Goal: Transaction & Acquisition: Purchase product/service

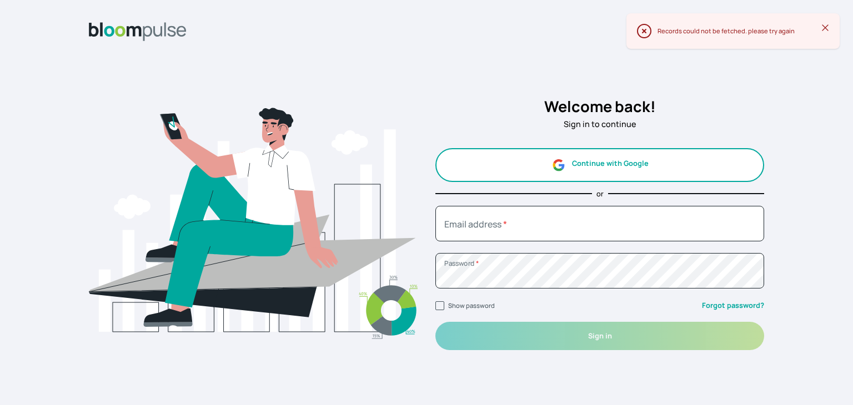
click at [595, 164] on button "Continue with Google" at bounding box center [599, 165] width 329 height 34
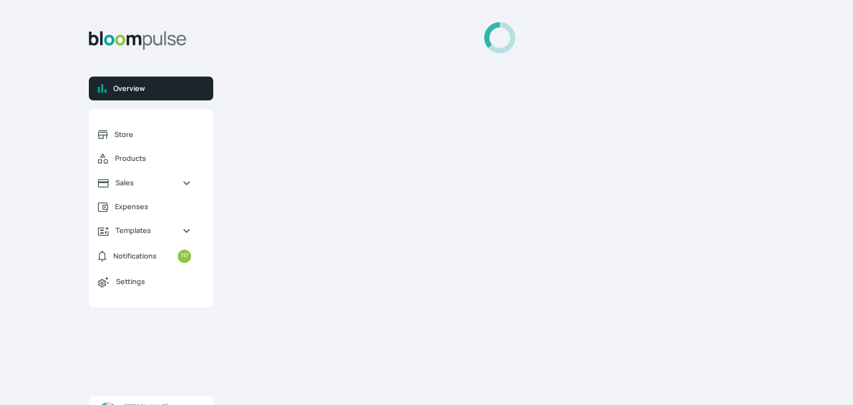
select select "2025"
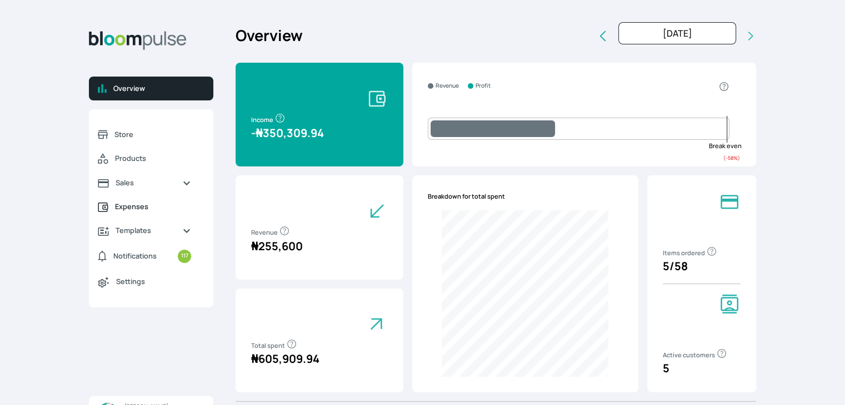
click at [141, 209] on span "Expenses" at bounding box center [153, 207] width 76 height 11
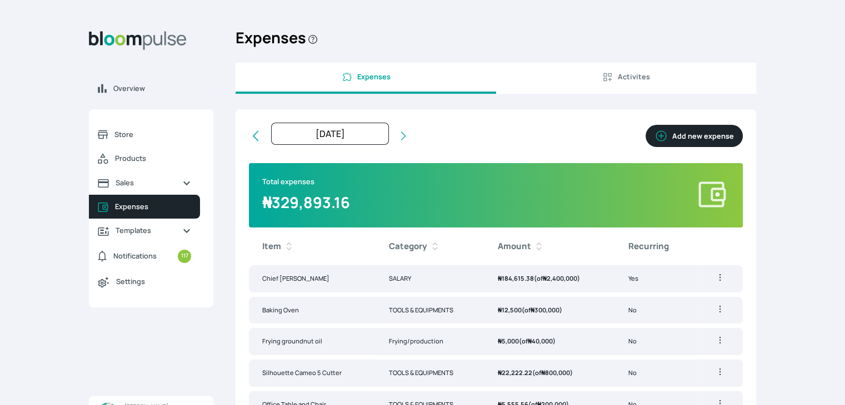
click at [702, 140] on button "Add new expense" at bounding box center [693, 136] width 97 height 22
select select "2025-08-01T00:00:00Z"
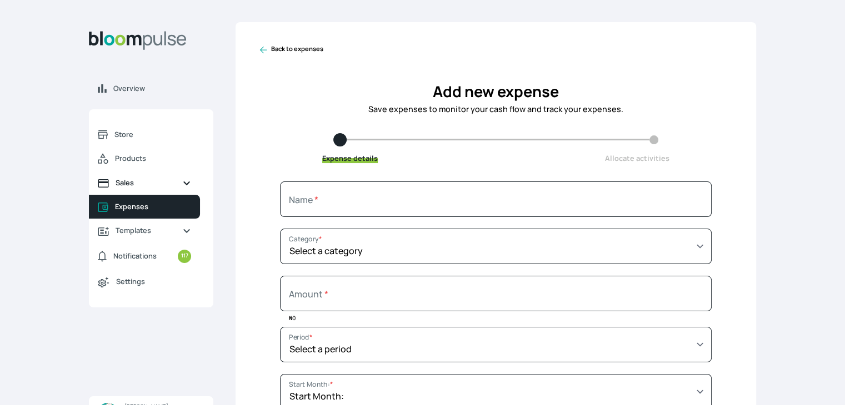
click at [142, 191] on link "Sales" at bounding box center [144, 183] width 111 height 24
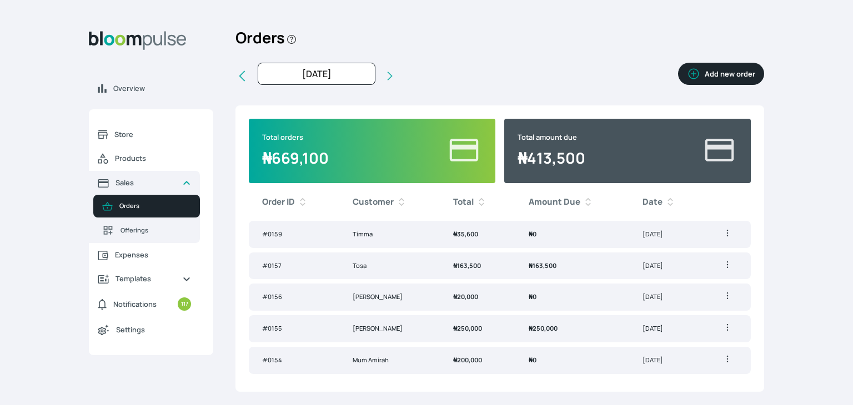
click at [726, 73] on button "Add new order" at bounding box center [721, 74] width 86 height 22
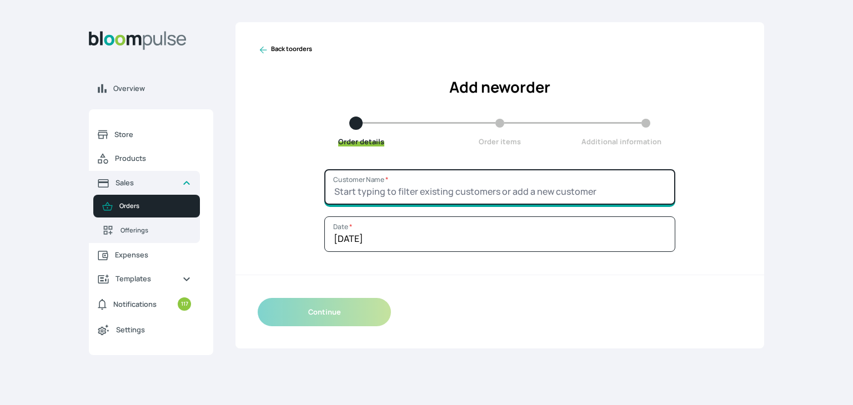
click at [357, 194] on input "Customer Name *" at bounding box center [499, 187] width 351 height 36
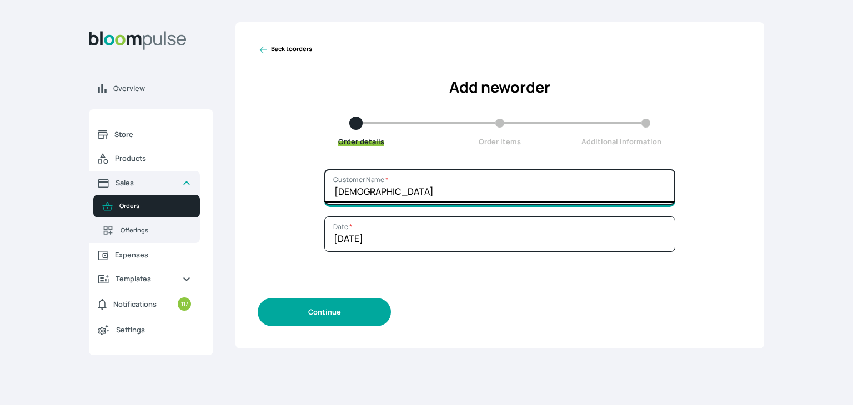
type input "[DEMOGRAPHIC_DATA]"
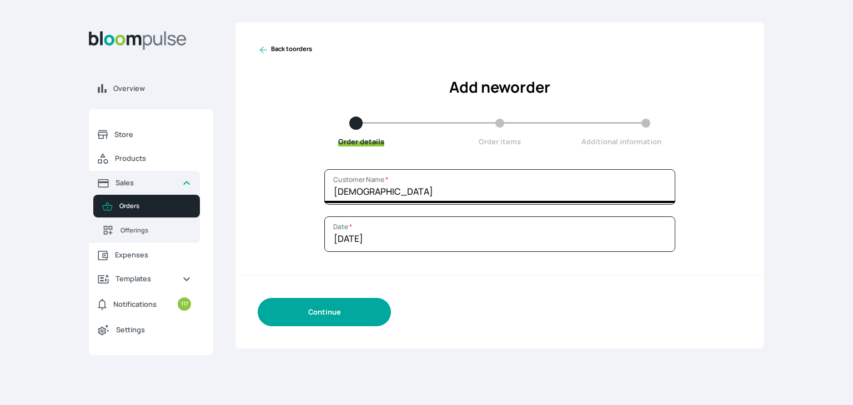
click at [328, 314] on button "Continue" at bounding box center [324, 312] width 133 height 28
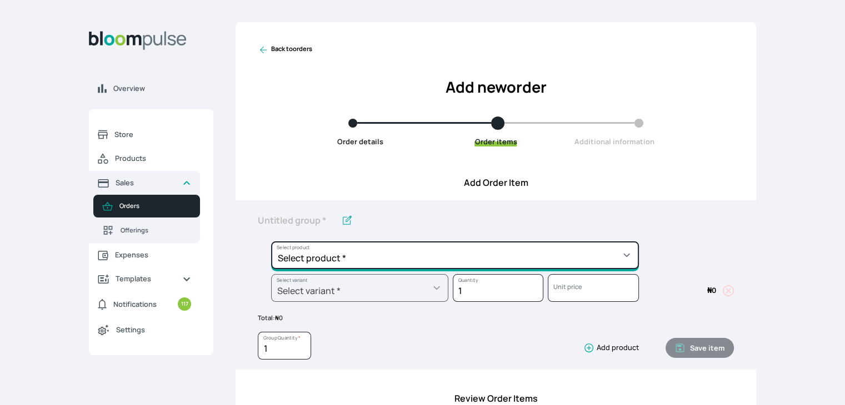
click at [401, 251] on select "Select product * Cake Decoration for 8inches High Chocolate oil based Round Cak…" at bounding box center [455, 256] width 368 height 28
select select "b24192d5-2956-4cb8-b200-2f46c78a7fcf"
click at [271, 242] on select "Select product * Cake Decoration for 8inches High Chocolate oil based Round Cak…" at bounding box center [455, 256] width 368 height 28
type input "Geneose Sponge Round Cake"
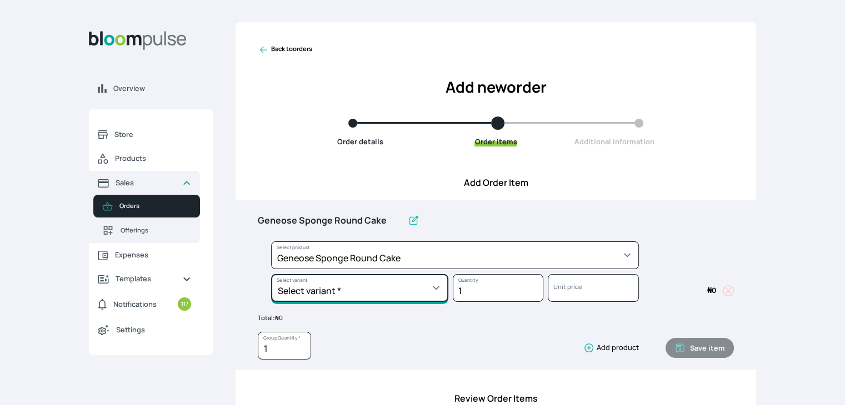
click at [369, 279] on select "Select variant * 10inches 11inches 12inches 6inches 7inches 8inches 9inches" at bounding box center [359, 288] width 177 height 28
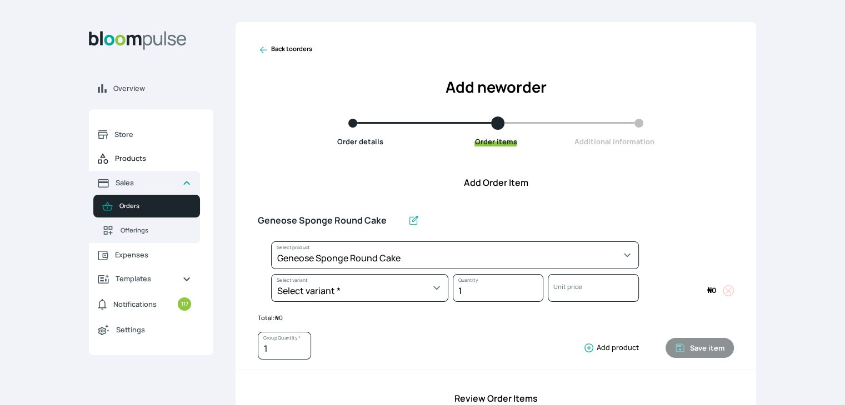
click at [127, 156] on span "Products" at bounding box center [153, 158] width 76 height 11
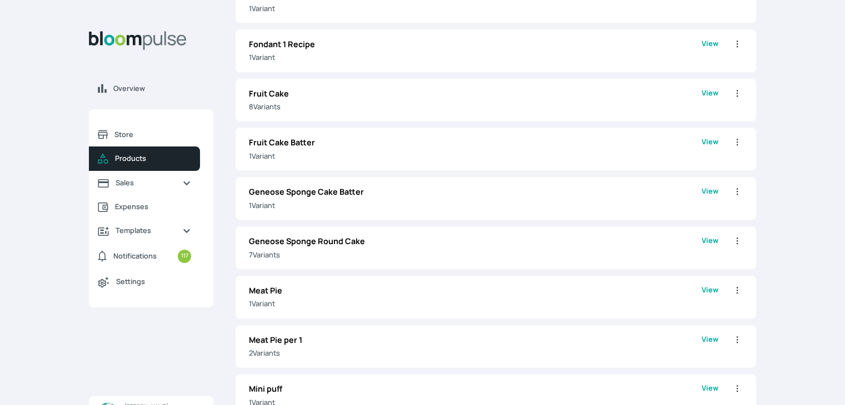
scroll to position [1307, 0]
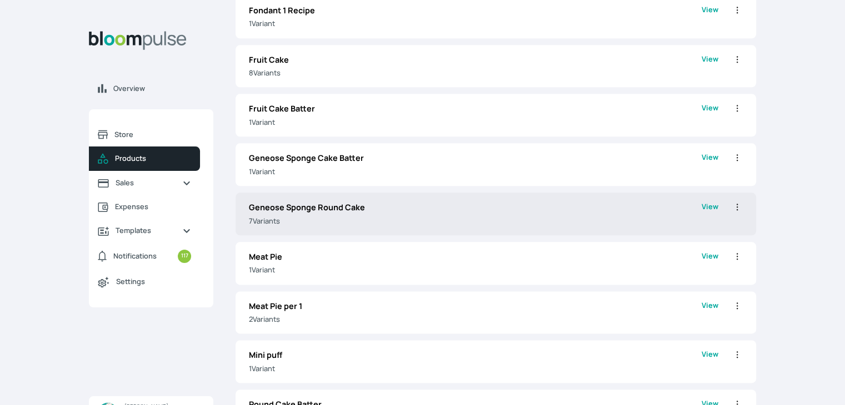
click at [663, 207] on p "Geneose Sponge Round Cake" at bounding box center [475, 208] width 453 height 12
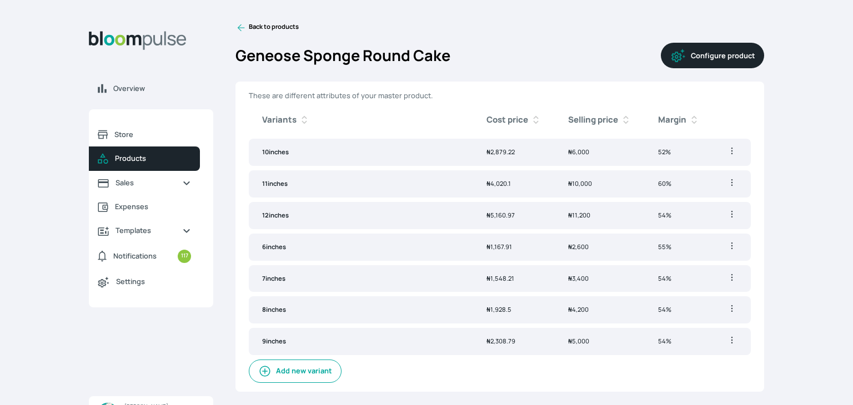
click at [719, 52] on button "Configure product" at bounding box center [712, 56] width 103 height 26
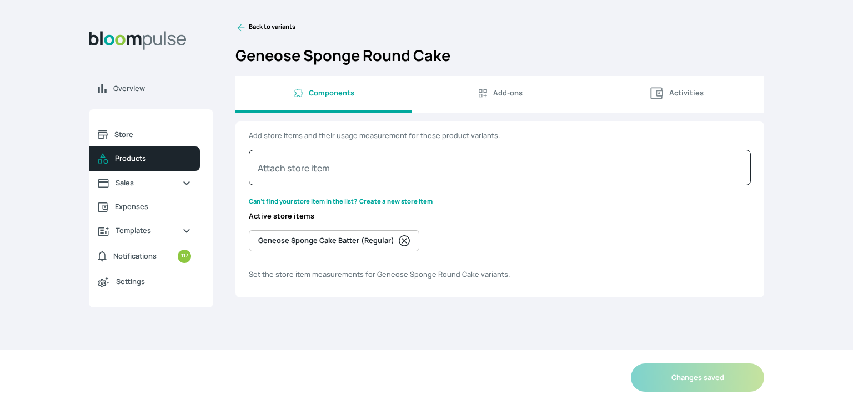
select select "GRAM"
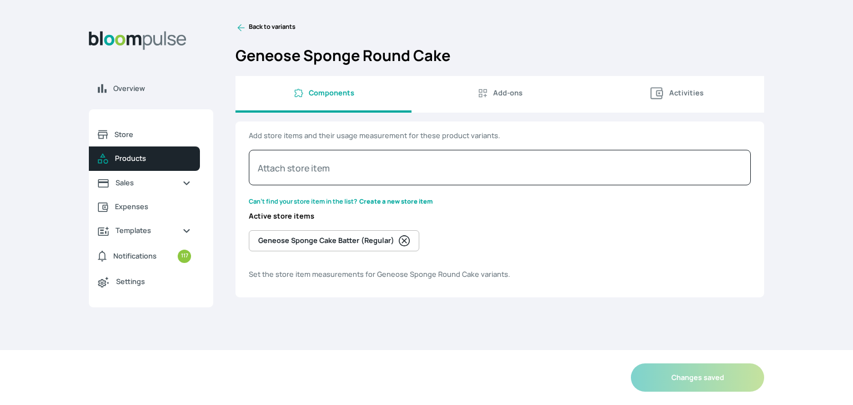
select select "GRAM"
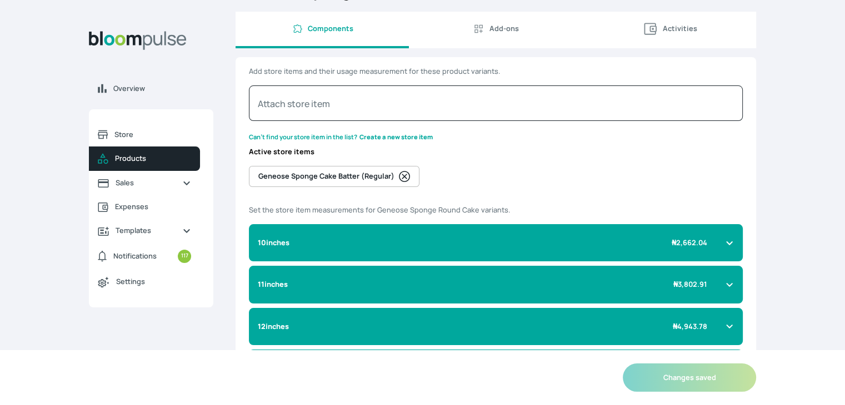
scroll to position [61, 0]
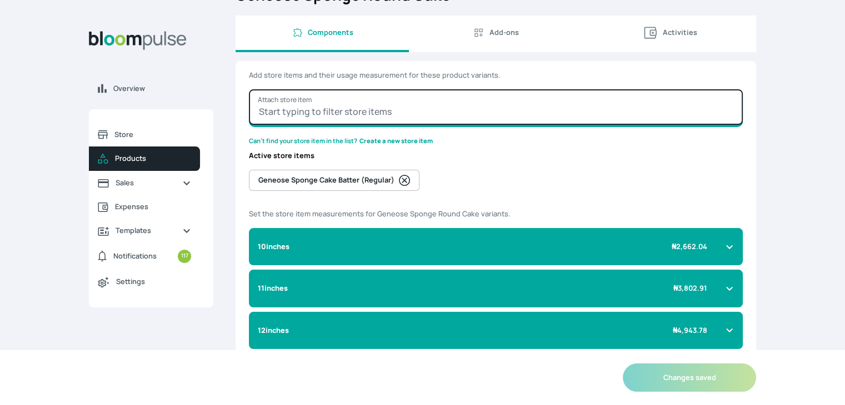
click at [422, 116] on input "Attach store item" at bounding box center [496, 107] width 494 height 36
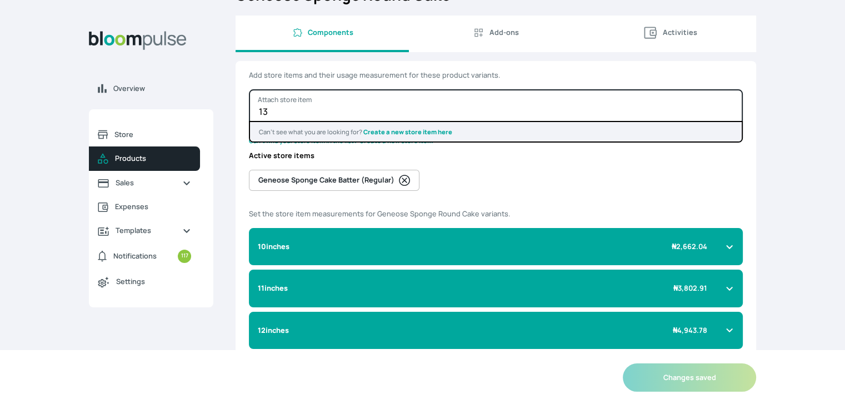
type input "1"
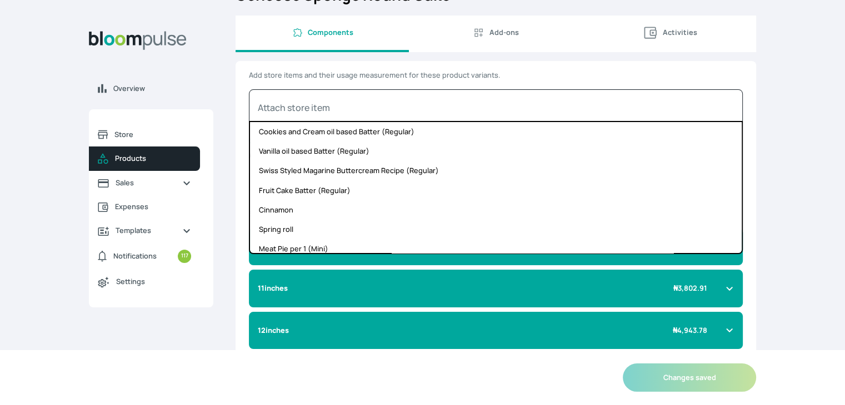
click at [220, 150] on div "Overview Store Products Sales Expenses Templates Notifications 117 Settings Tem…" at bounding box center [422, 141] width 845 height 405
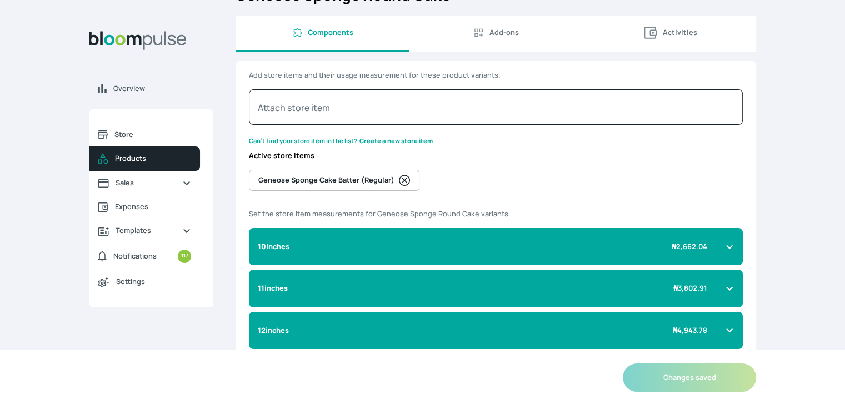
scroll to position [0, 0]
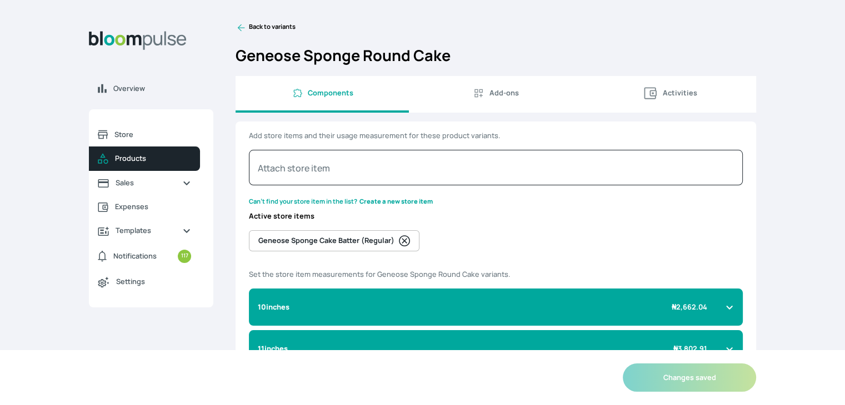
click at [253, 30] on link "Back to variants" at bounding box center [496, 27] width 520 height 11
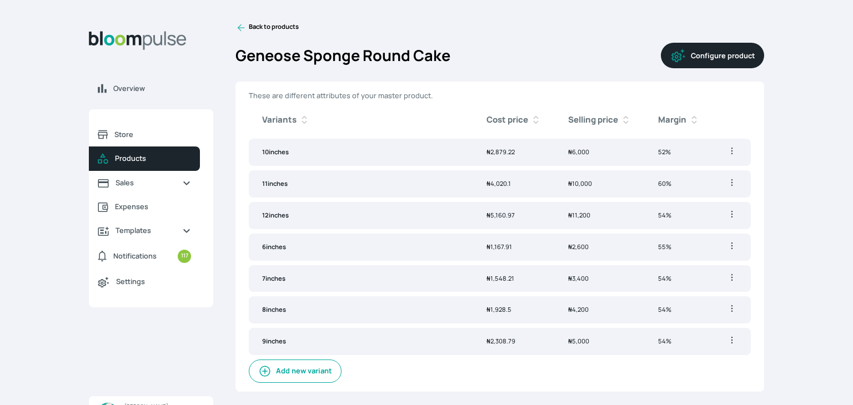
click at [278, 365] on button "Add new variant" at bounding box center [295, 371] width 93 height 23
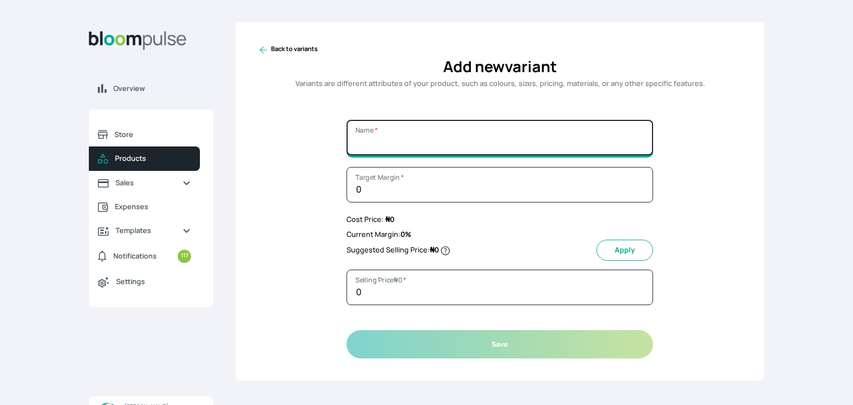
click at [388, 136] on input "Name *" at bounding box center [500, 138] width 307 height 36
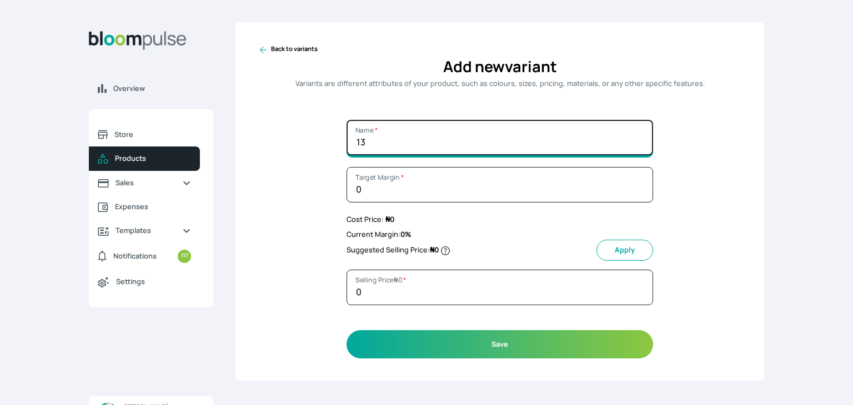
type input "13inches"
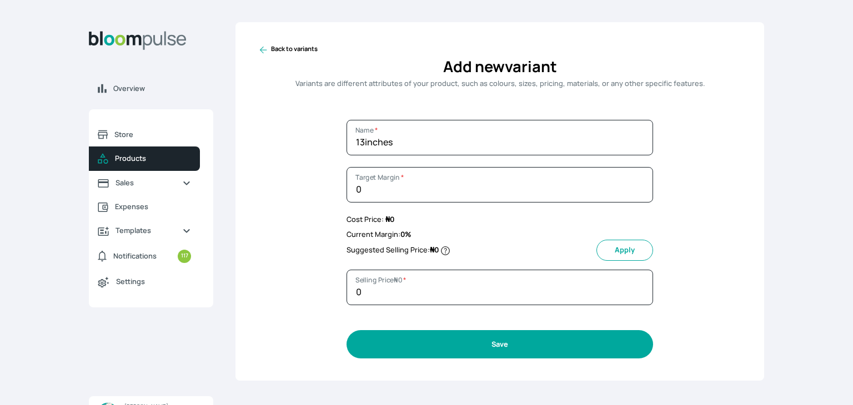
click at [479, 352] on button "Save" at bounding box center [500, 345] width 307 height 28
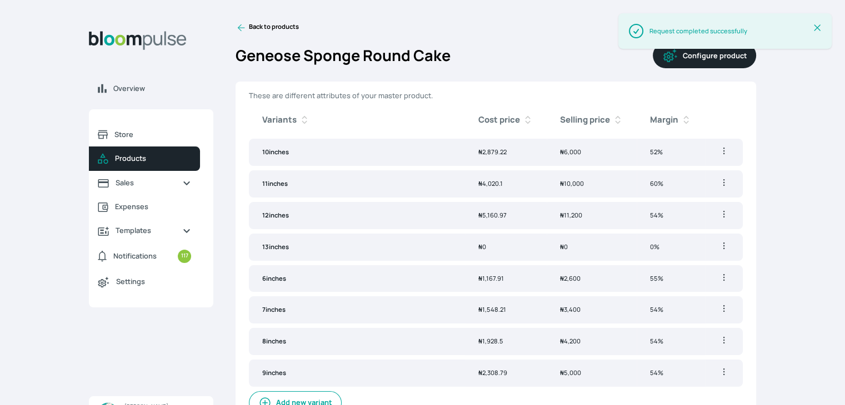
click at [318, 393] on button "Add new variant" at bounding box center [295, 403] width 93 height 23
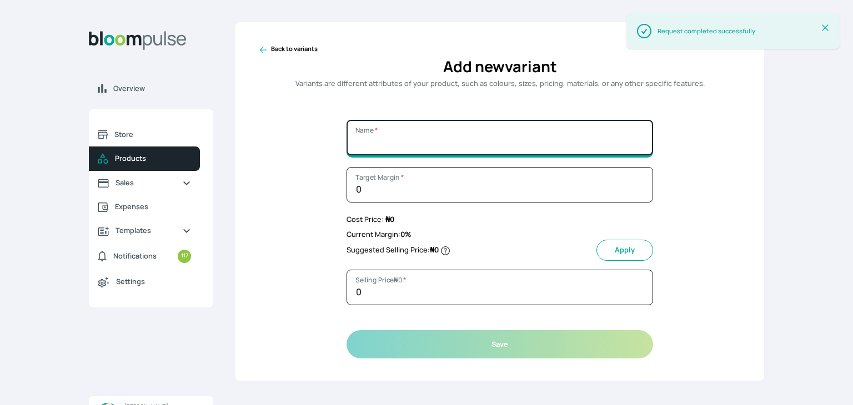
click at [404, 135] on input "Name *" at bounding box center [500, 138] width 307 height 36
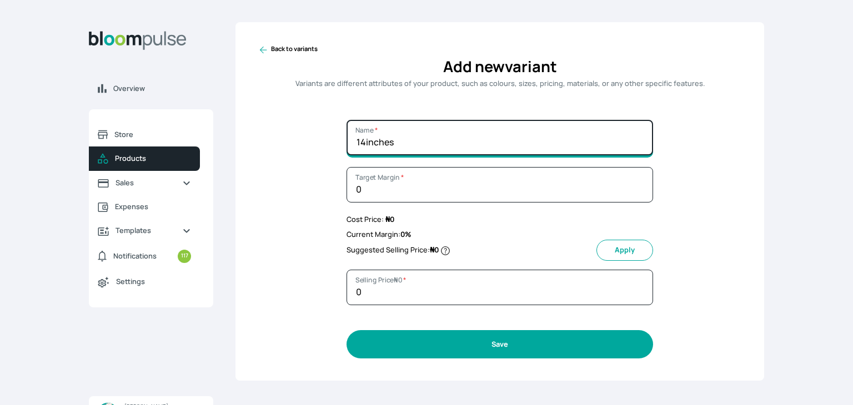
type input "14inches"
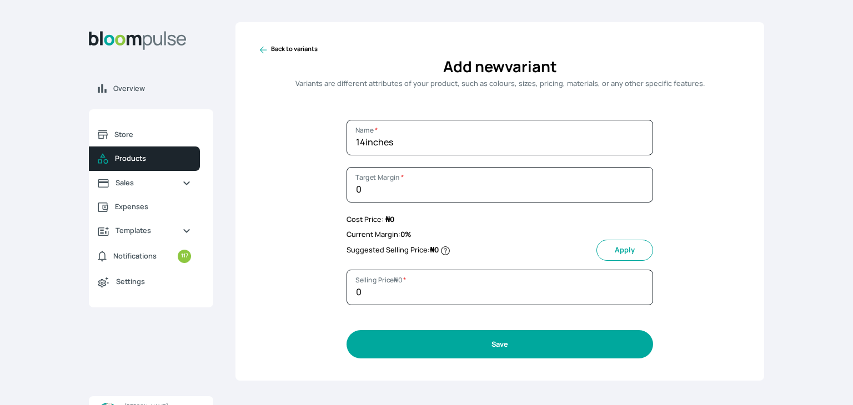
click at [450, 349] on button "Save" at bounding box center [500, 345] width 307 height 28
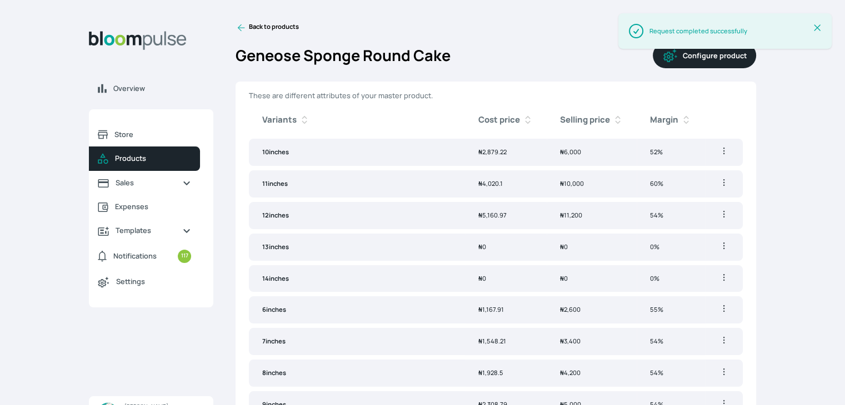
scroll to position [46, 0]
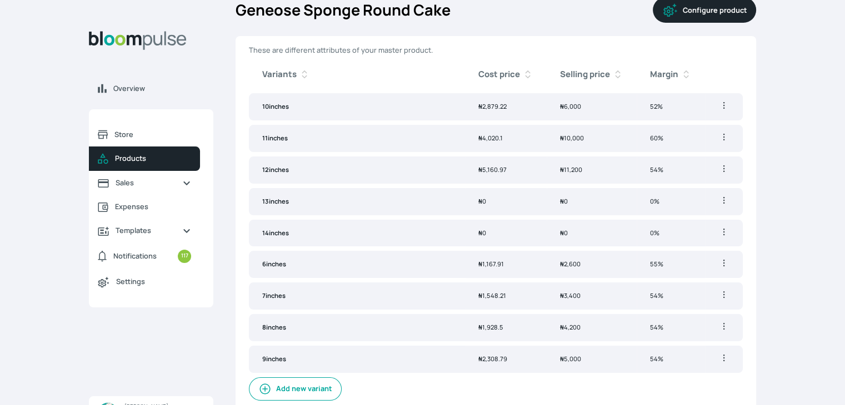
click at [730, 10] on button "Configure product" at bounding box center [704, 10] width 103 height 26
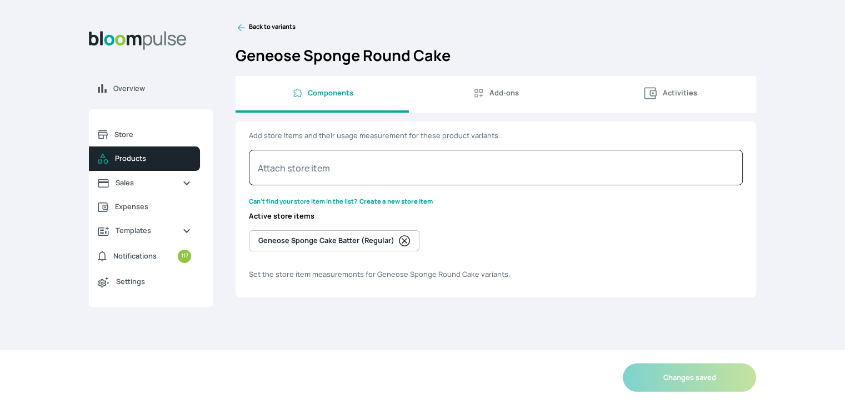
select select "GRAM"
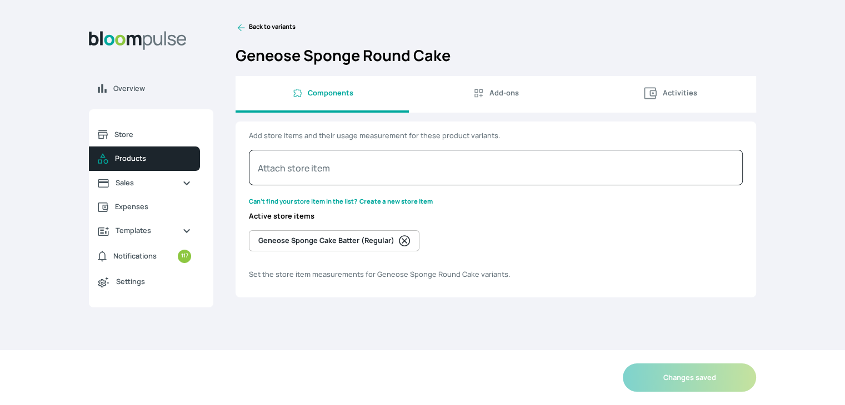
select select "GRAM"
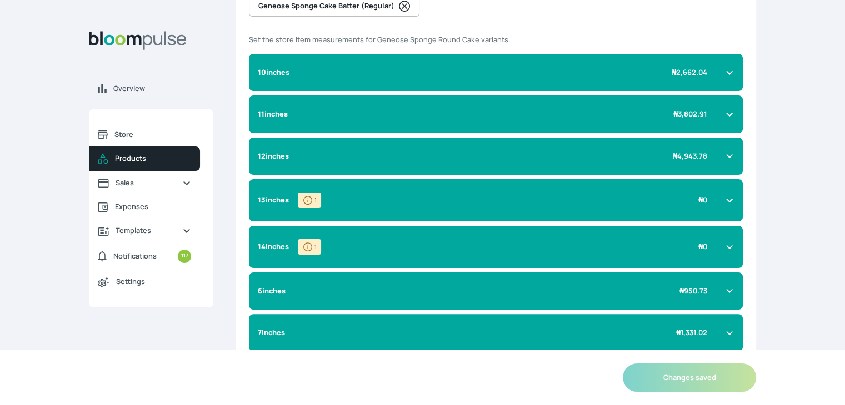
scroll to position [233, 0]
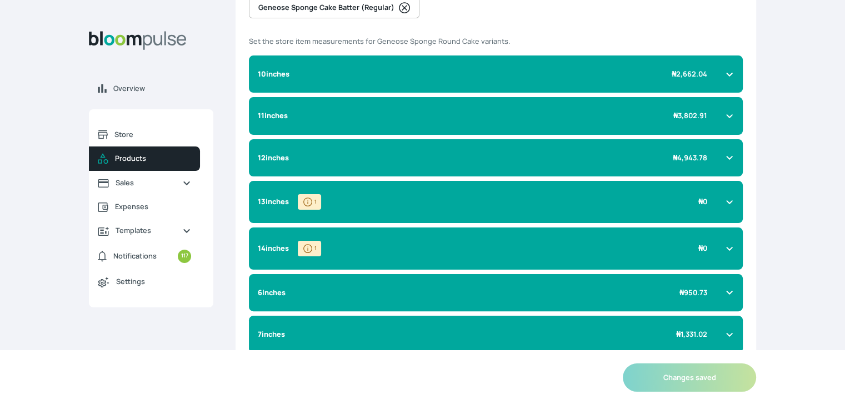
click at [734, 154] on div "12inches ₦ 4,943.78" at bounding box center [496, 157] width 494 height 37
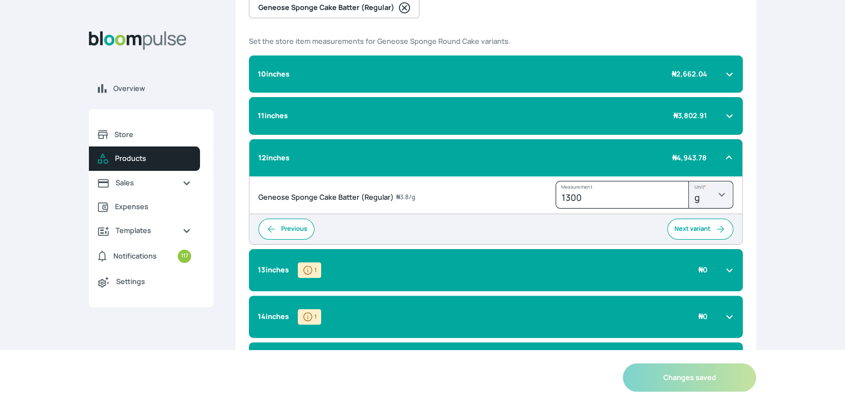
click at [729, 271] on icon at bounding box center [729, 270] width 5 height 3
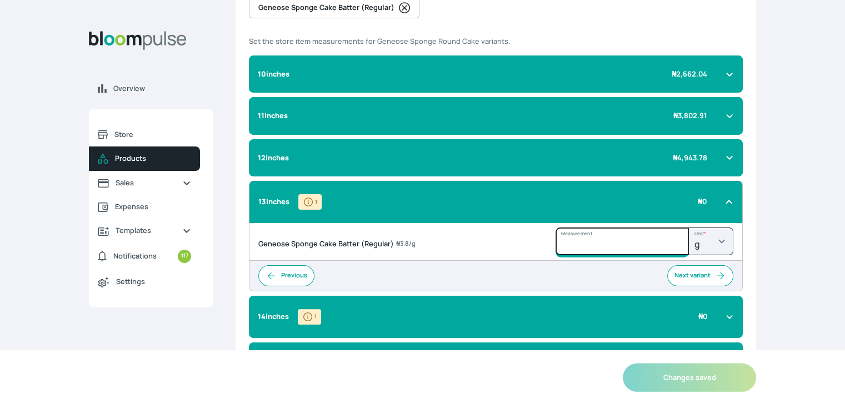
click at [615, 125] on input "Measurement" at bounding box center [622, 111] width 133 height 28
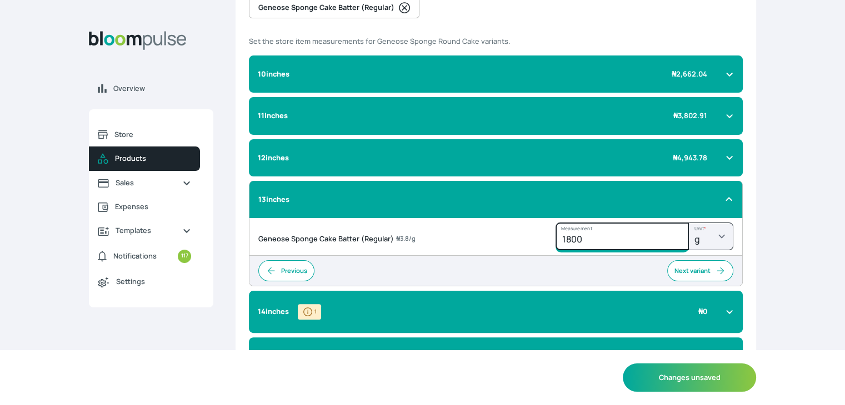
type input "1800"
click at [714, 308] on div "14inches 1 ₦ 0" at bounding box center [489, 312] width 463 height 16
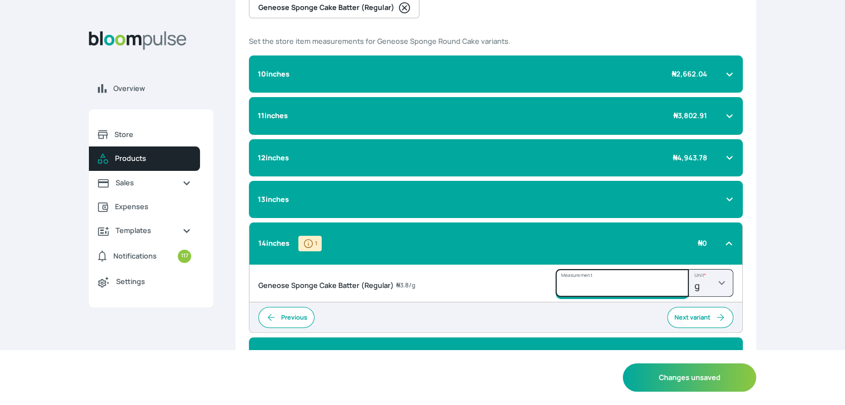
click at [611, 125] on input "Measurement" at bounding box center [622, 111] width 133 height 28
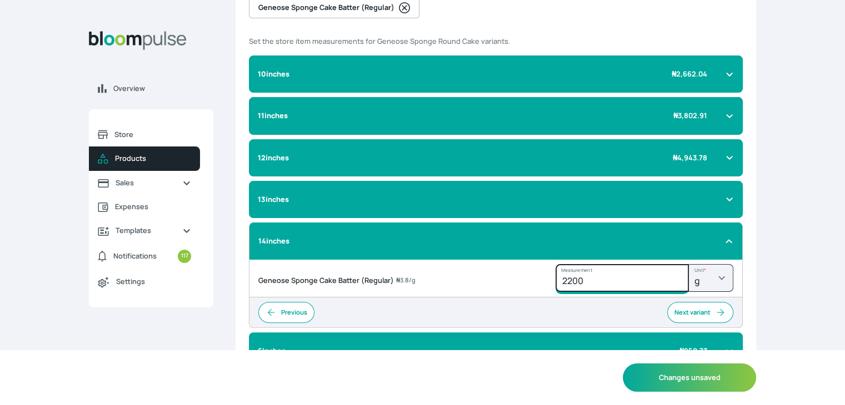
type input "2200"
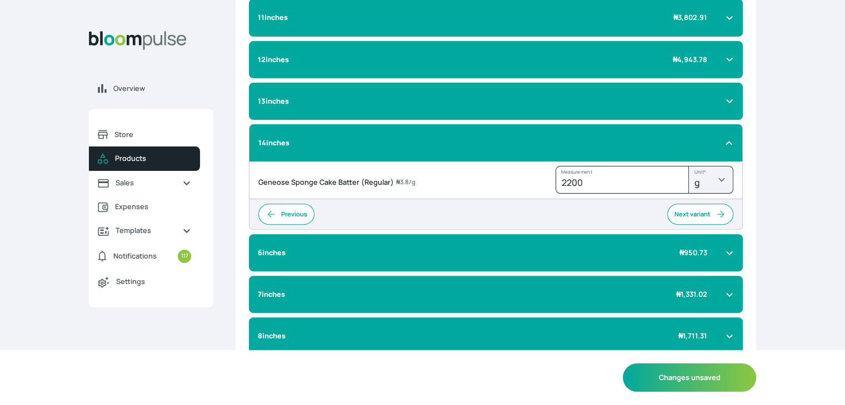
scroll to position [340, 0]
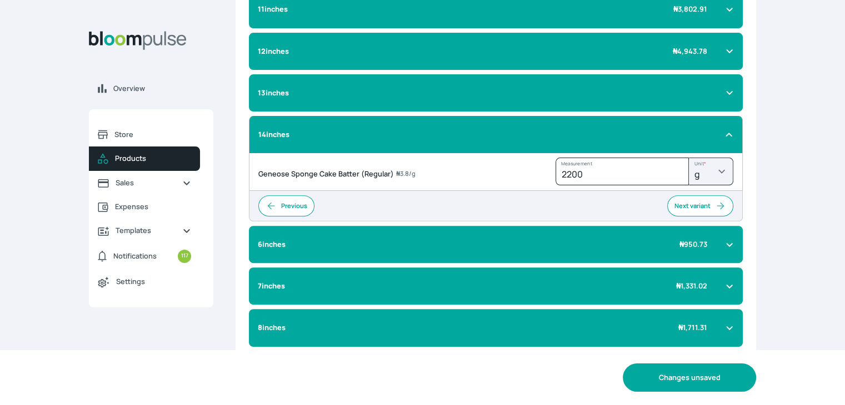
click at [673, 377] on button "Changes unsaved" at bounding box center [689, 378] width 133 height 28
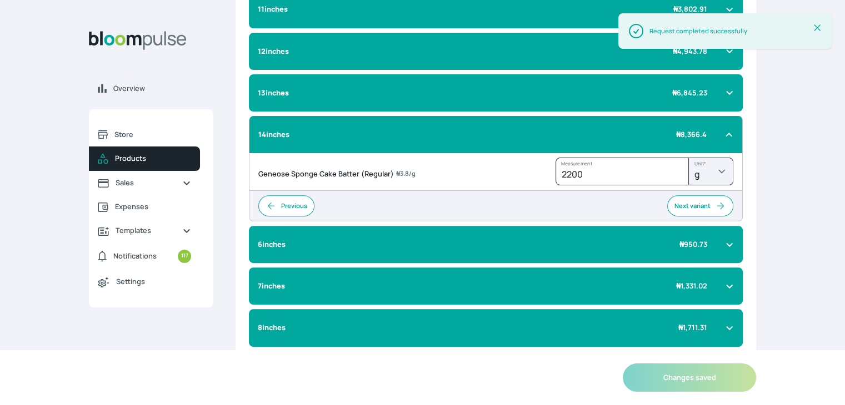
click at [819, 27] on icon at bounding box center [817, 27] width 11 height 11
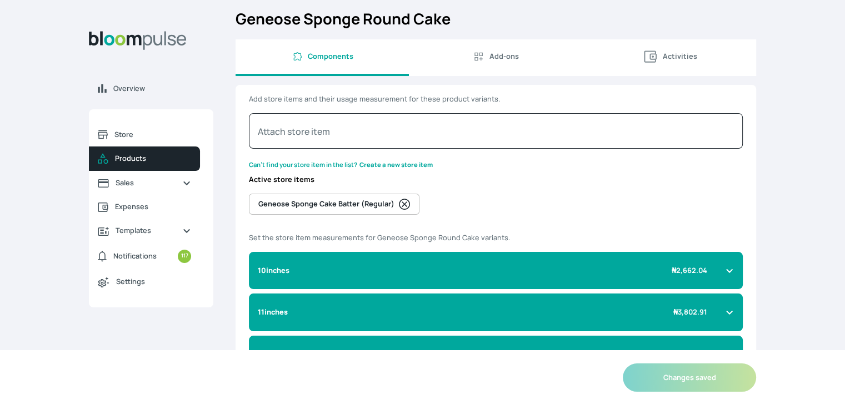
scroll to position [0, 0]
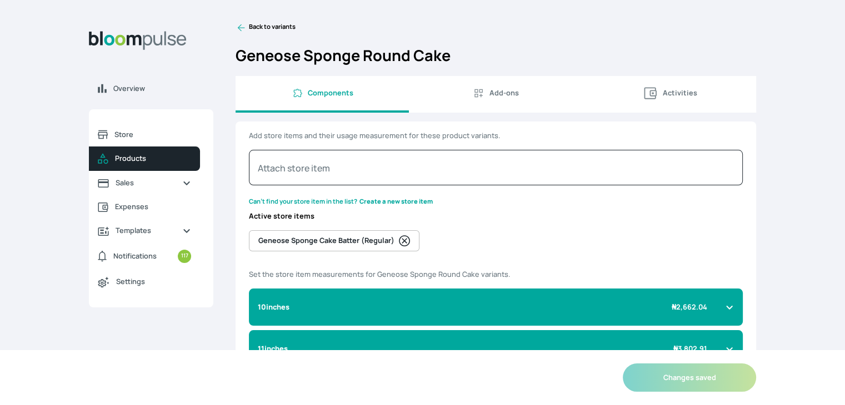
click at [244, 27] on icon at bounding box center [241, 27] width 11 height 11
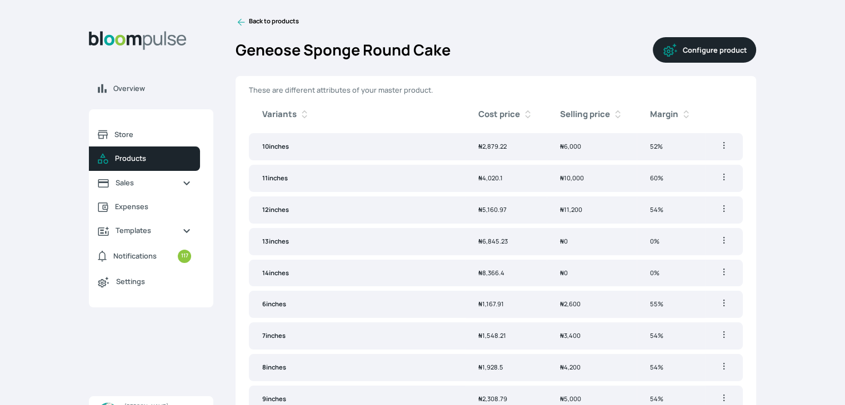
scroll to position [46, 0]
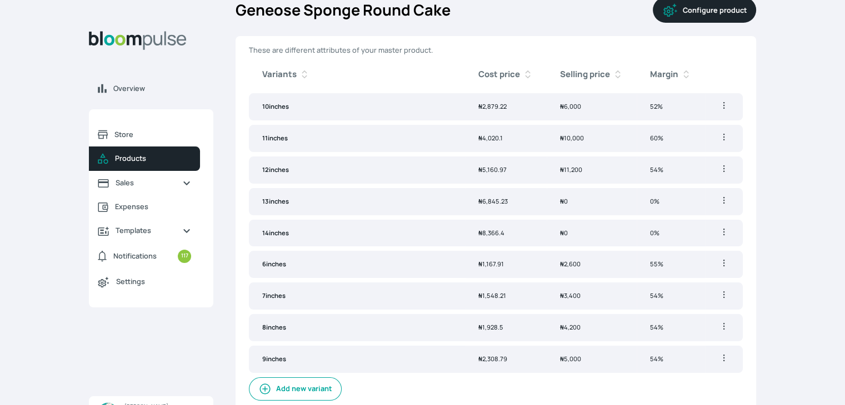
click at [483, 200] on span "₦ 6,845.23" at bounding box center [492, 201] width 29 height 8
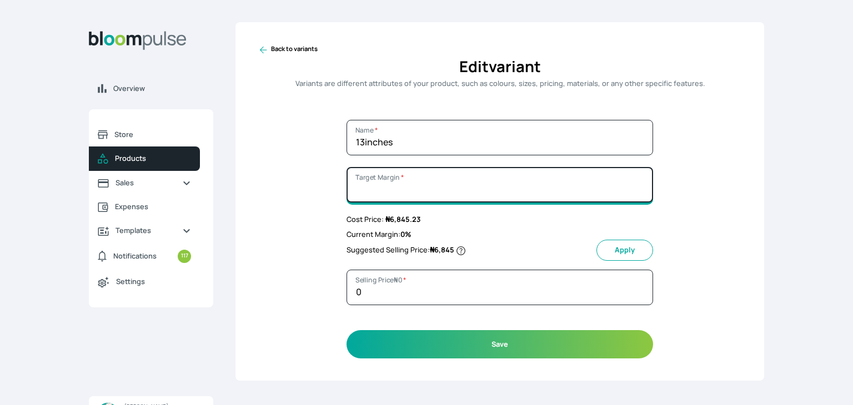
click at [390, 194] on input "Target Margin *" at bounding box center [500, 185] width 307 height 36
type input "5"
type input "100"
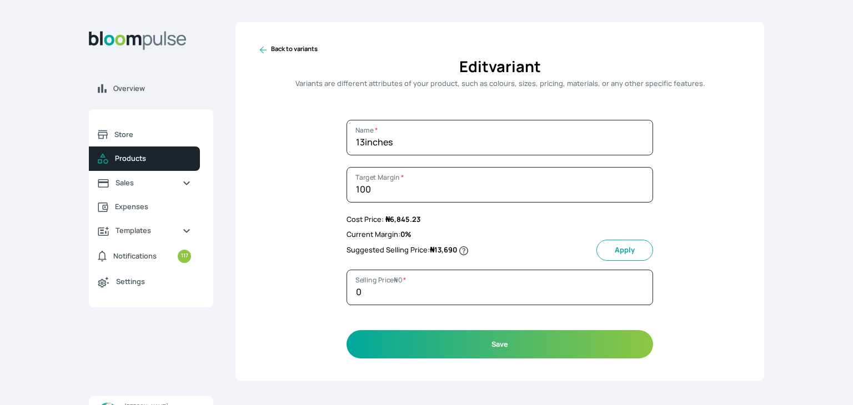
click at [618, 250] on button "Apply" at bounding box center [625, 250] width 57 height 21
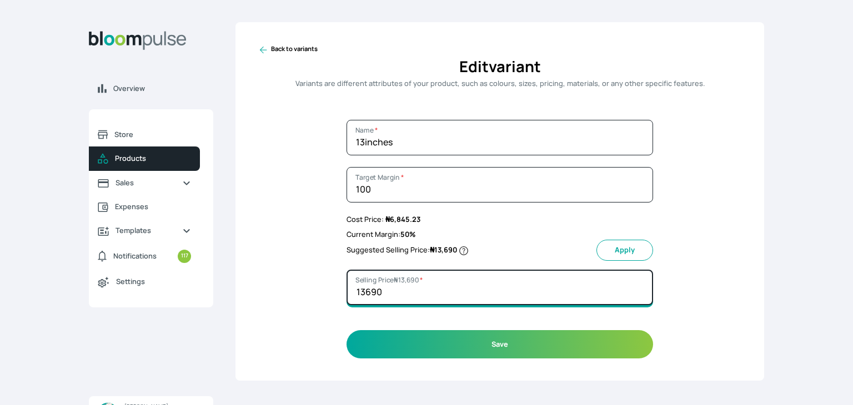
drag, startPoint x: 402, startPoint y: 292, endPoint x: 367, endPoint y: 291, distance: 34.4
click at [367, 291] on input "13690" at bounding box center [500, 288] width 307 height 36
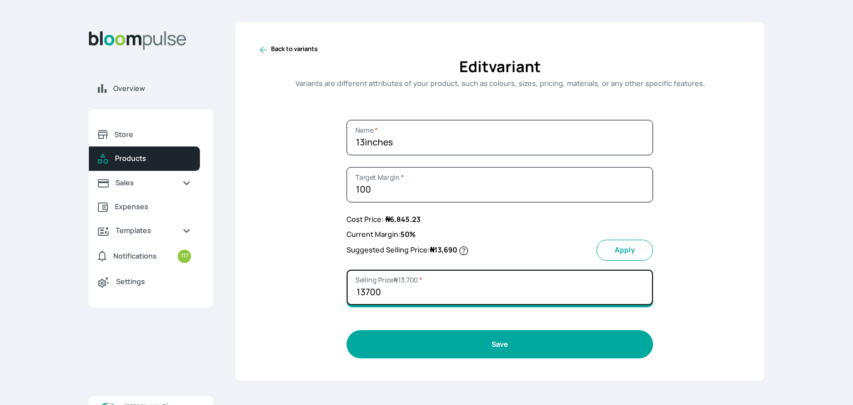
type input "13700"
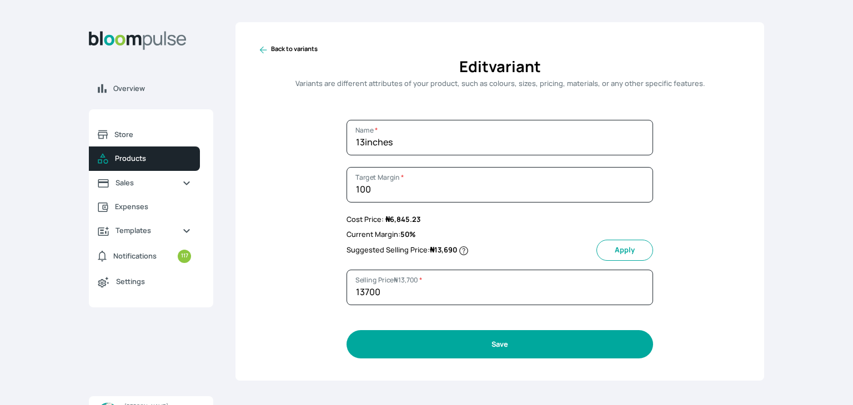
click at [493, 349] on button "Save" at bounding box center [500, 345] width 307 height 28
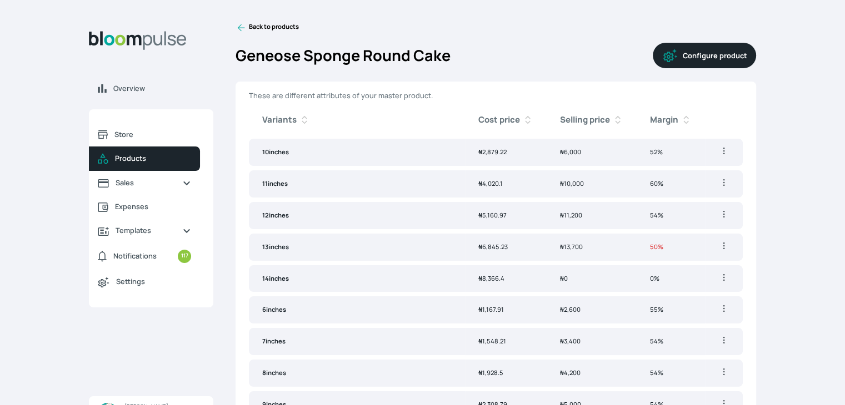
click at [598, 244] on td "₦ 13,700" at bounding box center [592, 247] width 90 height 27
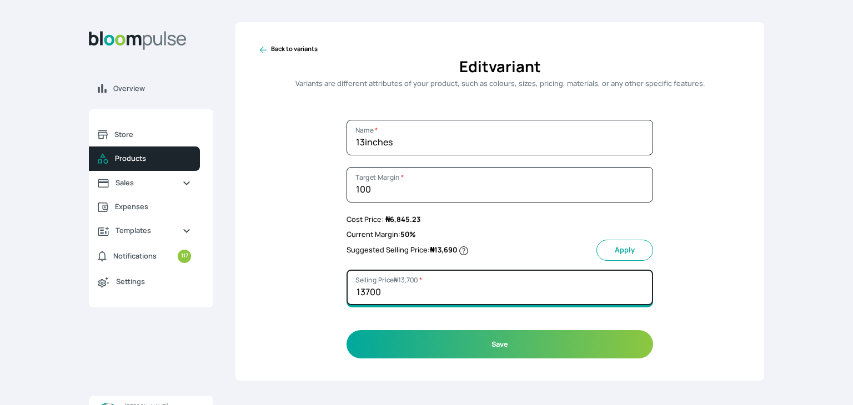
drag, startPoint x: 387, startPoint y: 288, endPoint x: 364, endPoint y: 288, distance: 22.8
click at [364, 288] on input "13700" at bounding box center [500, 288] width 307 height 36
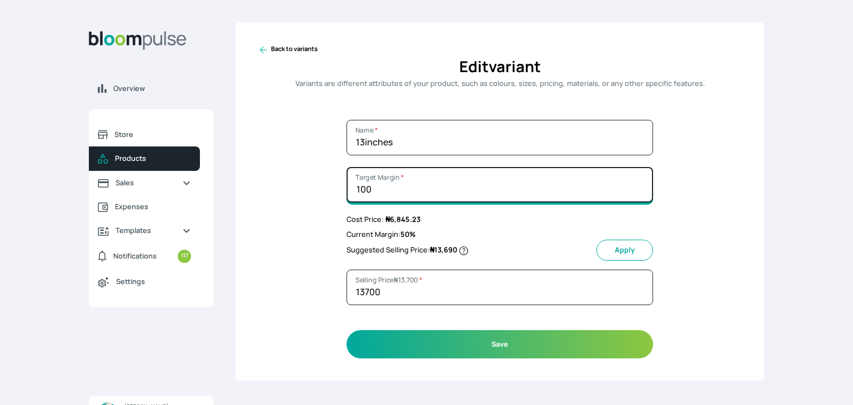
drag, startPoint x: 382, startPoint y: 187, endPoint x: 319, endPoint y: 190, distance: 62.9
click at [319, 190] on div "Back to variants Edit variant Variants are different attributes of your product…" at bounding box center [500, 201] width 529 height 359
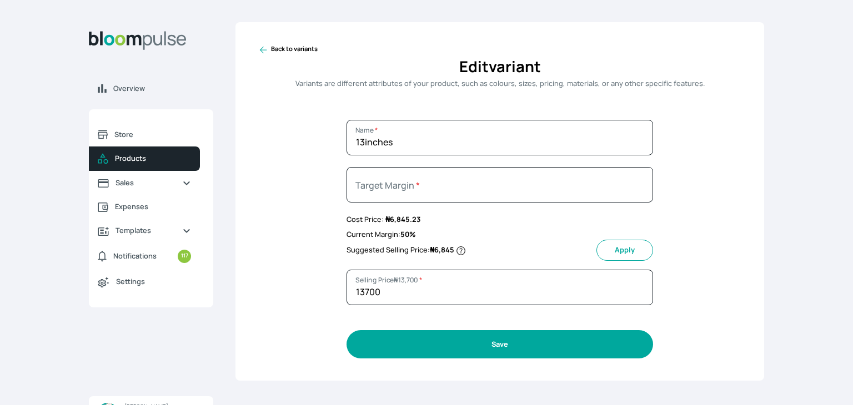
type input "0"
click at [502, 349] on button "Save" at bounding box center [500, 345] width 307 height 28
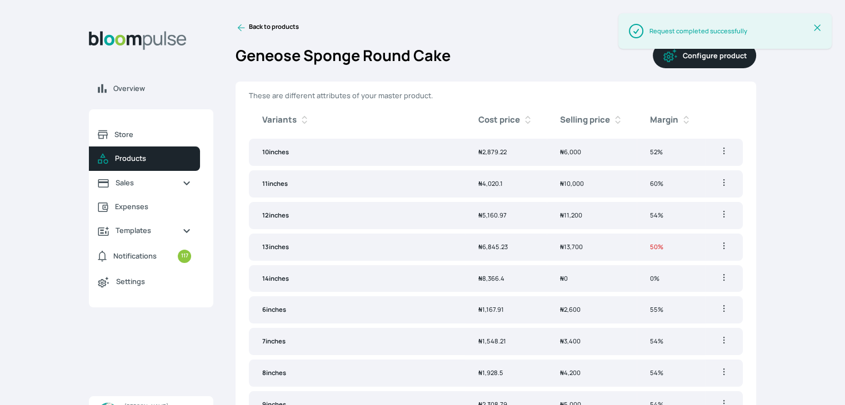
click at [495, 278] on span "₦ 8,366.4" at bounding box center [491, 278] width 26 height 8
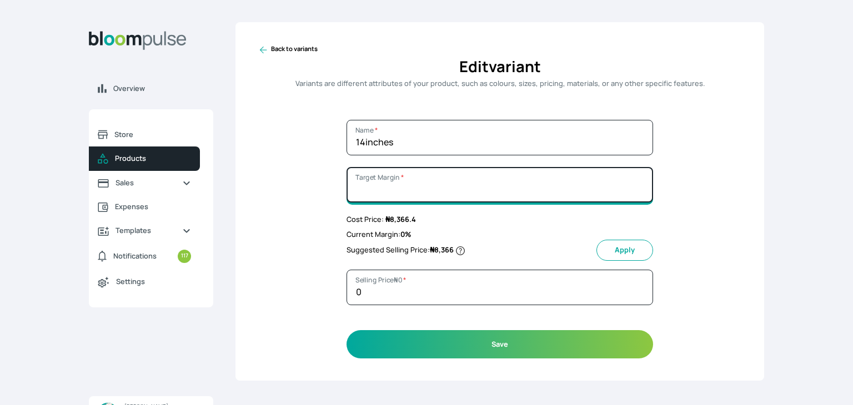
click at [424, 187] on input "Target Margin *" at bounding box center [500, 185] width 307 height 36
type input "100"
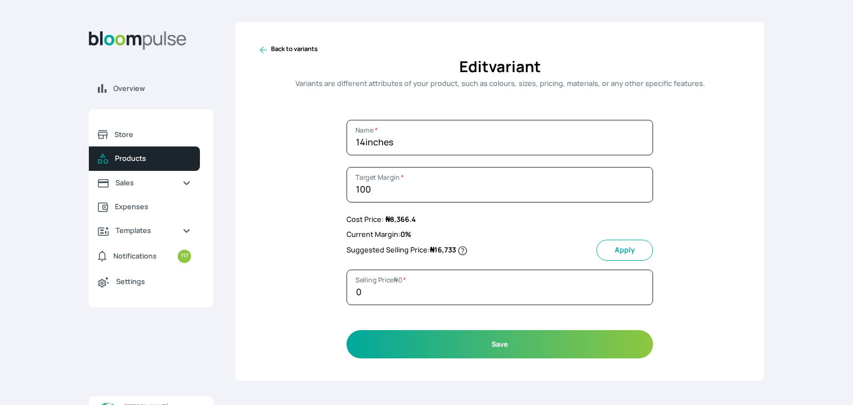
click at [627, 244] on button "Apply" at bounding box center [625, 250] width 57 height 21
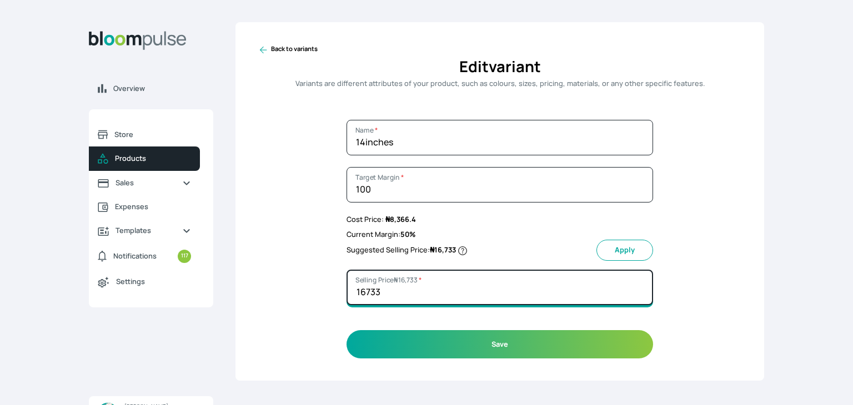
drag, startPoint x: 392, startPoint y: 296, endPoint x: 362, endPoint y: 291, distance: 30.0
click at [362, 291] on input "16733" at bounding box center [500, 288] width 307 height 36
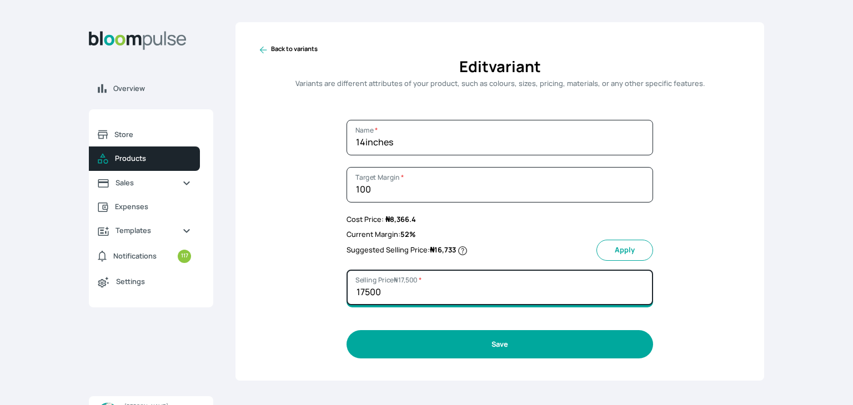
type input "17500"
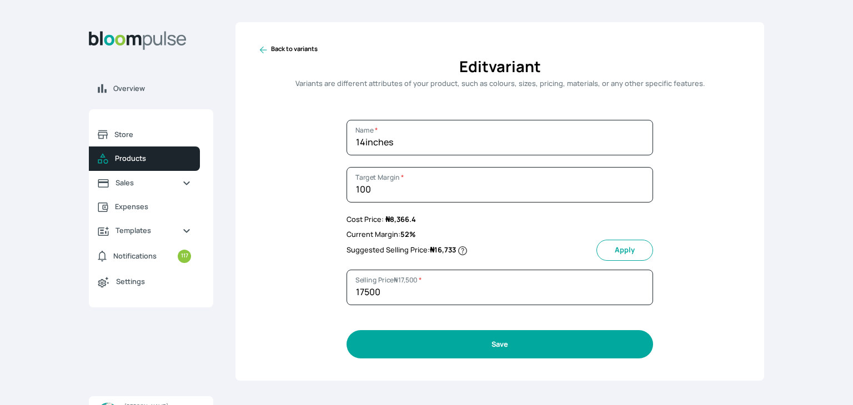
click at [484, 339] on button "Save" at bounding box center [500, 345] width 307 height 28
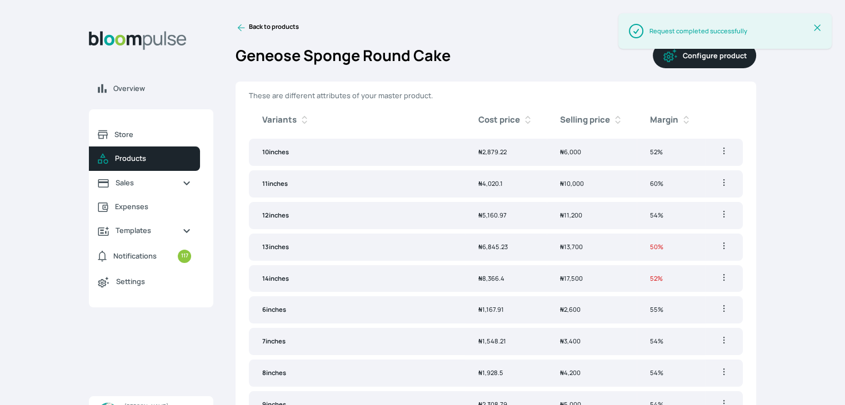
click at [584, 274] on td "₦ 17,500" at bounding box center [592, 279] width 90 height 27
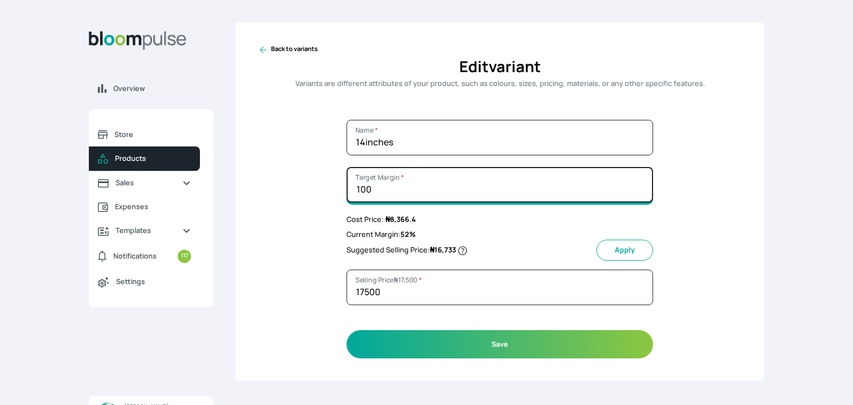
drag, startPoint x: 412, startPoint y: 186, endPoint x: 311, endPoint y: 176, distance: 102.1
click at [311, 176] on div "Back to variants Edit variant Variants are different attributes of your product…" at bounding box center [500, 201] width 529 height 359
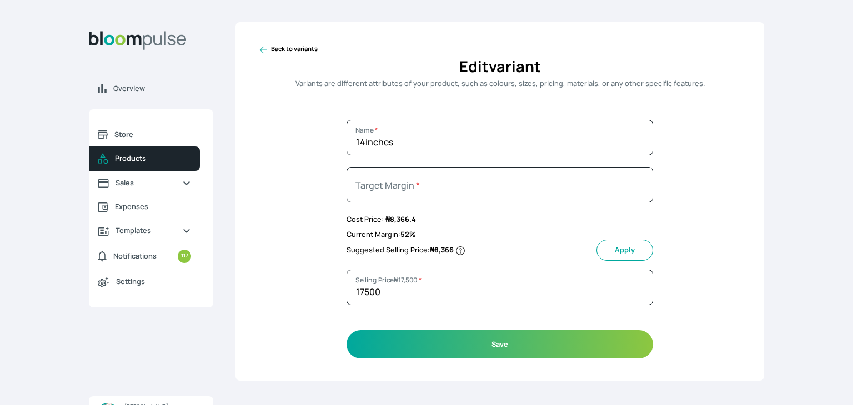
type input "0"
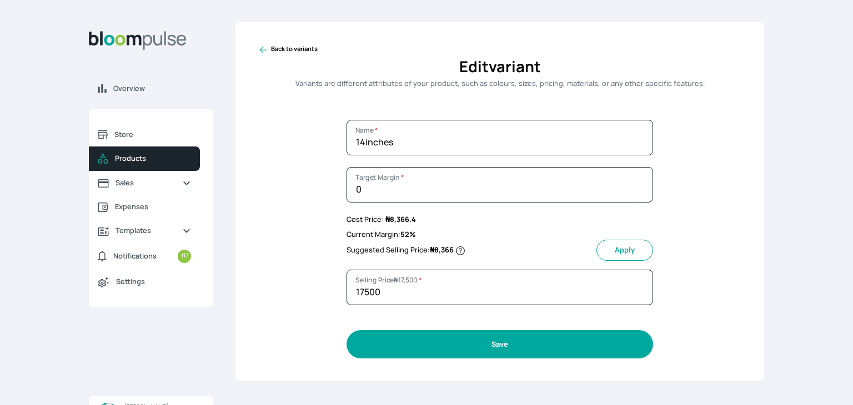
click at [475, 343] on button "Save" at bounding box center [500, 345] width 307 height 28
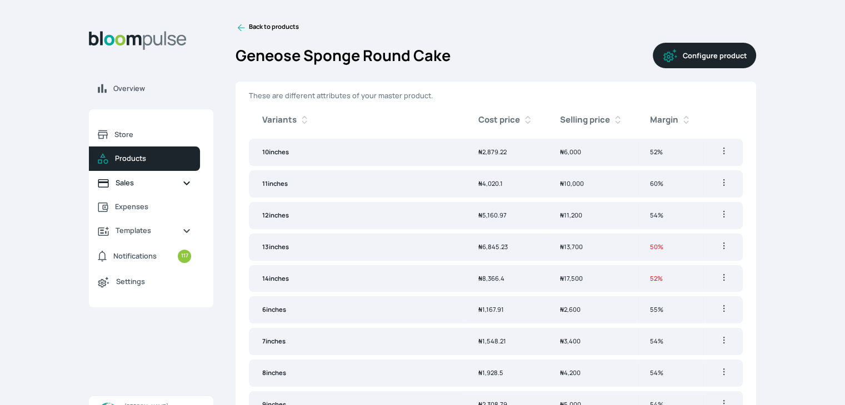
click at [140, 188] on span "Sales" at bounding box center [145, 183] width 58 height 11
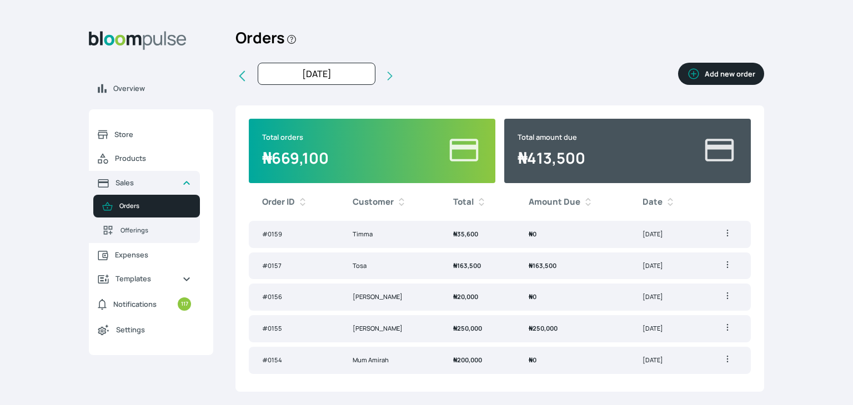
click at [699, 76] on icon "button" at bounding box center [694, 74] width 11 height 11
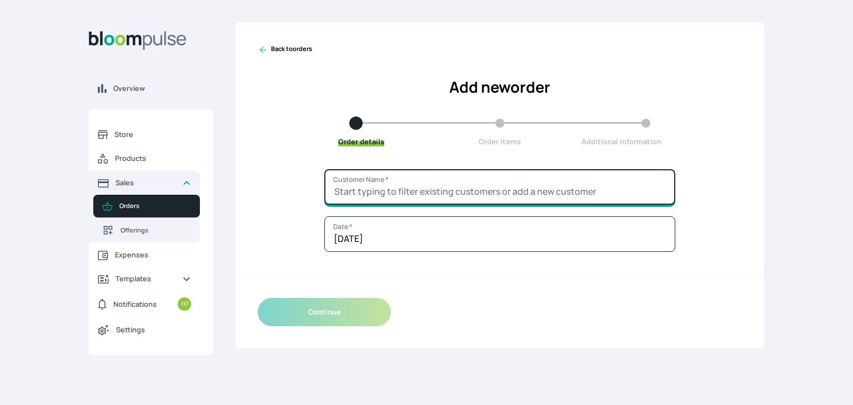
click at [418, 188] on input "Customer Name *" at bounding box center [499, 187] width 351 height 36
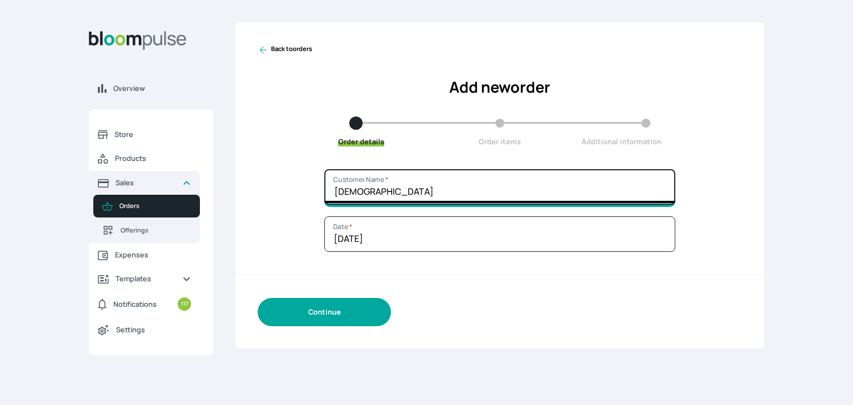
type input "[DEMOGRAPHIC_DATA]"
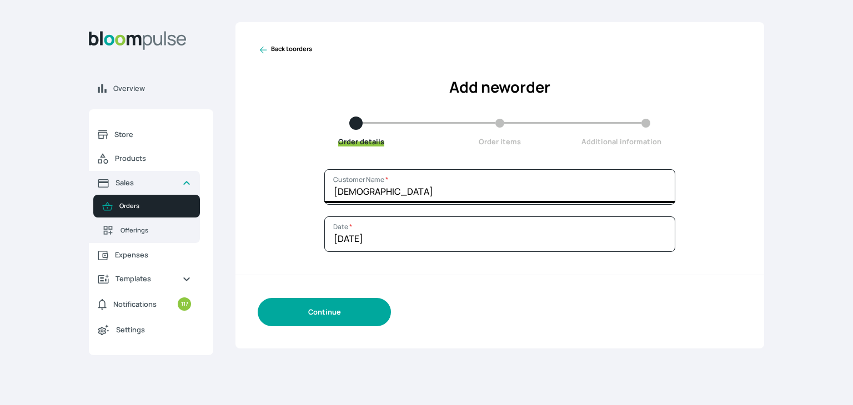
click at [344, 318] on button "Continue" at bounding box center [324, 312] width 133 height 28
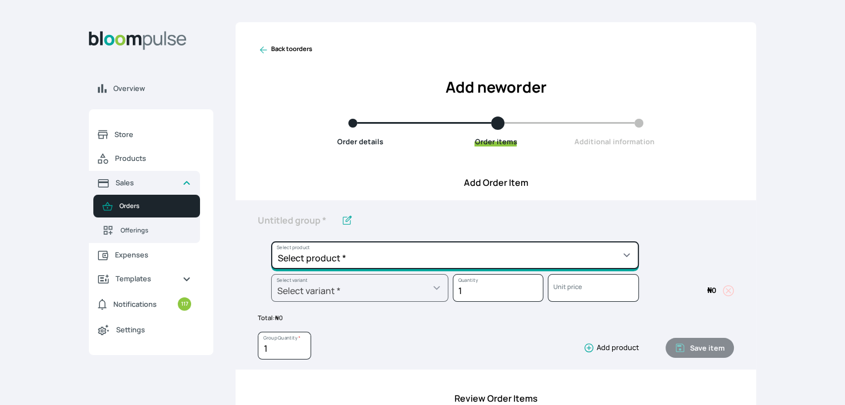
click at [367, 247] on select "Select product * Cake Decoration for 8inches High Chocolate oil based Round Cak…" at bounding box center [455, 256] width 368 height 28
select select "b24192d5-2956-4cb8-b200-2f46c78a7fcf"
click at [271, 242] on select "Select product * Cake Decoration for 8inches High Chocolate oil based Round Cak…" at bounding box center [455, 256] width 368 height 28
type input "Geneose Sponge Round Cake"
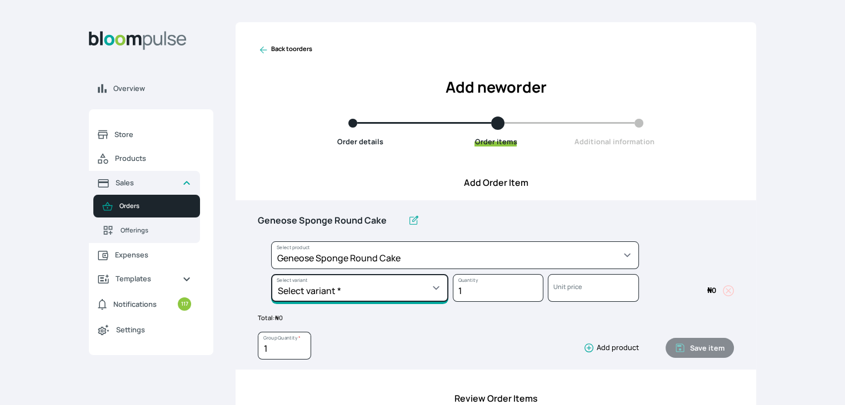
click at [395, 286] on select "Select variant * 10inches 11inches 12inches 13inches 14inches 6inches 7inches 8…" at bounding box center [359, 288] width 177 height 28
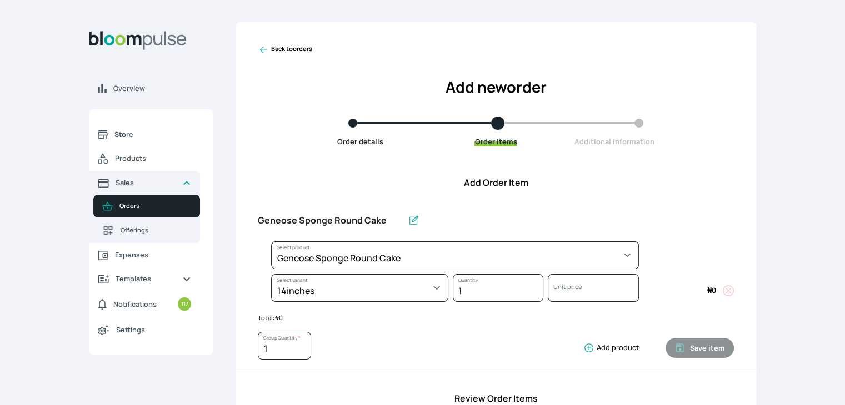
select select "b24192d5-2956-4cb8-b200-2f46c78a7fcf"
select select "48e08ae6-49f9-429b-bd0c-57e9803a926b"
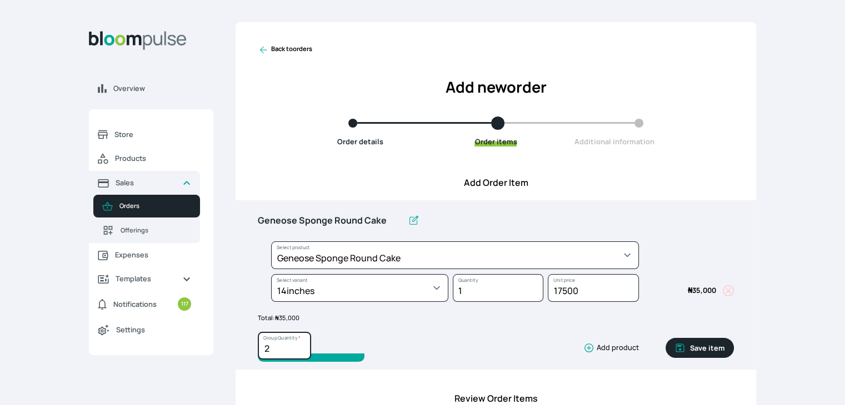
click at [298, 346] on input "2" at bounding box center [284, 346] width 53 height 28
type input "3"
click at [298, 346] on input "3" at bounding box center [284, 346] width 53 height 28
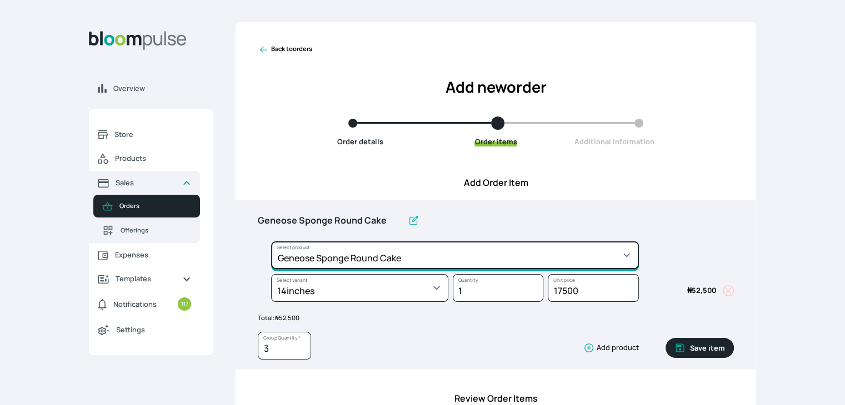
click at [404, 258] on select "Select product * Cake Decoration for 8inches High Chocolate oil based Round Cak…" at bounding box center [455, 256] width 368 height 28
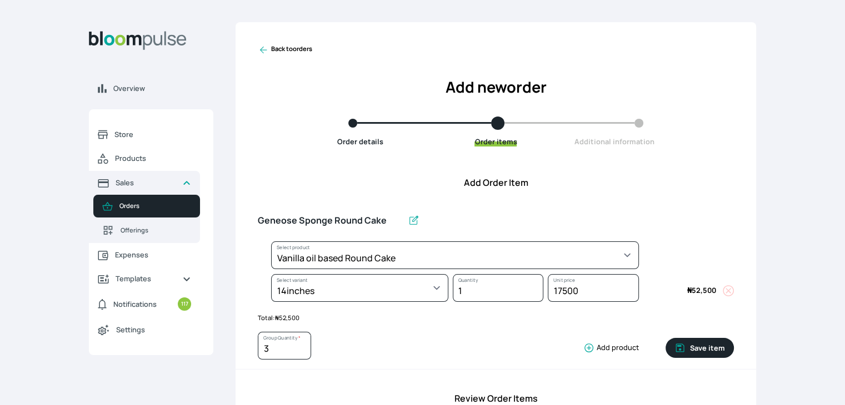
select select "49426e7e-6d78-4aff-80b2-0dfc408de078"
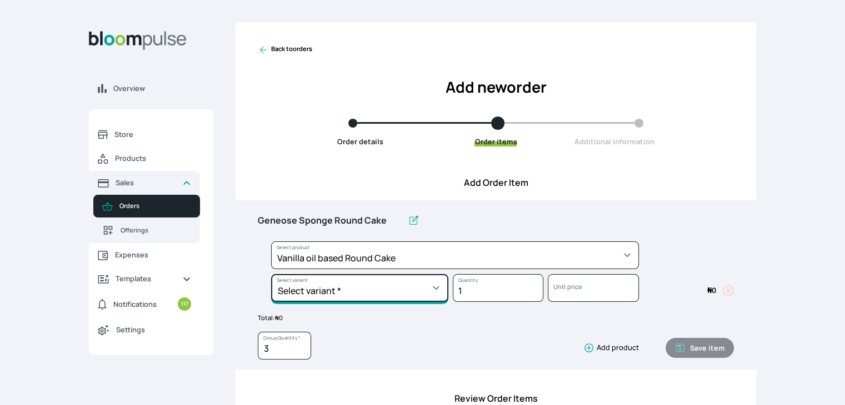
click at [343, 291] on select "Select variant * 10inches 11inches 12inches 6inches 7inches 8inches 9inches" at bounding box center [359, 288] width 177 height 28
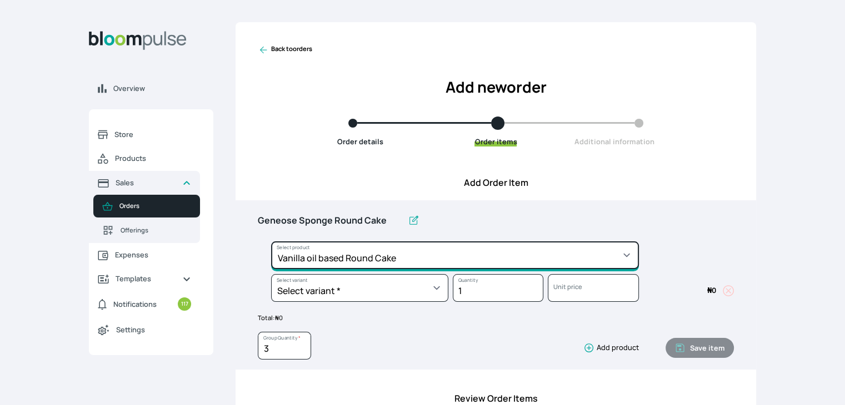
click at [477, 261] on select "Select product * Cake Decoration for 8inches High Chocolate oil based Round Cak…" at bounding box center [455, 256] width 368 height 28
click at [271, 242] on select "Select product * Cake Decoration for 8inches High Chocolate oil based Round Cak…" at bounding box center [455, 256] width 368 height 28
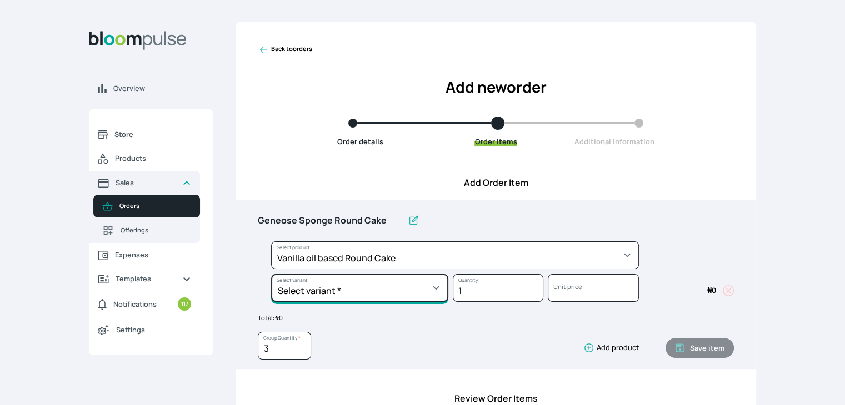
click at [314, 293] on select "Select variant * 10inches 11inches 12inches 6inches 7inches 8inches 9inches" at bounding box center [359, 288] width 177 height 28
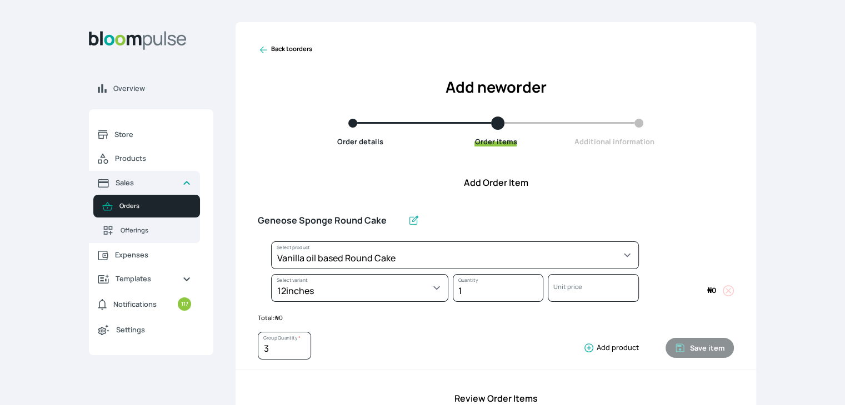
select select "49426e7e-6d78-4aff-80b2-0dfc408de078"
select select "d77a472f-5293-4551-ab3b-78e3a56fc533"
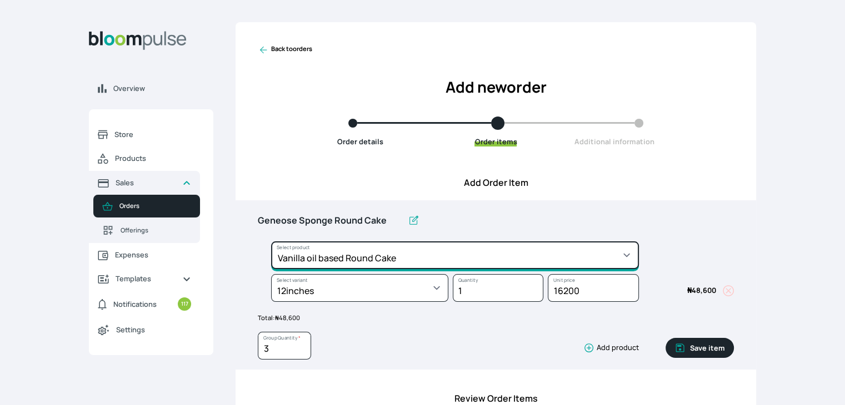
click at [389, 264] on select "Select product * Cake Decoration for 8inches High Chocolate oil based Round Cak…" at bounding box center [455, 256] width 368 height 28
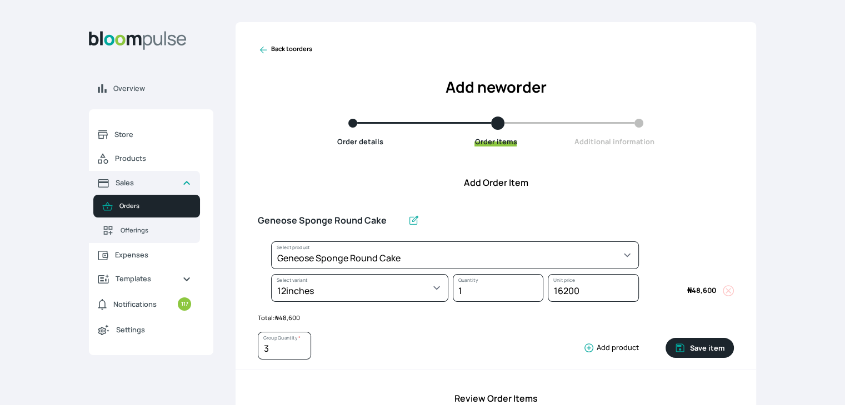
select select "b24192d5-2956-4cb8-b200-2f46c78a7fcf"
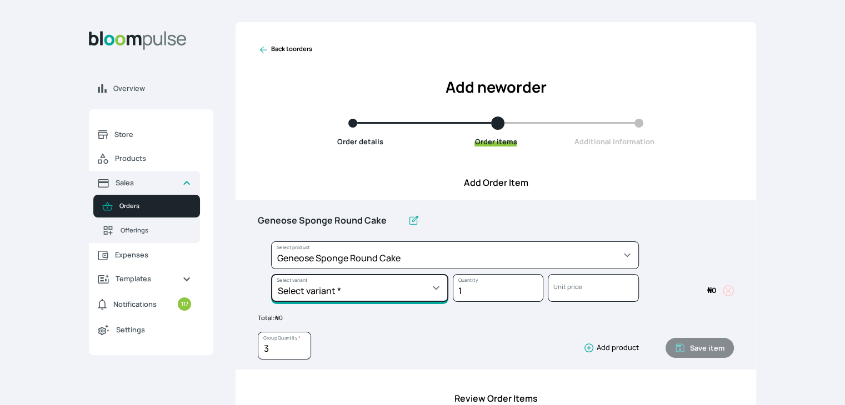
click at [392, 286] on select "Select variant * 10inches 11inches 12inches 13inches 14inches 6inches 7inches 8…" at bounding box center [359, 288] width 177 height 28
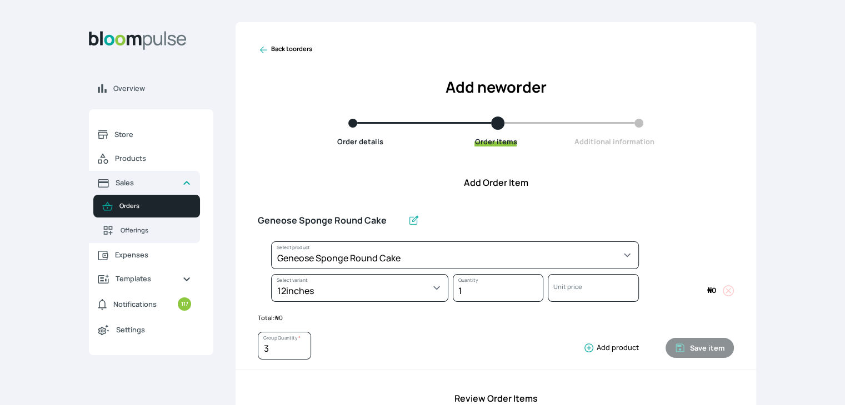
select select "b24192d5-2956-4cb8-b200-2f46c78a7fcf"
select select "c232dfa9-8593-4845-b5d4-33cc7c15e5e8"
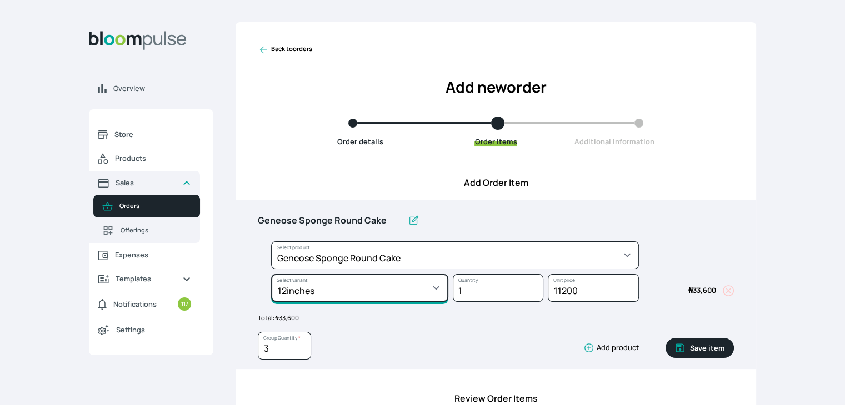
click at [393, 291] on select "Select variant * 10inches 11inches 12inches 13inches 14inches 6inches 7inches 8…" at bounding box center [359, 288] width 177 height 28
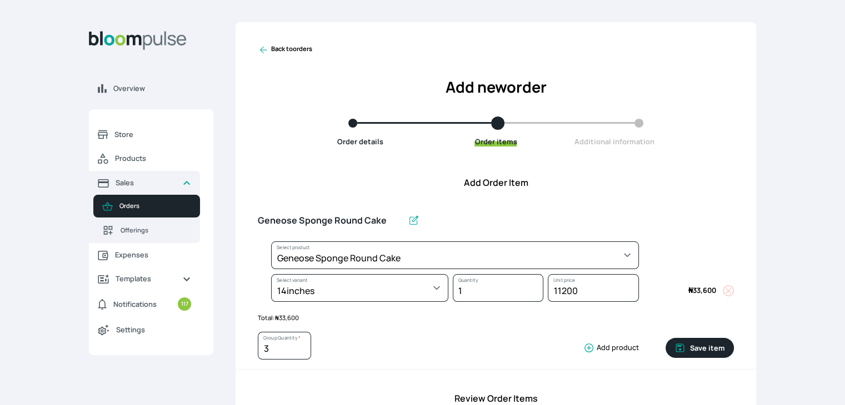
select select "b24192d5-2956-4cb8-b200-2f46c78a7fcf"
select select "48e08ae6-49f9-429b-bd0c-57e9803a926b"
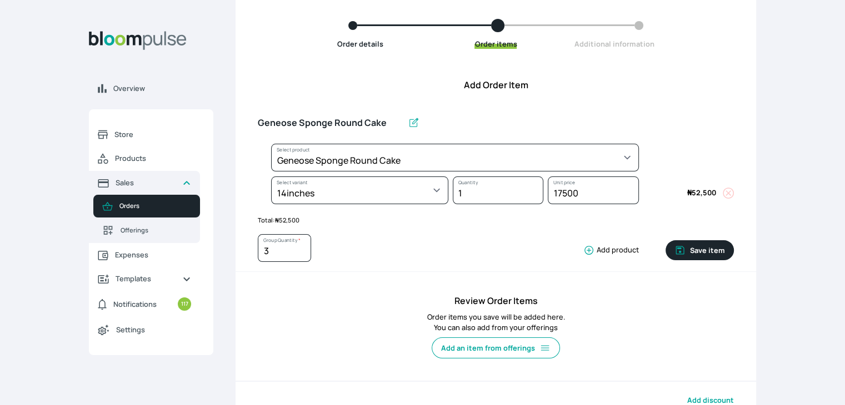
scroll to position [109, 0]
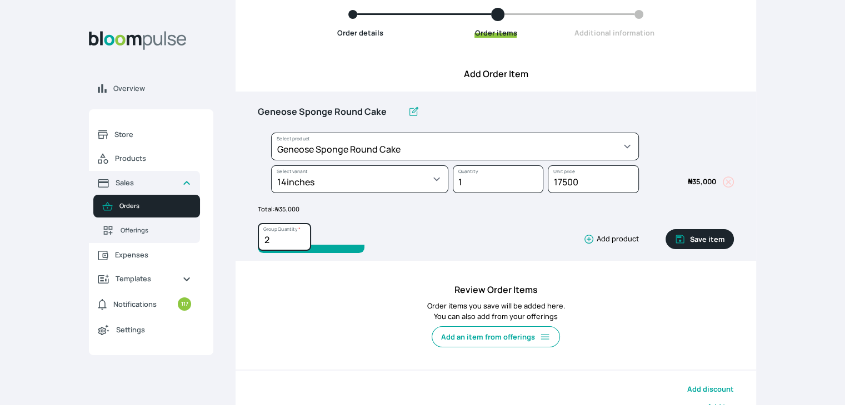
click at [302, 241] on input "2" at bounding box center [284, 237] width 53 height 28
type input "1"
click at [302, 241] on input "1" at bounding box center [284, 237] width 53 height 28
type input "1"
click at [728, 241] on button "Save item" at bounding box center [699, 239] width 68 height 20
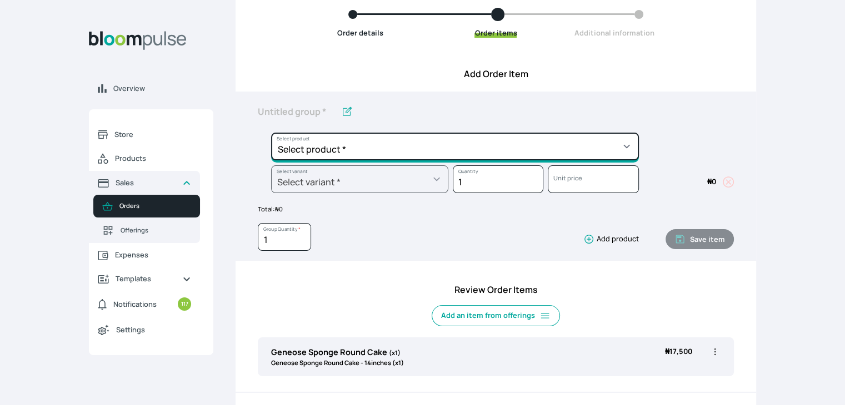
click at [535, 144] on select "Select product * Cake Decoration for 8inches High Chocolate oil based Round Cak…" at bounding box center [455, 147] width 368 height 28
select select "0a3636f1-4902-403d-89c1-f5465b9229a0"
click at [271, 133] on select "Select product * Cake Decoration for 8inches High Chocolate oil based Round Cak…" at bounding box center [455, 147] width 368 height 28
type input "Chocolate oil based Round Cake"
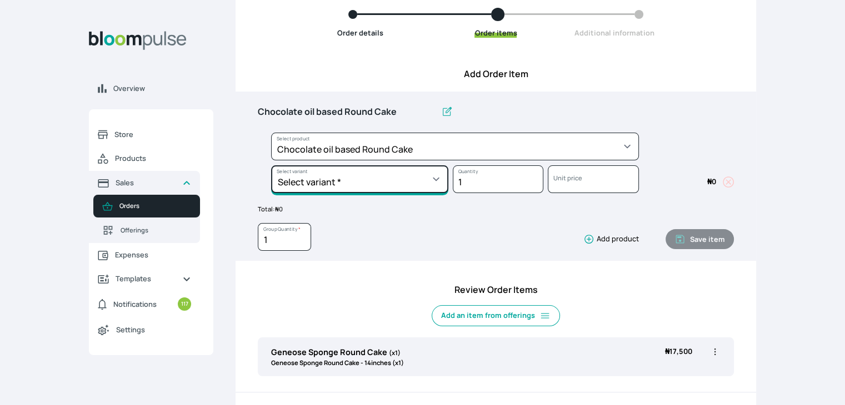
click at [422, 168] on select "Select variant * 10inches 11inches 12inches 6inches 7inches 8inches 9inches" at bounding box center [359, 180] width 177 height 28
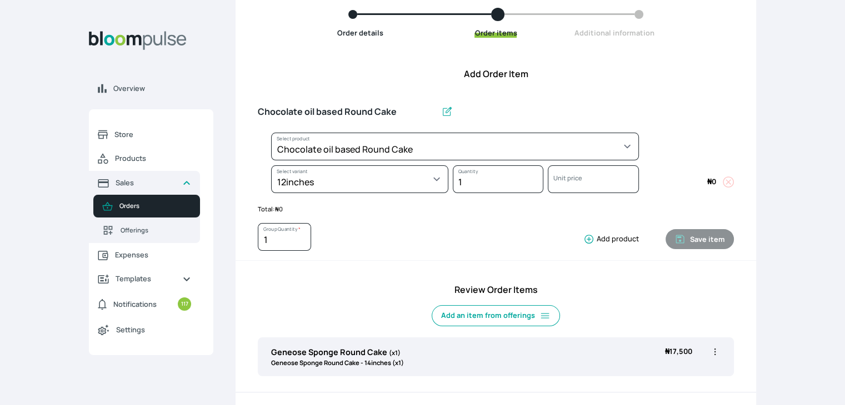
select select "0a3636f1-4902-403d-89c1-f5465b9229a0"
select select "76bfb33e-b3a6-47dc-a4ac-3ea1b74f2e0e"
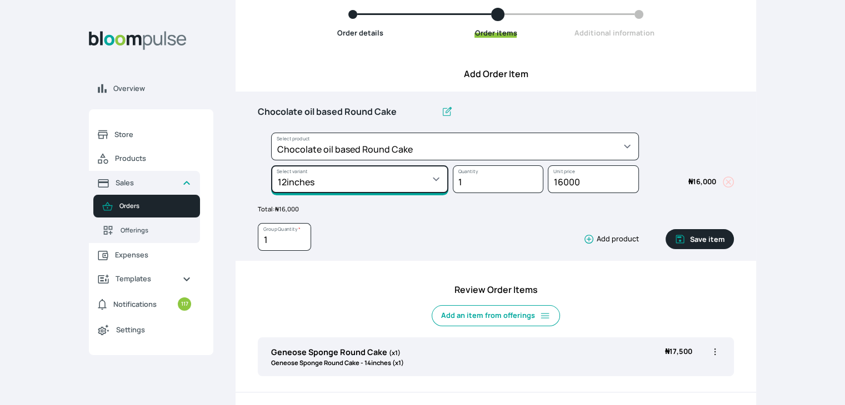
click at [433, 183] on select "Select variant * 10inches 11inches 12inches 6inches 7inches 8inches 9inches" at bounding box center [359, 180] width 177 height 28
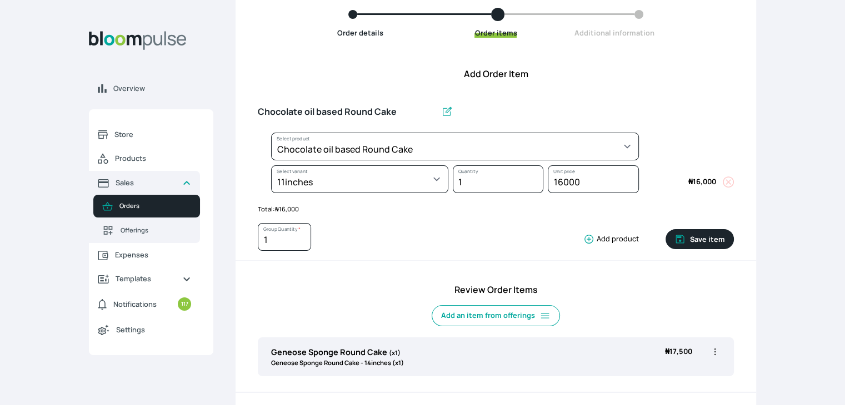
select select "0a3636f1-4902-403d-89c1-f5465b9229a0"
select select "c14598c2-292e-44d4-99b1-dcb292764c70"
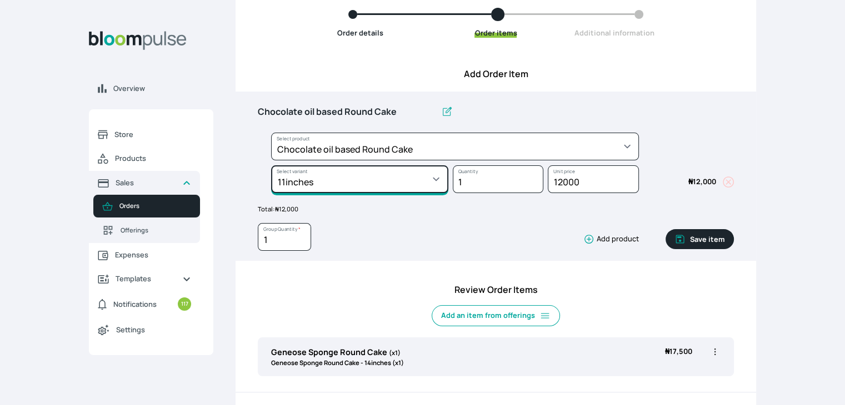
click at [435, 177] on select "Select variant * 10inches 11inches 12inches 6inches 7inches 8inches 9inches" at bounding box center [359, 180] width 177 height 28
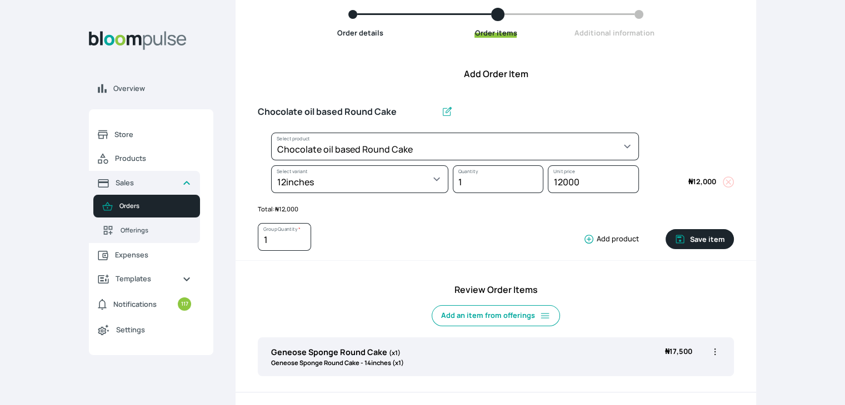
select select "0a3636f1-4902-403d-89c1-f5465b9229a0"
select select "76bfb33e-b3a6-47dc-a4ac-3ea1b74f2e0e"
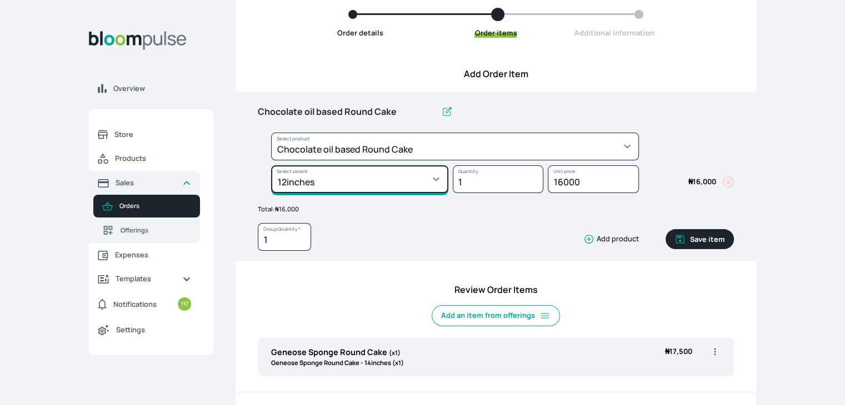
click at [439, 180] on select "Select variant * 10inches 11inches 12inches 6inches 7inches 8inches 9inches" at bounding box center [359, 180] width 177 height 28
click at [271, 166] on select "Select variant * 10inches 11inches 12inches 6inches 7inches 8inches 9inches" at bounding box center [359, 180] width 177 height 28
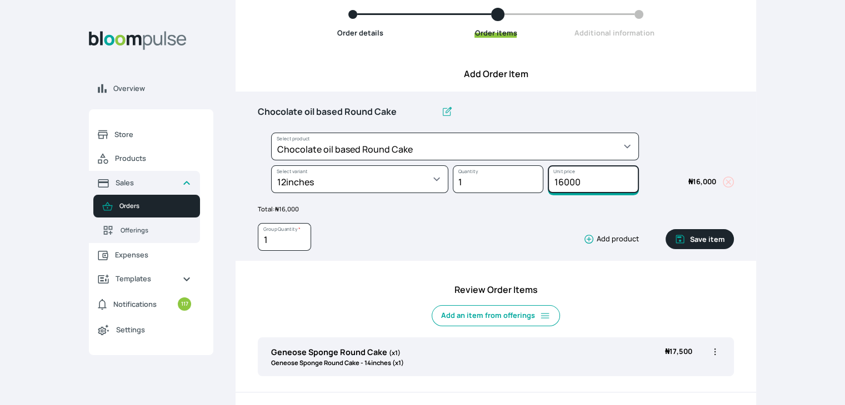
drag, startPoint x: 587, startPoint y: 185, endPoint x: 550, endPoint y: 184, distance: 36.1
click at [550, 184] on input "16000" at bounding box center [593, 180] width 91 height 28
type input "2"
type input "25000"
click at [698, 239] on button "Save item" at bounding box center [699, 239] width 68 height 20
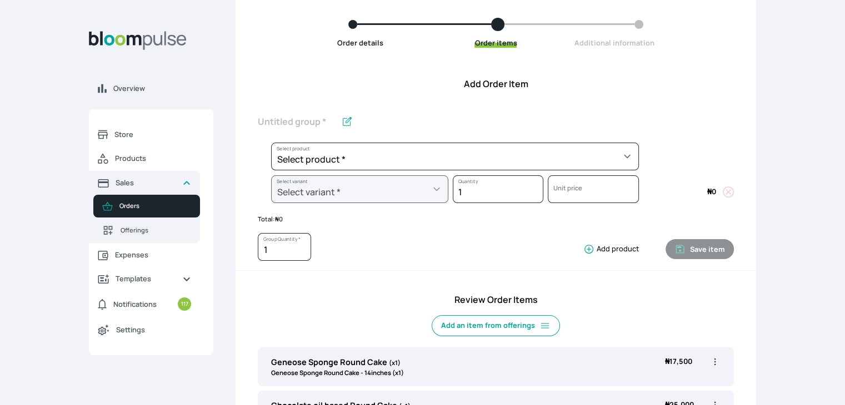
scroll to position [97, 0]
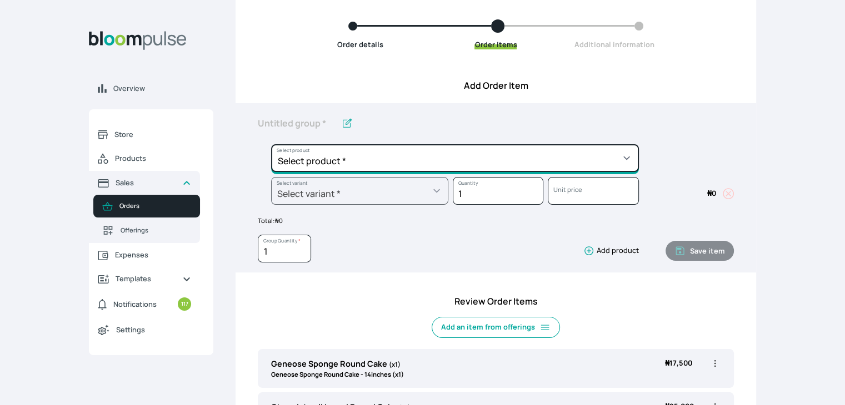
click at [491, 159] on select "Select product * Cake Decoration for 8inches High Chocolate oil based Round Cak…" at bounding box center [455, 158] width 368 height 28
select select "308ec9aa-9c9b-4c8b-9137-5de2303ab237"
click at [271, 144] on select "Select product * Cake Decoration for 8inches High Chocolate oil based Round Cak…" at bounding box center [455, 158] width 368 height 28
type input "Redvelvet oil based Round Cake"
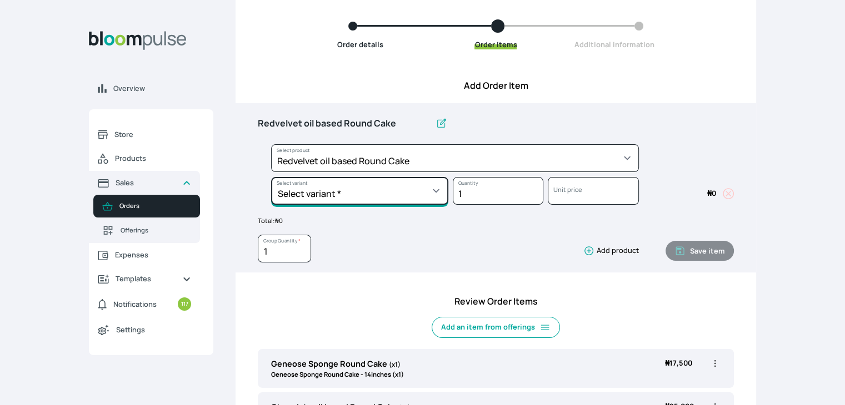
click at [437, 201] on select "Select variant * 10inches 11inches 12inches 6inches 7inches 8inches 9inches" at bounding box center [359, 191] width 177 height 28
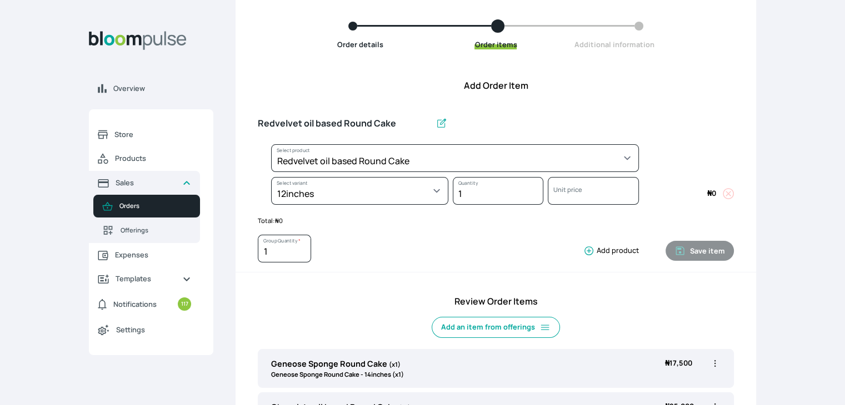
select select "308ec9aa-9c9b-4c8b-9137-5de2303ab237"
select select "fac6ea4c-d6b7-42d3-818b-3cd08d6d8380"
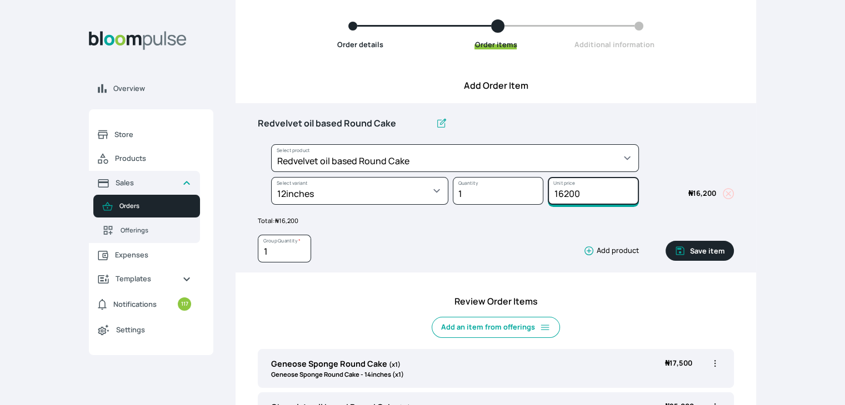
drag, startPoint x: 589, startPoint y: 194, endPoint x: 532, endPoint y: 188, distance: 57.5
click at [532, 188] on div "Select product * Cake Decoration for 8inches High Chocolate oil based Round Cak…" at bounding box center [496, 177] width 476 height 66
type input "25000"
click at [712, 245] on button "Save item" at bounding box center [699, 251] width 68 height 20
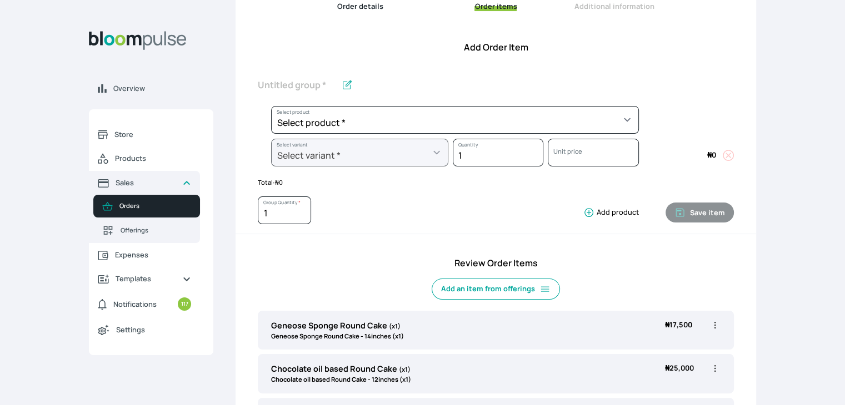
scroll to position [107, 0]
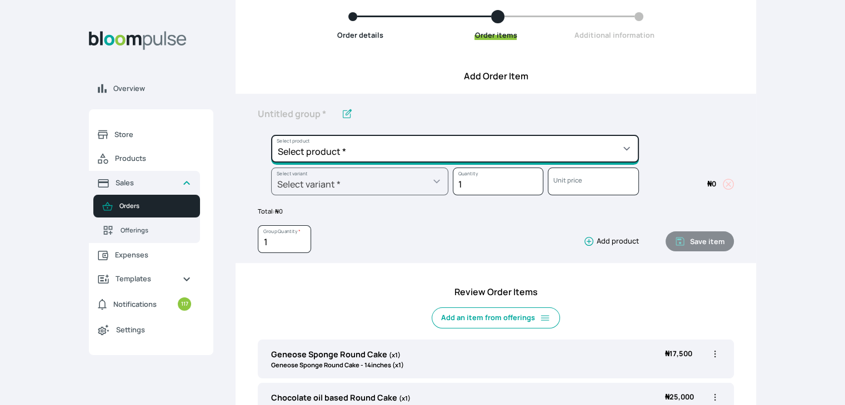
click at [511, 151] on select "Select product * Cake Decoration for 8inches High Chocolate oil based Round Cak…" at bounding box center [455, 149] width 368 height 28
select select "83f82b0c-44eb-4ac8-bd97-27faddcd7e30"
click at [271, 135] on select "Select product * Cake Decoration for 8inches High Chocolate oil based Round Cak…" at bounding box center [455, 149] width 368 height 28
type input "Whipped Cream Frosting"
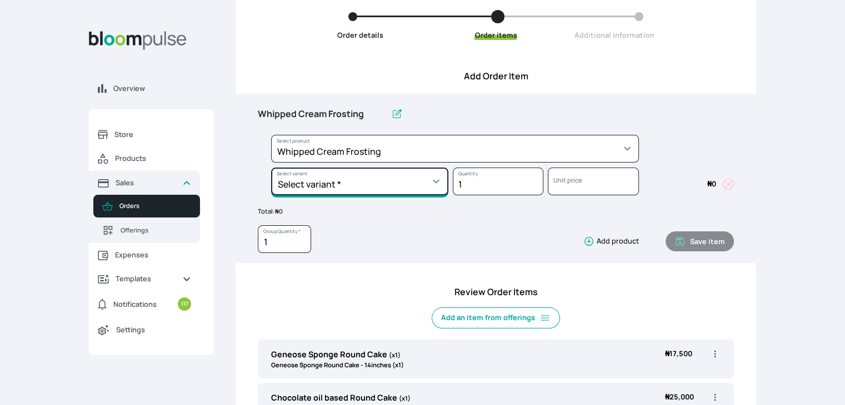
click at [427, 179] on select "Select variant * 1 cup 2 cups 3 cups 4 cups" at bounding box center [359, 182] width 177 height 28
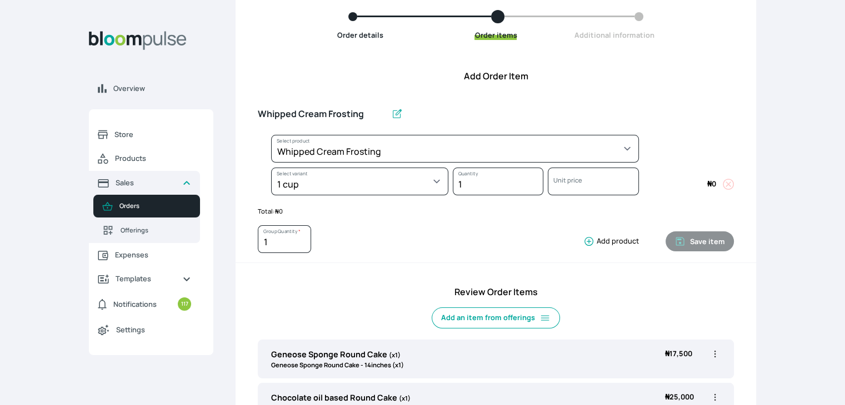
select select "83f82b0c-44eb-4ac8-bd97-27faddcd7e30"
select select "274bdbb1-b40b-44f1-8806-7773b9740937"
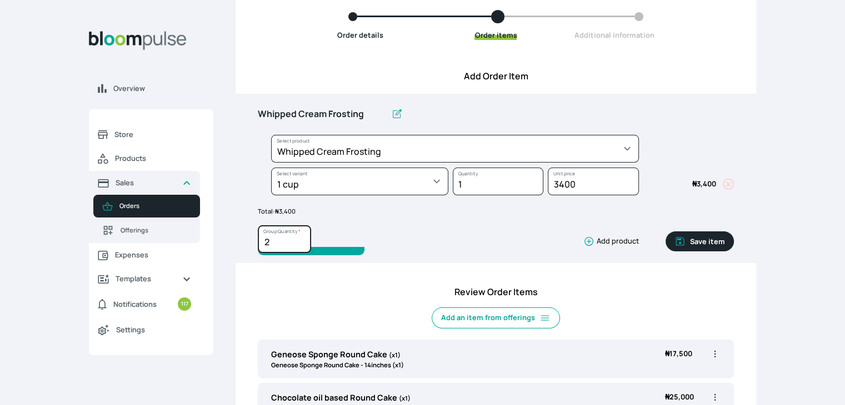
click at [299, 238] on input "2" at bounding box center [284, 240] width 53 height 28
click at [299, 238] on input "3" at bounding box center [284, 240] width 53 height 28
click at [299, 238] on input "4" at bounding box center [284, 240] width 53 height 28
click at [299, 238] on input "5" at bounding box center [284, 240] width 53 height 28
type input "6"
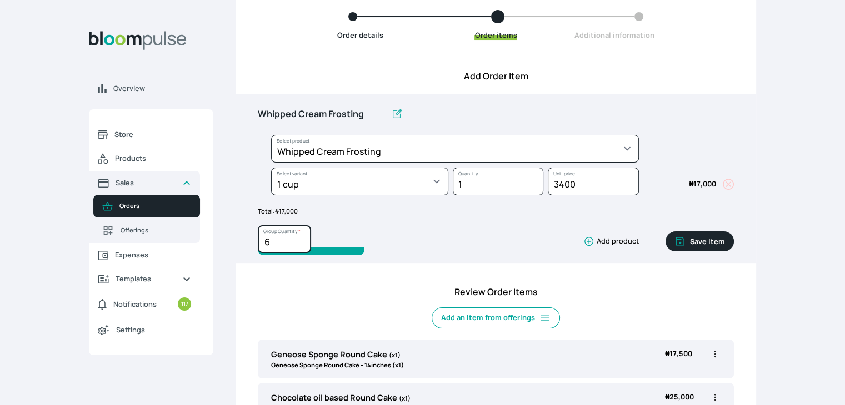
click at [299, 238] on input "6" at bounding box center [284, 240] width 53 height 28
click at [703, 241] on button "Save item" at bounding box center [699, 242] width 68 height 20
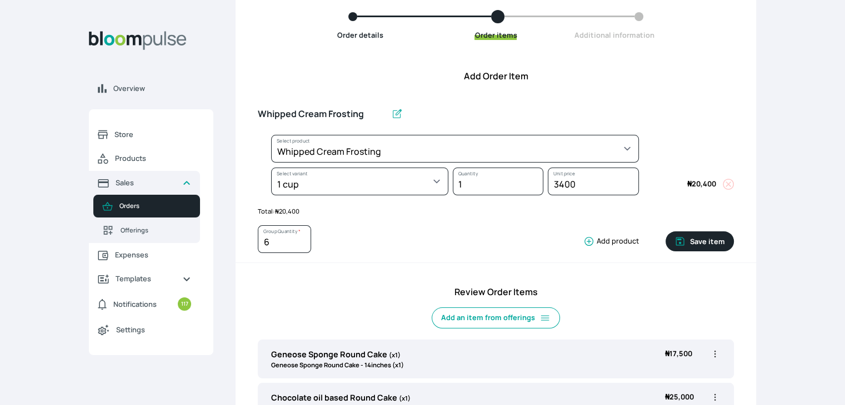
type input "1"
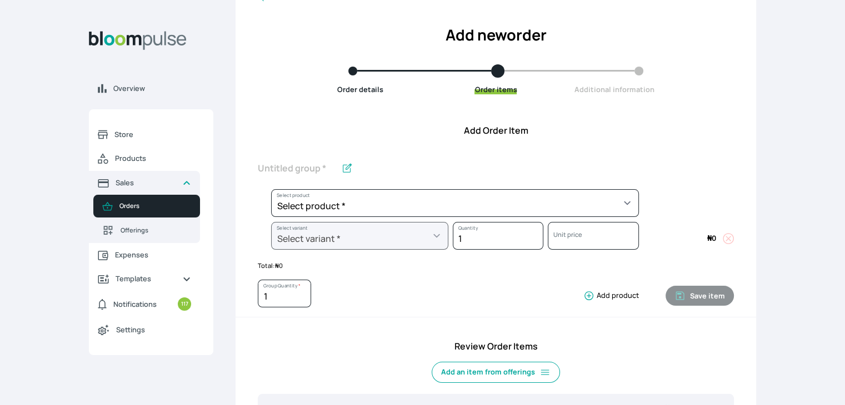
scroll to position [51, 0]
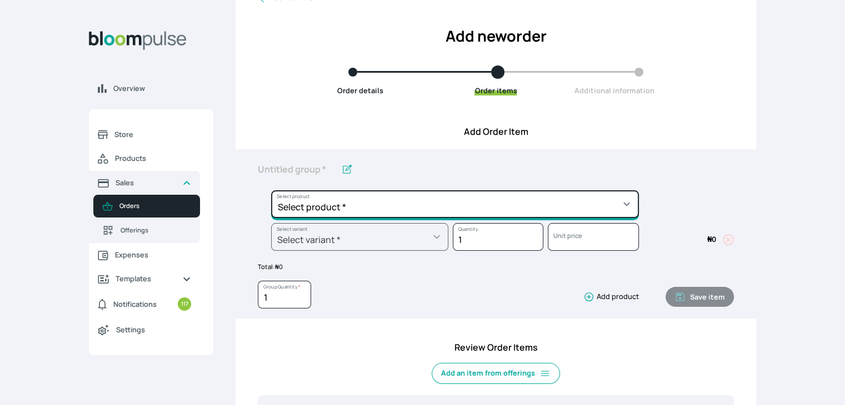
click at [582, 201] on select "Select product * Cake Decoration for 8inches High Chocolate oil based Round Cak…" at bounding box center [455, 205] width 368 height 28
select select "c7c16d97-1b50-48bc-a979-38ef4923035e"
click at [271, 191] on select "Select product * Cake Decoration for 8inches High Chocolate oil based Round Cak…" at bounding box center [455, 205] width 368 height 28
type input "Budget Friendly Whippedcream Decoration"
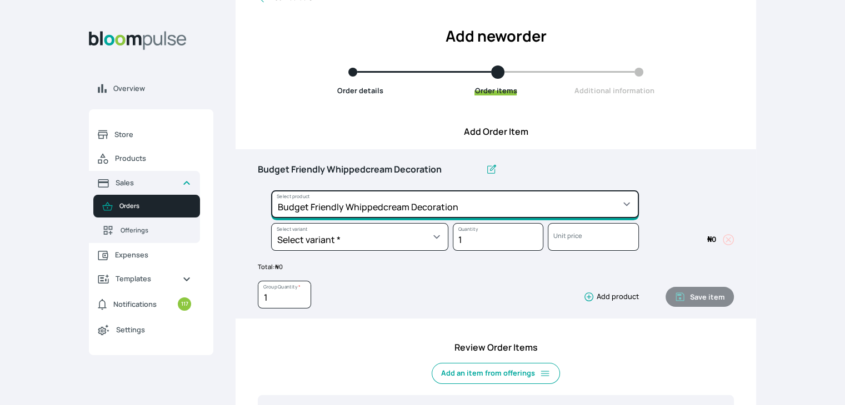
click at [478, 203] on select "Select product * Cake Decoration for 8inches High Chocolate oil based Round Cak…" at bounding box center [455, 205] width 368 height 28
select select "023b730d-bc46-477e-b7f7-d3522e7f455b"
click at [271, 191] on select "Select product * Cake Decoration for 8inches High Chocolate oil based Round Cak…" at bounding box center [455, 205] width 368 height 28
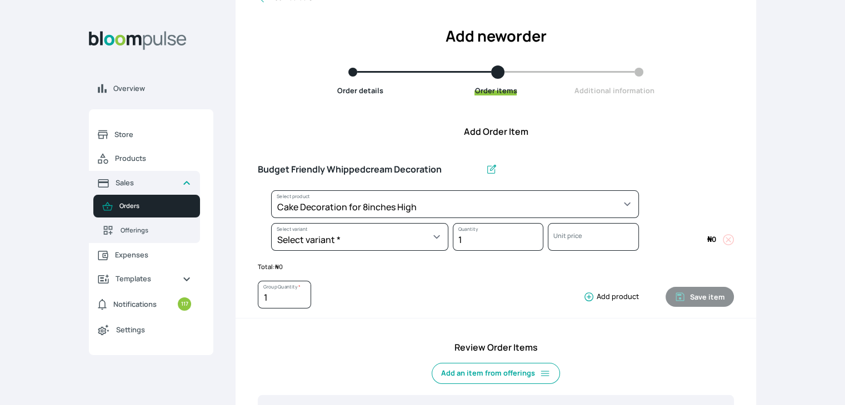
click at [378, 252] on div "Select variant * Basic Complex Regular Select variant" at bounding box center [353, 239] width 191 height 33
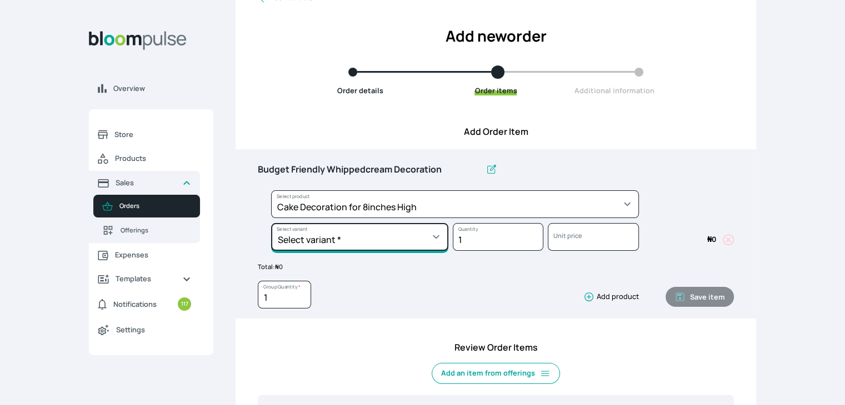
click at [385, 238] on select "Select variant * Basic Complex Regular" at bounding box center [359, 237] width 177 height 28
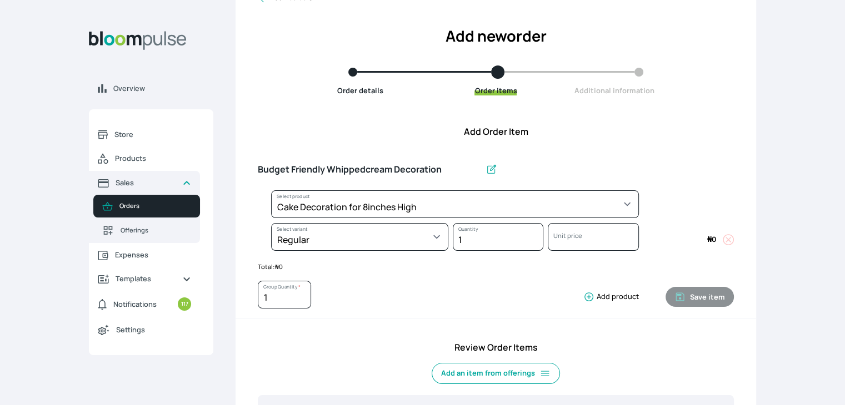
select select "023b730d-bc46-477e-b7f7-d3522e7f455b"
select select "13dbb06e-f851-45db-a0d6-3609ea7c0f11"
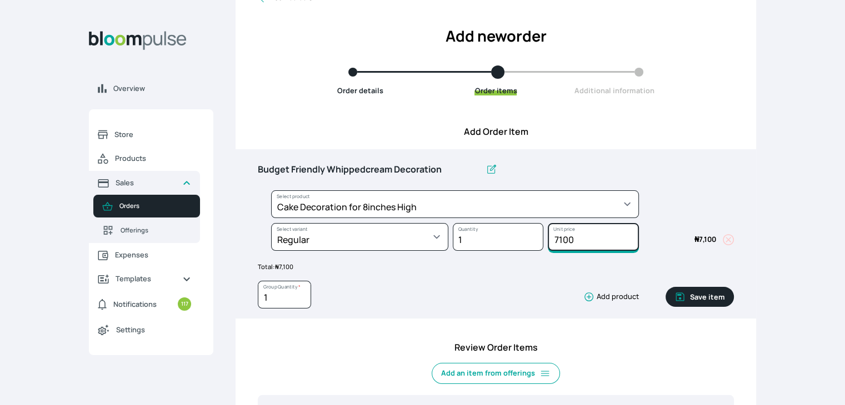
drag, startPoint x: 578, startPoint y: 238, endPoint x: 523, endPoint y: 234, distance: 55.1
click at [523, 234] on div "Select product * Cake Decoration for 8inches High Chocolate oil based Round Cak…" at bounding box center [496, 224] width 476 height 66
type input "15000"
click at [698, 301] on button "Save item" at bounding box center [699, 297] width 68 height 20
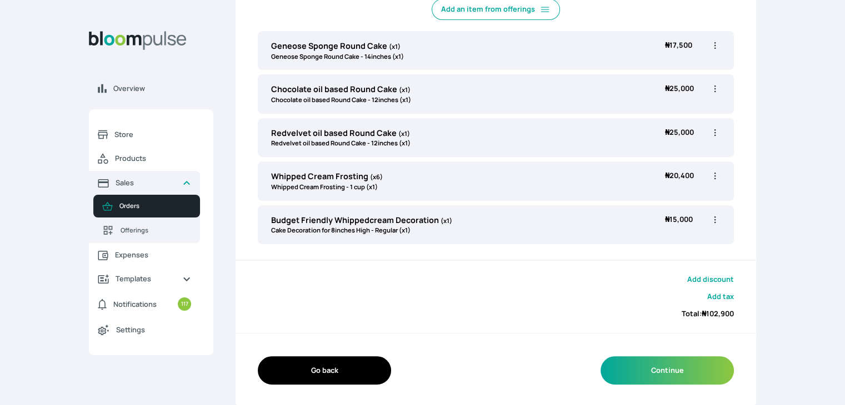
scroll to position [403, 0]
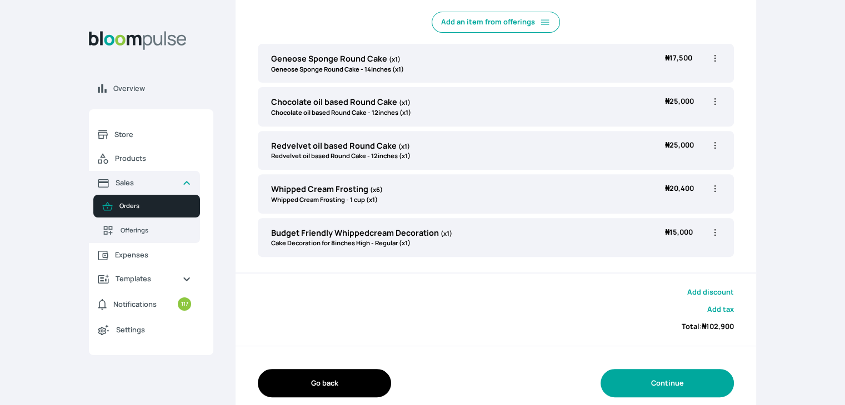
click at [622, 385] on button "Continue" at bounding box center [666, 383] width 133 height 28
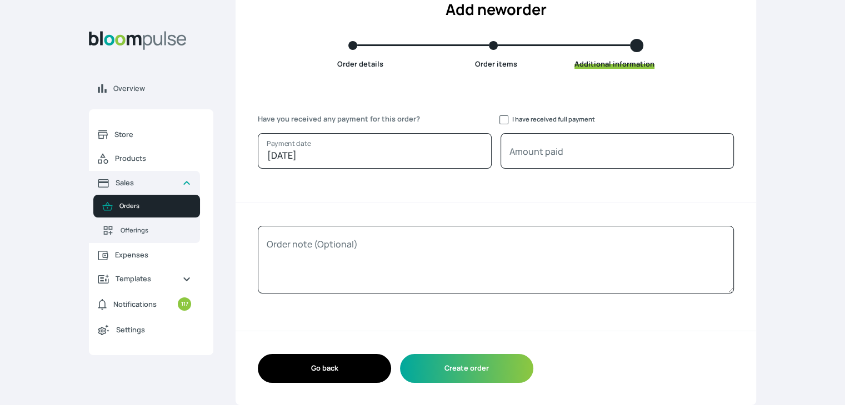
scroll to position [77, 0]
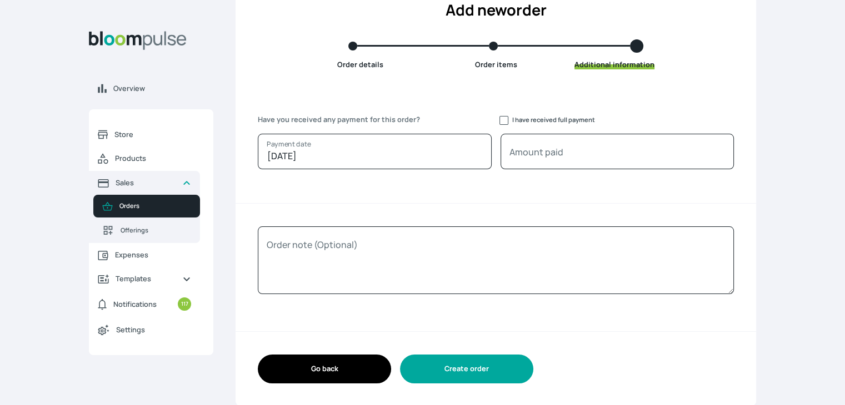
click at [468, 360] on button "Create order" at bounding box center [466, 369] width 133 height 28
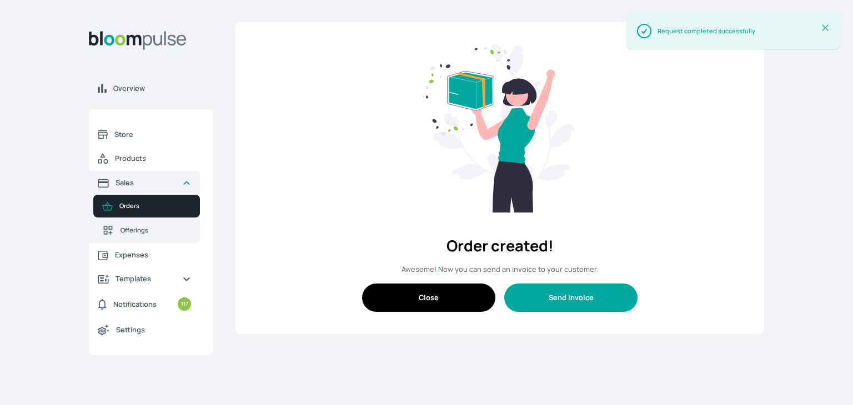
click at [564, 294] on button "Send invoice" at bounding box center [570, 298] width 133 height 28
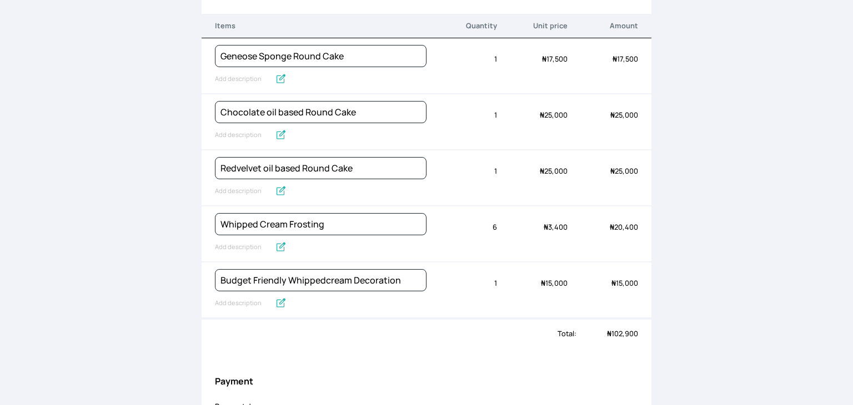
scroll to position [119, 0]
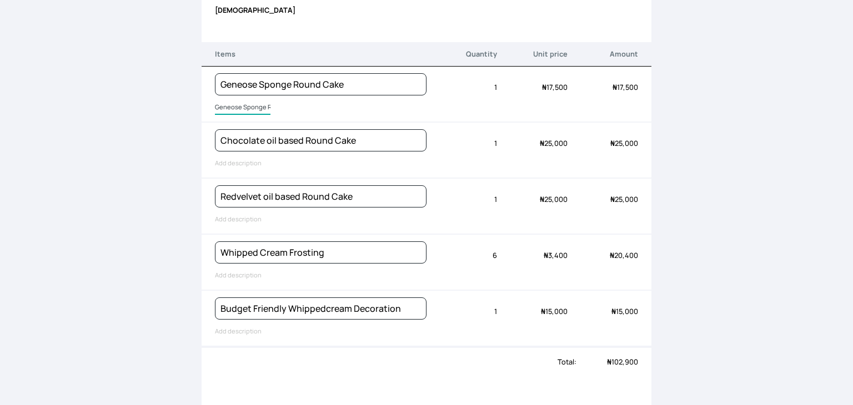
click at [232, 110] on input "Geneose Sponge Round Cake" at bounding box center [243, 108] width 56 height 14
click at [232, 110] on input "Geneose Sponge Round Cake" at bounding box center [266, 108] width 102 height 14
type input "!"
type input "14inches Wide Vanilla"
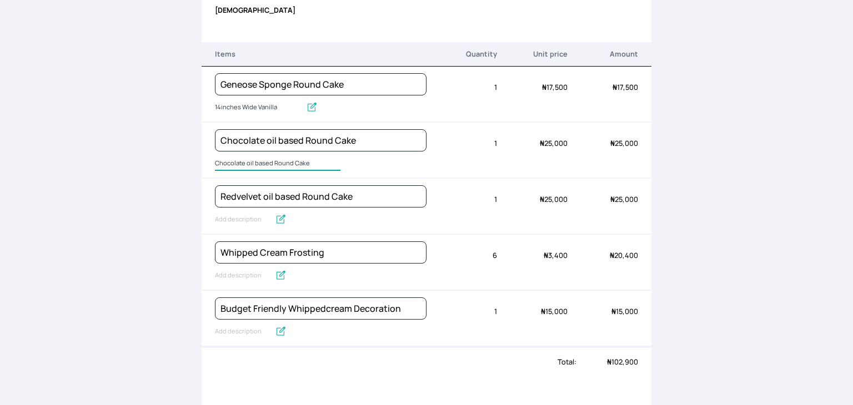
click at [231, 163] on input "Chocolate oil based Round Cake" at bounding box center [278, 164] width 126 height 14
type input "14inches wide"
click at [215, 222] on input "text" at bounding box center [243, 220] width 56 height 14
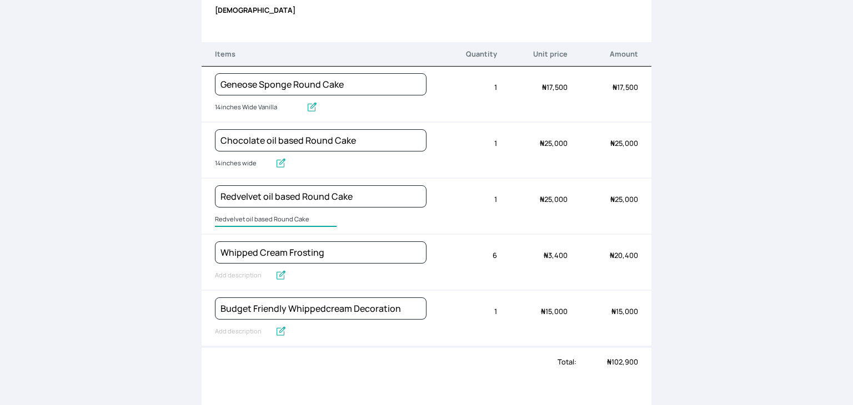
click at [215, 221] on input "Redvelvet oil based Round Cake" at bounding box center [276, 220] width 122 height 14
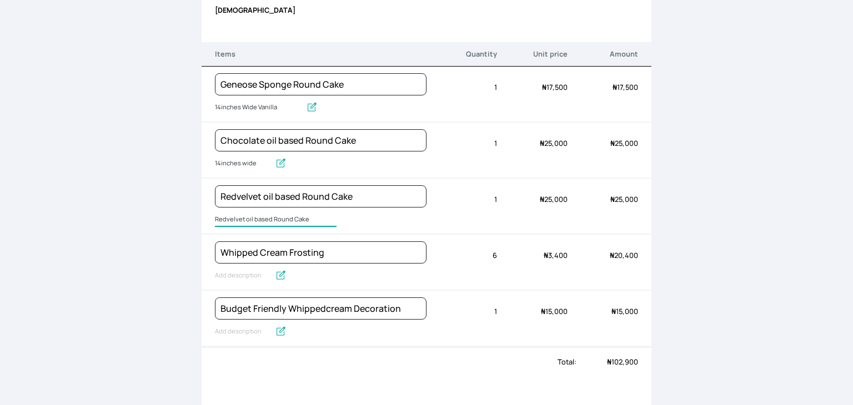
click at [215, 221] on input "Redvelvet oil based Round Cake" at bounding box center [276, 220] width 122 height 14
type input "14inches wide"
click at [223, 269] on input "Whipped Cream Frosting" at bounding box center [260, 276] width 91 height 14
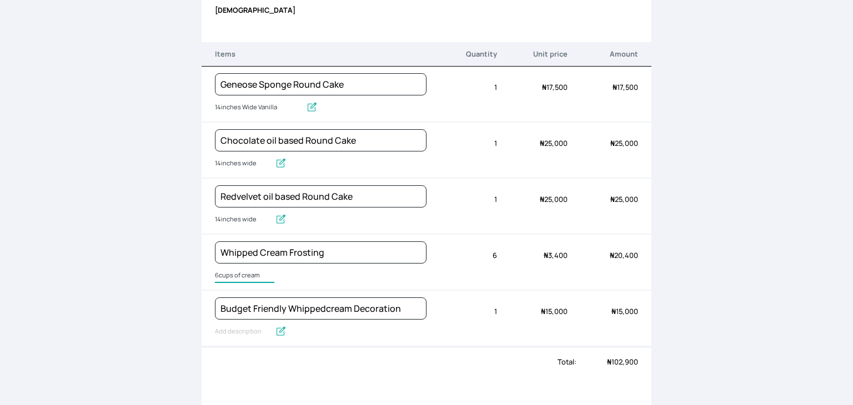
drag, startPoint x: 264, startPoint y: 273, endPoint x: 182, endPoint y: 261, distance: 83.2
click at [182, 261] on div "Back to order Invoice Send via Email Send via WhatsApp Export as PDF Preview Se…" at bounding box center [426, 202] width 853 height 405
type input "750g whippedcream"
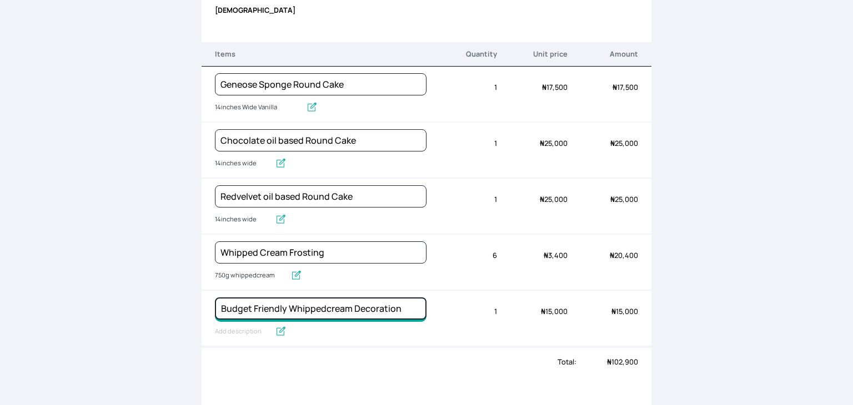
drag, startPoint x: 282, startPoint y: 307, endPoint x: 195, endPoint y: 301, distance: 87.4
click at [195, 301] on div "Back to order Invoice Send via Email Send via WhatsApp Export as PDF Preview Se…" at bounding box center [426, 202] width 853 height 405
type input "5inches High Whippedcream Decoration"
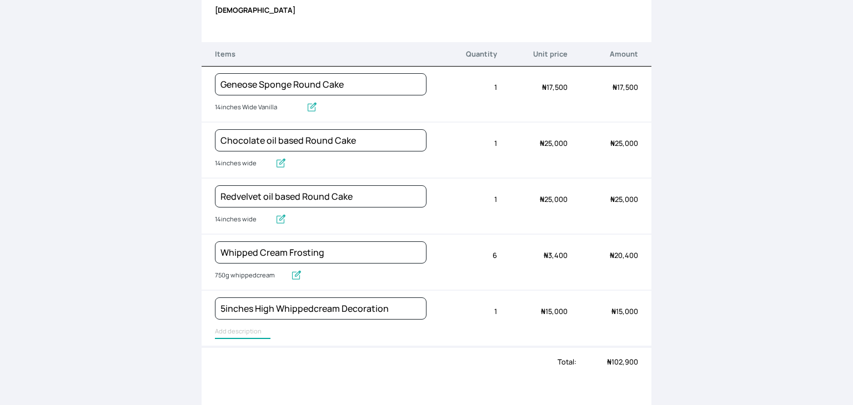
click at [237, 328] on input "text" at bounding box center [243, 332] width 56 height 14
click at [238, 328] on input "Cake Decoration for 8inches High" at bounding box center [281, 332] width 133 height 14
click at [239, 328] on input "Cake Decoration for 8inches High" at bounding box center [281, 332] width 133 height 14
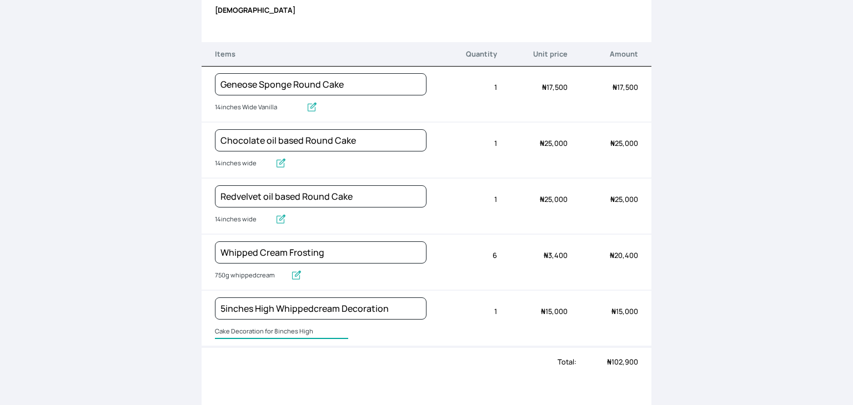
click at [239, 328] on input "Cake Decoration for 8inches High" at bounding box center [281, 332] width 133 height 14
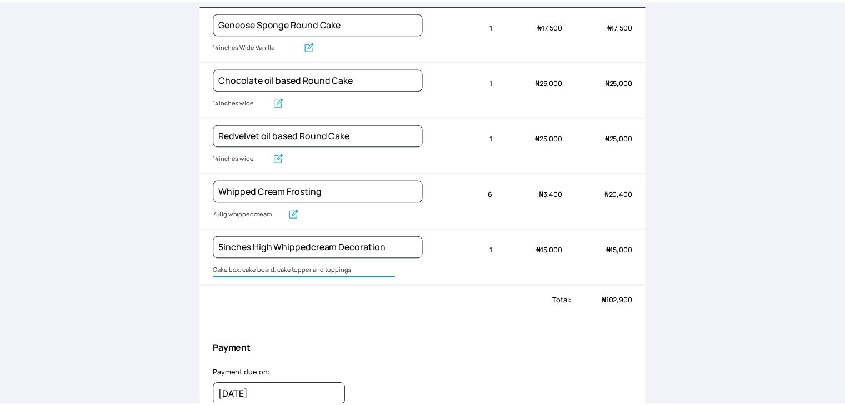
scroll to position [0, 0]
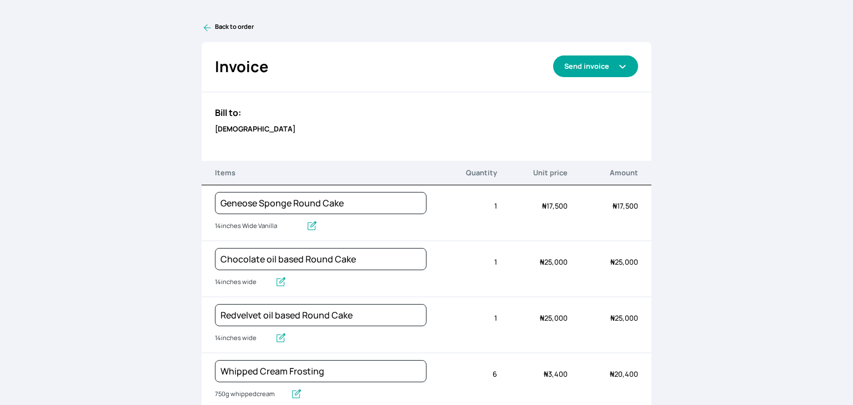
type input "Cake box, cake board, cake topper and toppings"
click at [605, 73] on button "Send invoice" at bounding box center [595, 67] width 85 height 22
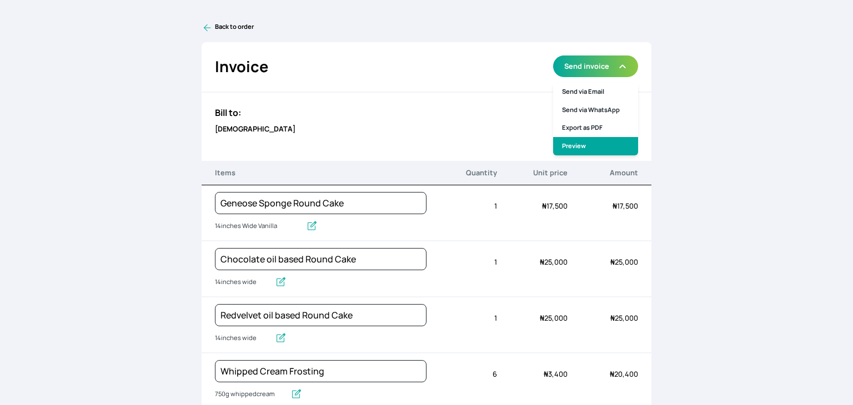
click at [584, 147] on link "Preview" at bounding box center [595, 146] width 85 height 18
click at [212, 26] on link "Back to order" at bounding box center [427, 27] width 450 height 11
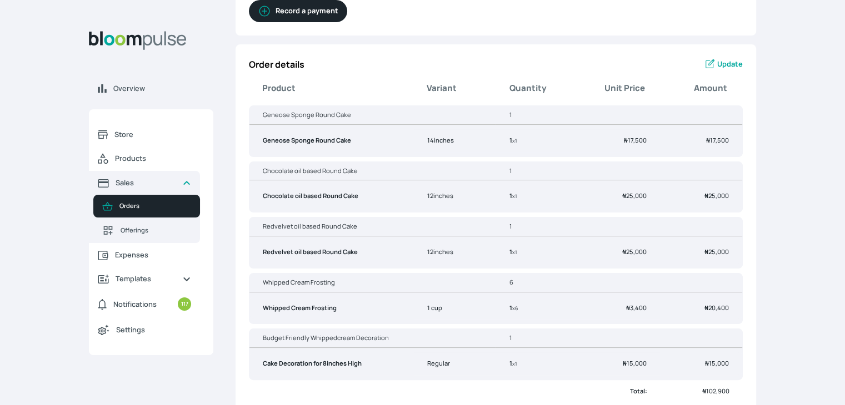
scroll to position [176, 0]
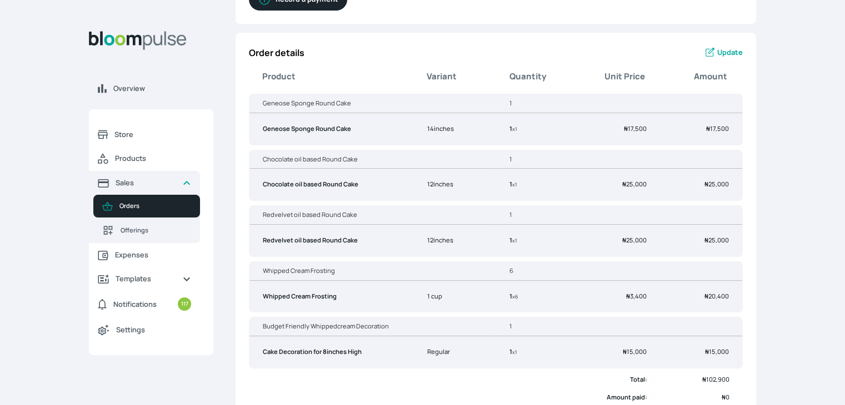
click at [727, 52] on span "Update" at bounding box center [730, 52] width 26 height 11
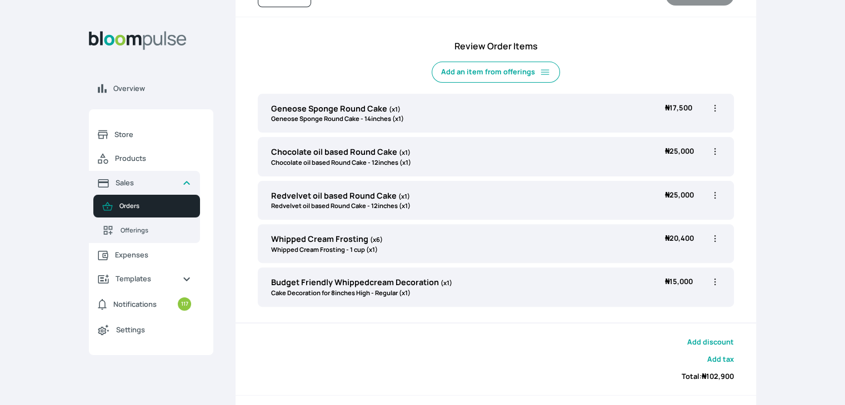
scroll to position [304, 0]
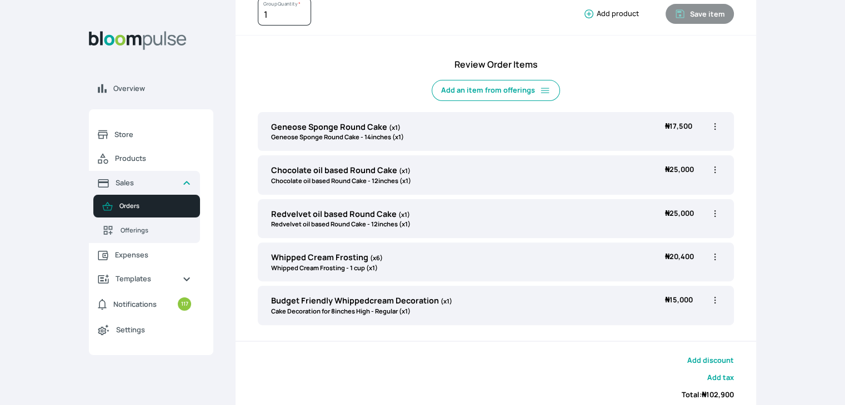
click at [712, 169] on icon "button" at bounding box center [714, 169] width 11 height 11
click at [659, 228] on span "Delete" at bounding box center [655, 232] width 21 height 9
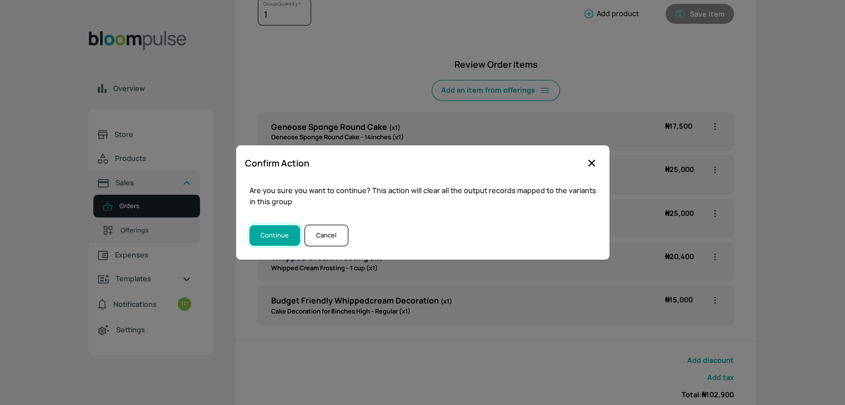
click at [267, 236] on button "Continue" at bounding box center [274, 236] width 51 height 21
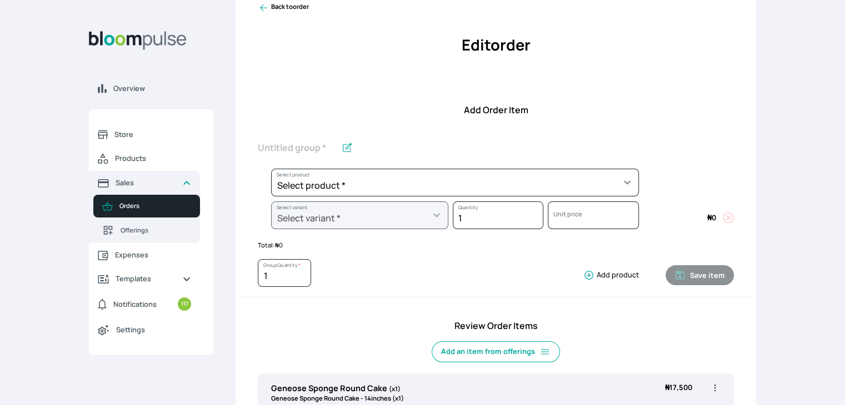
scroll to position [24, 0]
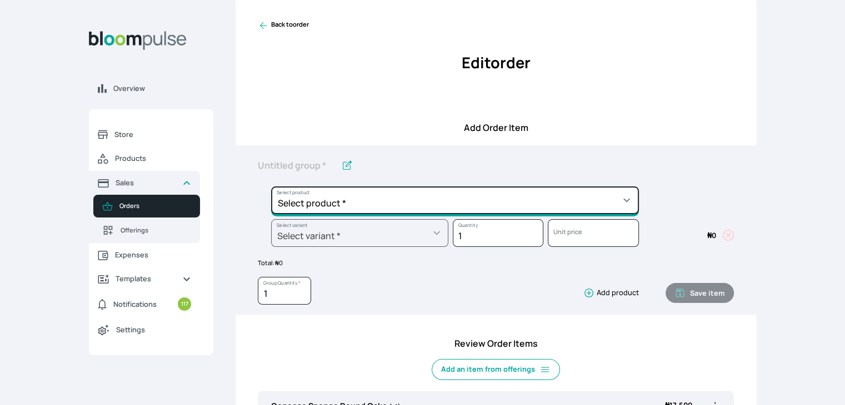
click at [488, 198] on select "Select product * Cake Decoration for 8inches High Chocolate oil based Round Cak…" at bounding box center [455, 201] width 368 height 28
select select "cda72d0d-3d53-418f-8b8c-ee180d80a3bf"
click at [271, 187] on select "Select product * Cake Decoration for 8inches High Chocolate oil based Round Cak…" at bounding box center [455, 201] width 368 height 28
type input "Cookies and cream oil based Round Cake"
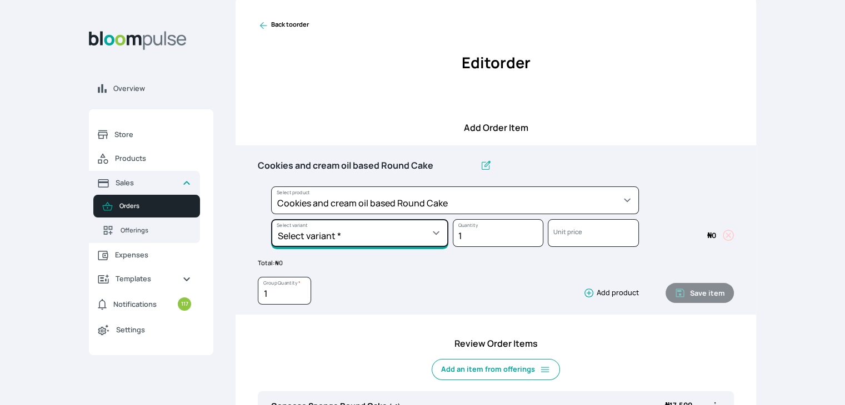
click at [410, 230] on select "Select variant * 10inches 11inches 12inches 6inches 7inches 8inches 9inches" at bounding box center [359, 233] width 177 height 28
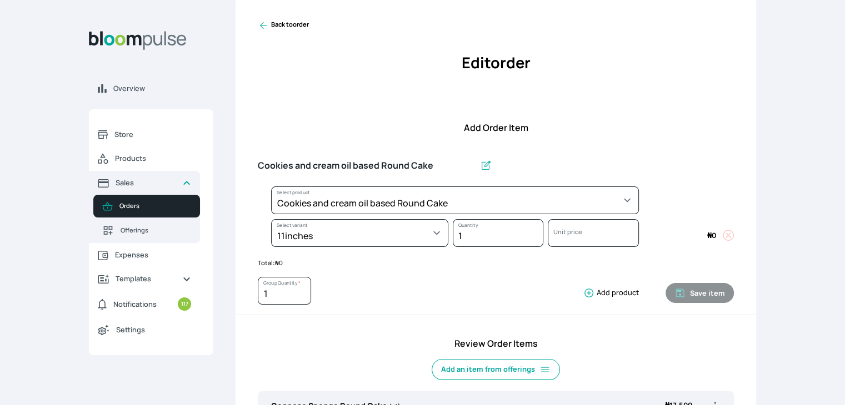
select select "cda72d0d-3d53-418f-8b8c-ee180d80a3bf"
select select "89f3a3e0-5b22-47eb-9fb3-336e823122c9"
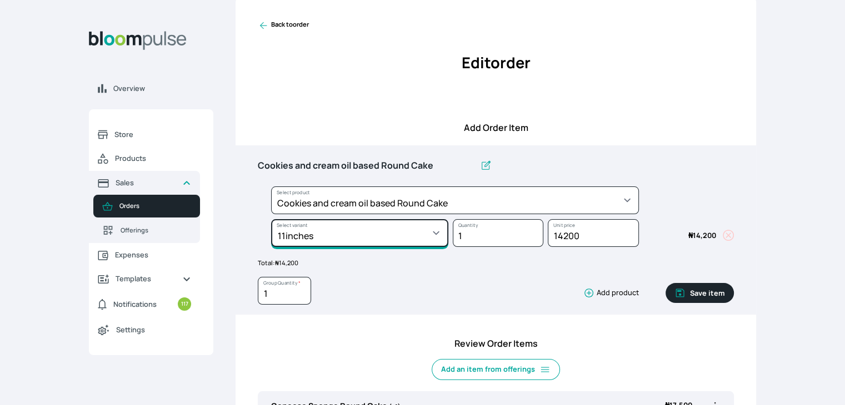
click at [377, 234] on select "Select variant * 10inches 11inches 12inches 6inches 7inches 8inches 9inches" at bounding box center [359, 233] width 177 height 28
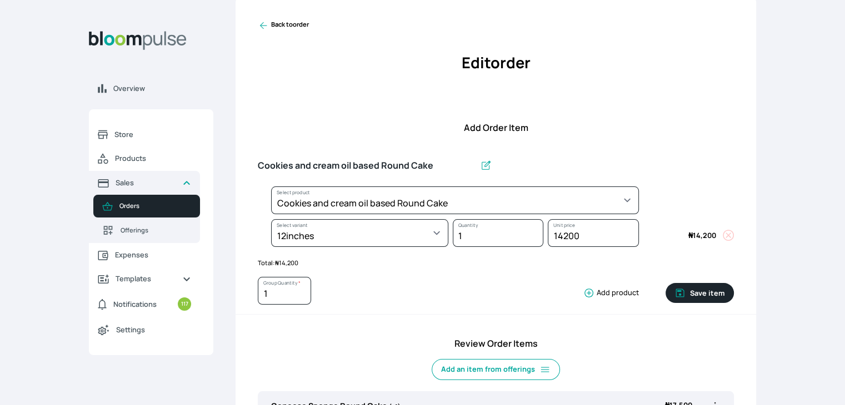
select select "cda72d0d-3d53-418f-8b8c-ee180d80a3bf"
select select "73480473-1ca3-4466-beef-2d60b7d72fda"
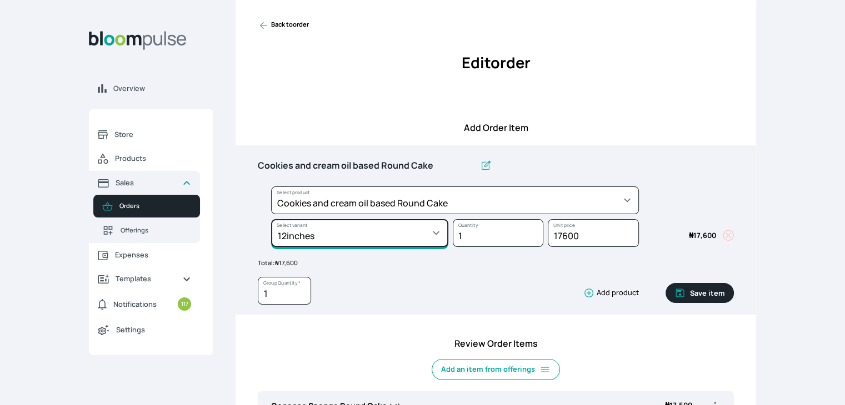
click at [383, 235] on select "Select variant * 10inches 11inches 12inches 6inches 7inches 8inches 9inches" at bounding box center [359, 233] width 177 height 28
click at [271, 219] on select "Select variant * 10inches 11inches 12inches 6inches 7inches 8inches 9inches" at bounding box center [359, 233] width 177 height 28
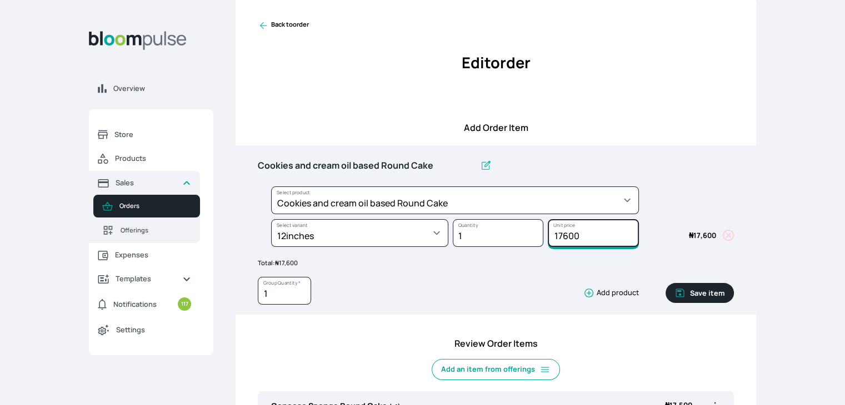
drag, startPoint x: 584, startPoint y: 236, endPoint x: 537, endPoint y: 234, distance: 47.8
click at [537, 234] on div "Select product * Cake Decoration for 8inches High Chocolate oil based Round Cak…" at bounding box center [496, 220] width 476 height 66
drag, startPoint x: 585, startPoint y: 232, endPoint x: 562, endPoint y: 235, distance: 22.9
click at [562, 235] on input "24500" at bounding box center [593, 233] width 91 height 28
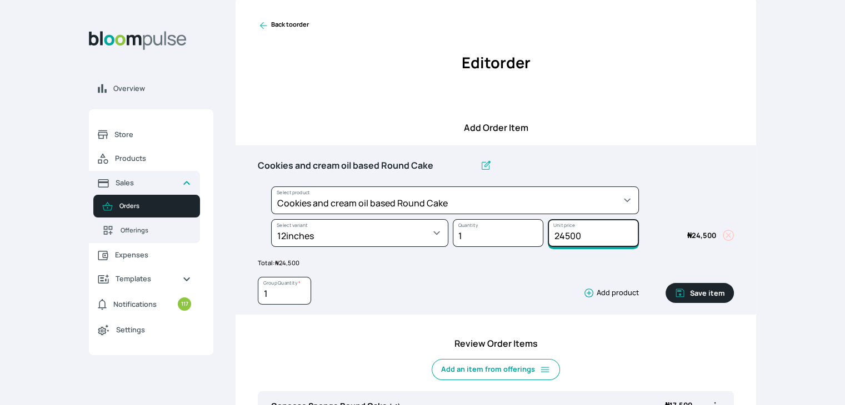
drag, startPoint x: 560, startPoint y: 234, endPoint x: 587, endPoint y: 234, distance: 26.7
click at [587, 234] on input "24500" at bounding box center [593, 233] width 91 height 28
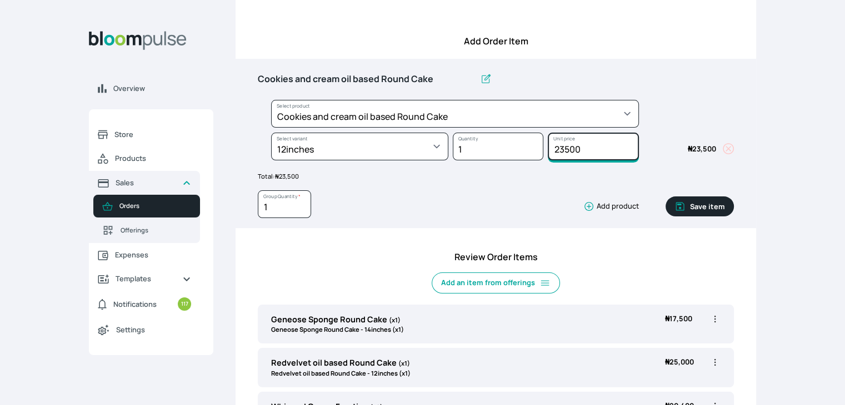
scroll to position [107, 0]
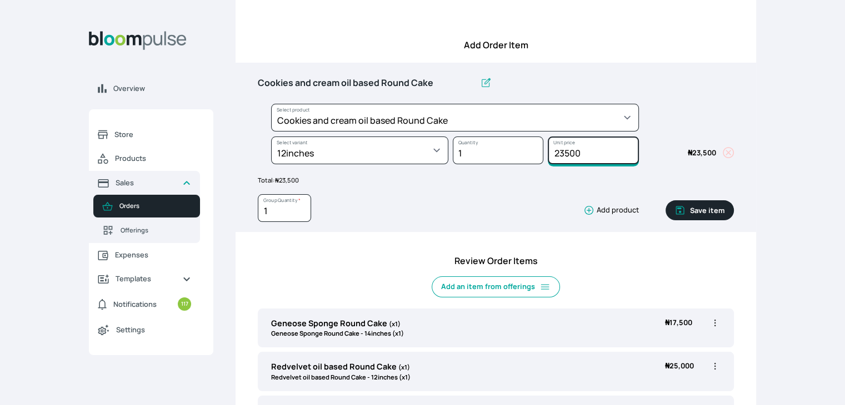
type input "23500"
click at [702, 214] on button "Save item" at bounding box center [699, 211] width 68 height 20
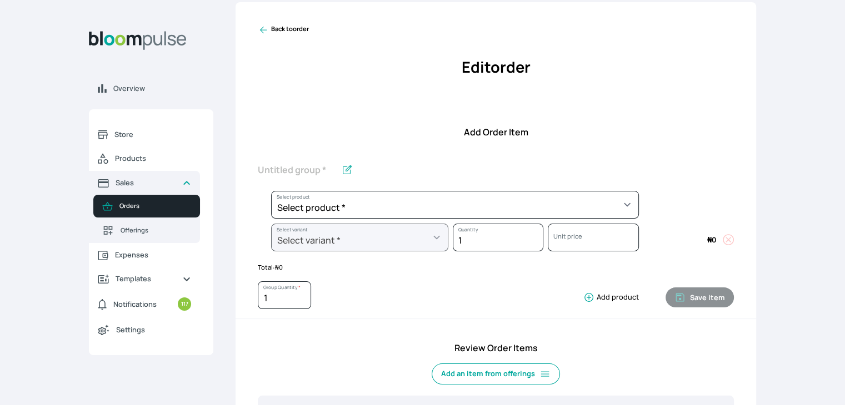
scroll to position [0, 0]
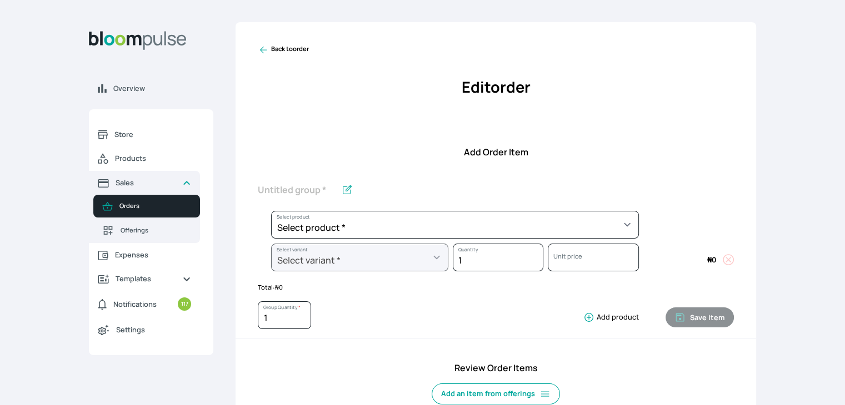
click at [268, 49] on icon at bounding box center [263, 49] width 11 height 11
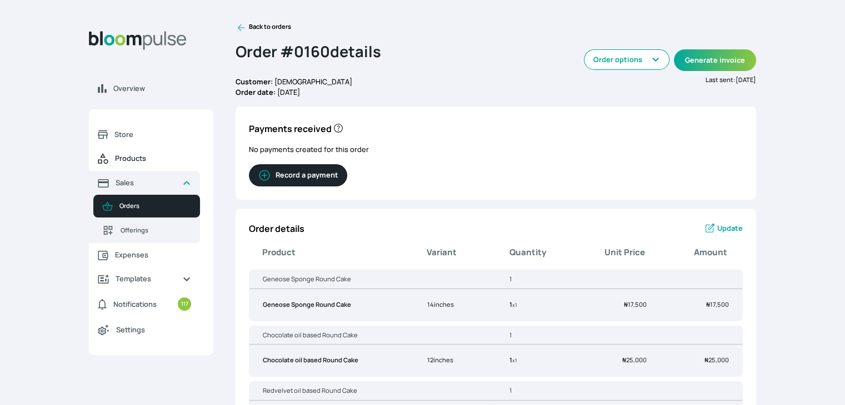
click at [144, 156] on span "Products" at bounding box center [153, 158] width 76 height 11
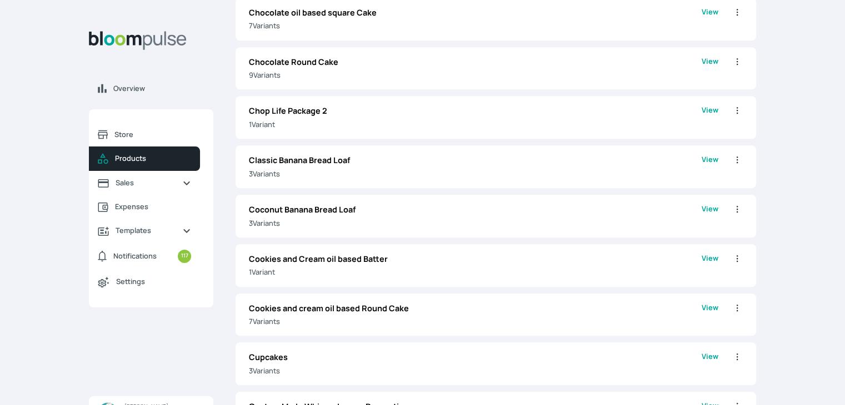
scroll to position [815, 0]
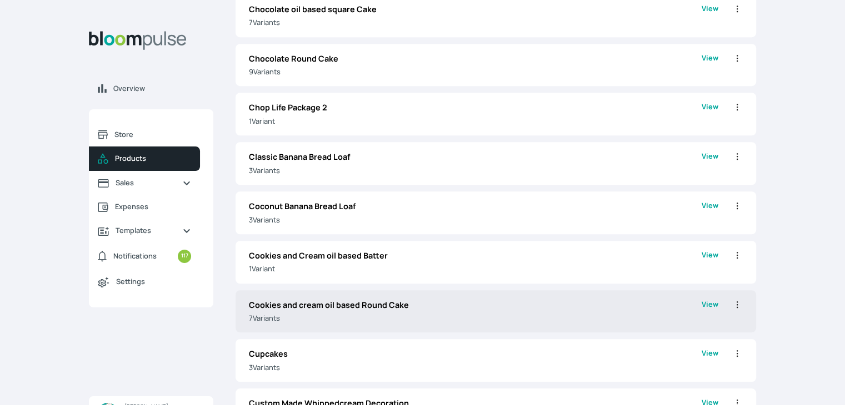
click at [532, 295] on div "Cookies and cream oil based Round Cake 7 Variant s View Edit Clone Delete" at bounding box center [496, 312] width 520 height 43
click at [713, 304] on link "View" at bounding box center [710, 311] width 17 height 25
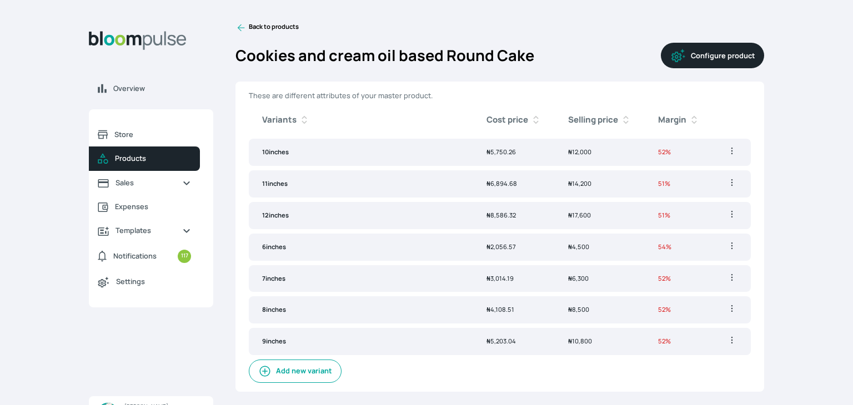
click at [275, 365] on button "Add new variant" at bounding box center [295, 371] width 93 height 23
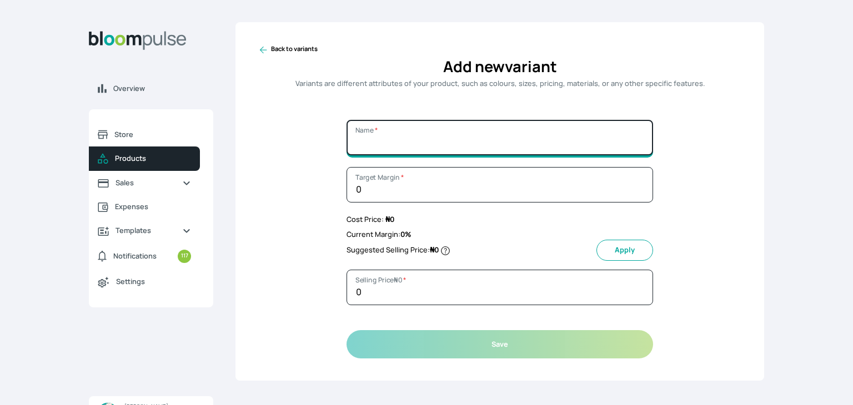
click at [391, 135] on input "Name *" at bounding box center [500, 138] width 307 height 36
click at [392, 135] on input "Name *" at bounding box center [500, 138] width 307 height 36
type input "13inches"
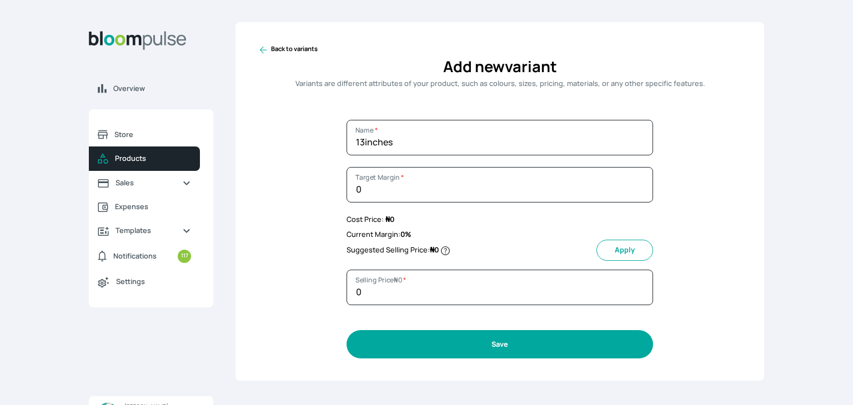
click at [451, 345] on button "Save" at bounding box center [500, 345] width 307 height 28
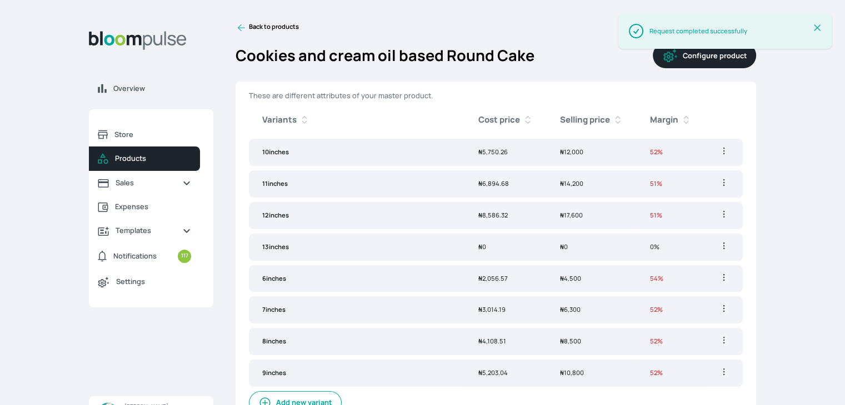
click at [281, 182] on td "11inches" at bounding box center [357, 184] width 216 height 27
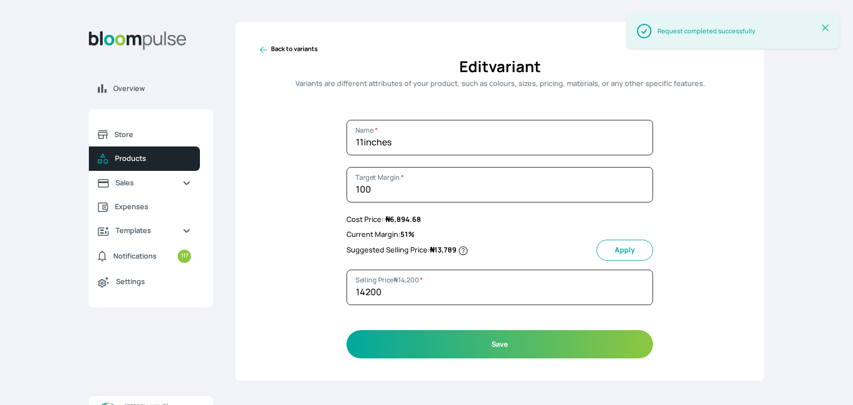
click at [266, 47] on icon at bounding box center [263, 49] width 11 height 11
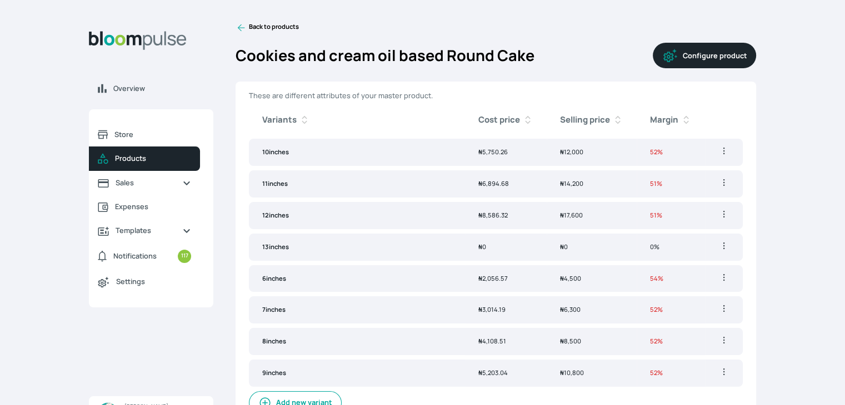
click at [324, 392] on button "Add new variant" at bounding box center [295, 403] width 93 height 23
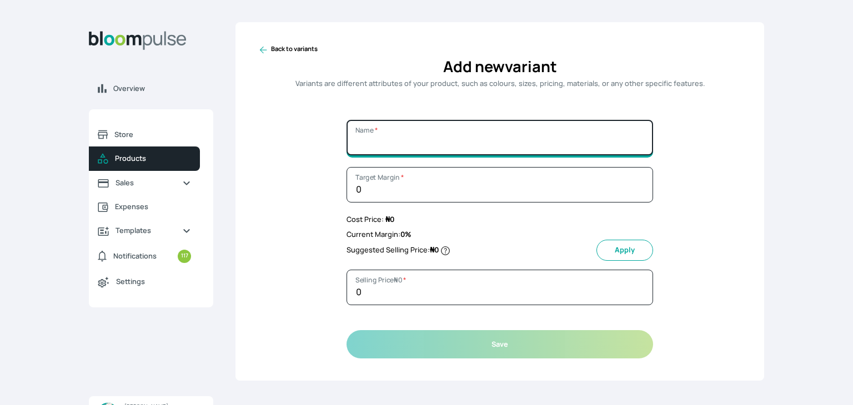
click at [405, 148] on input "Name *" at bounding box center [500, 138] width 307 height 36
type input "14inches"
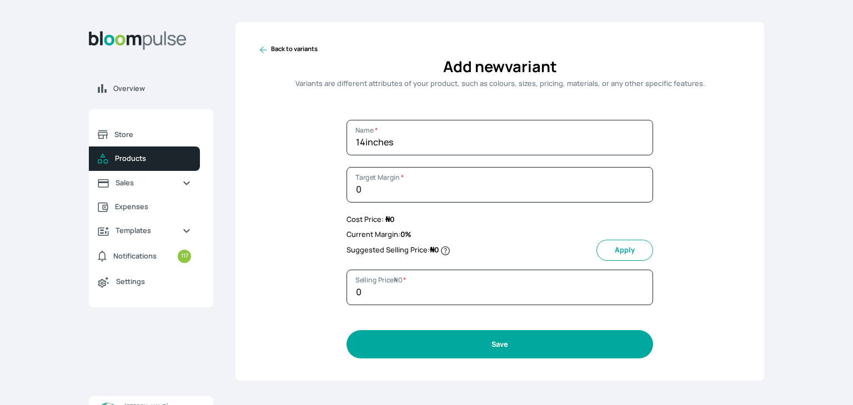
click at [445, 343] on button "Save" at bounding box center [500, 345] width 307 height 28
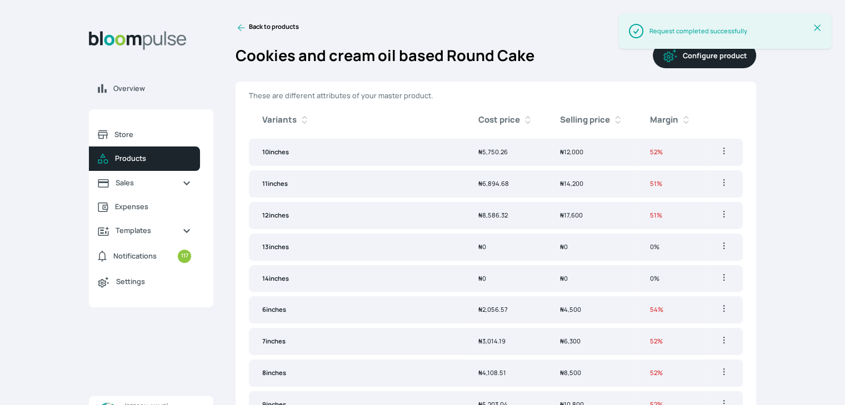
scroll to position [46, 0]
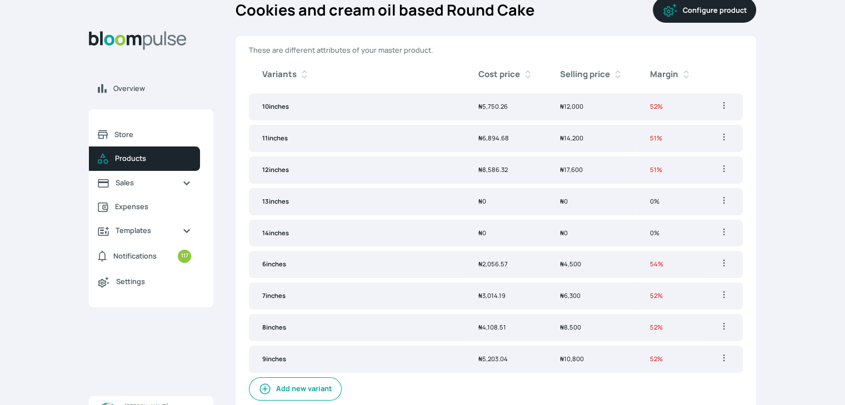
click at [722, 10] on button "Configure product" at bounding box center [704, 10] width 103 height 26
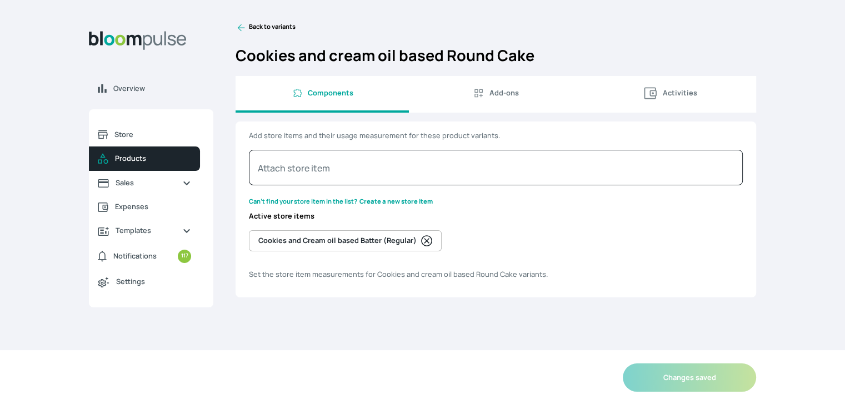
select select "GRAM"
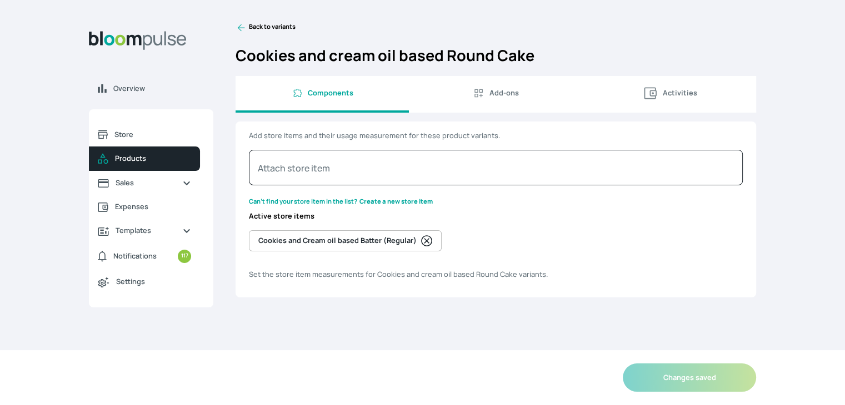
select select "GRAM"
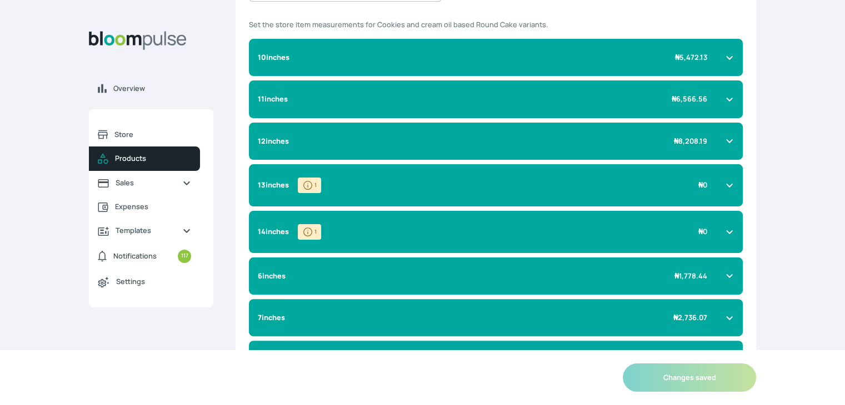
scroll to position [256, 0]
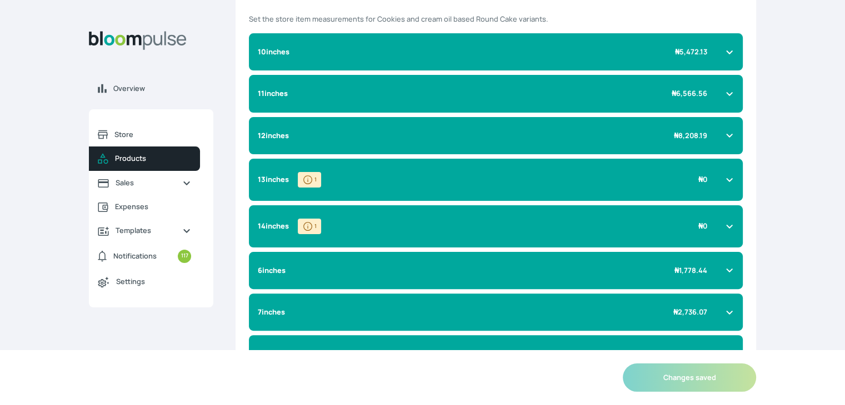
click at [718, 134] on div "12inches ₦ 8,208.19" at bounding box center [489, 136] width 463 height 11
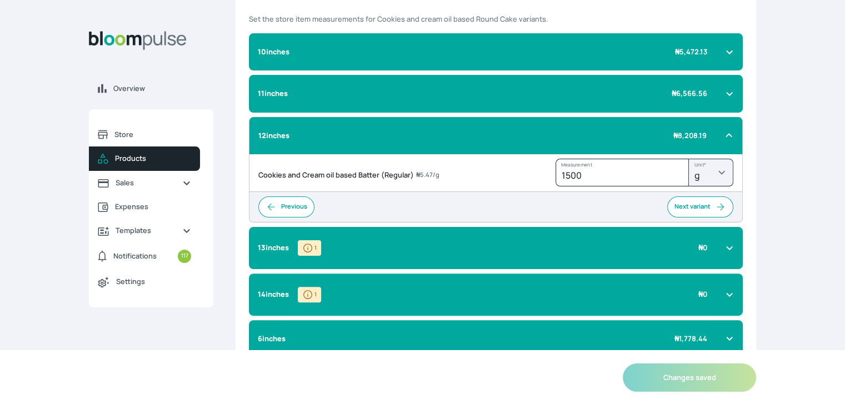
click at [669, 242] on div "13inches 1 ₦ 0" at bounding box center [489, 249] width 463 height 16
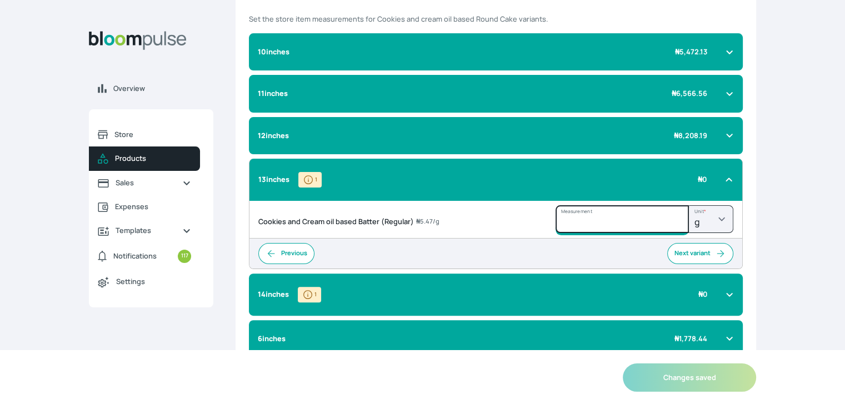
drag, startPoint x: 614, startPoint y: 223, endPoint x: 544, endPoint y: 217, distance: 70.3
click at [544, 217] on div "Cookies and Cream oil based Batter (Regular) ₦ 5.47 / g Measurement kg g lb mg …" at bounding box center [495, 220] width 493 height 38
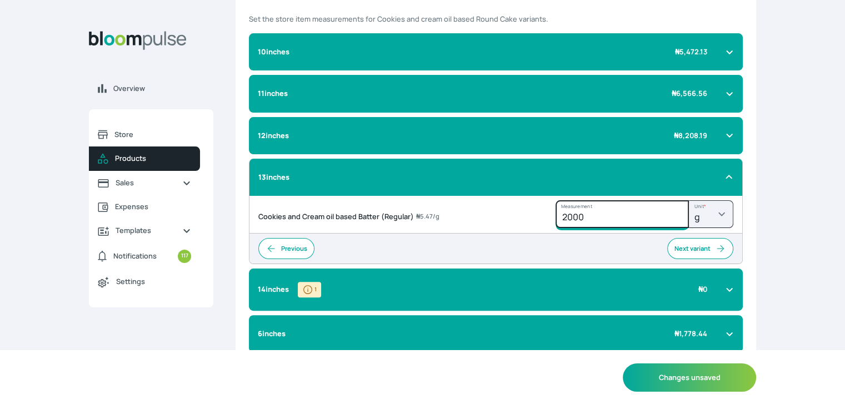
type input "2000"
click at [702, 277] on div "14inches 1 ₦ 0" at bounding box center [496, 290] width 494 height 42
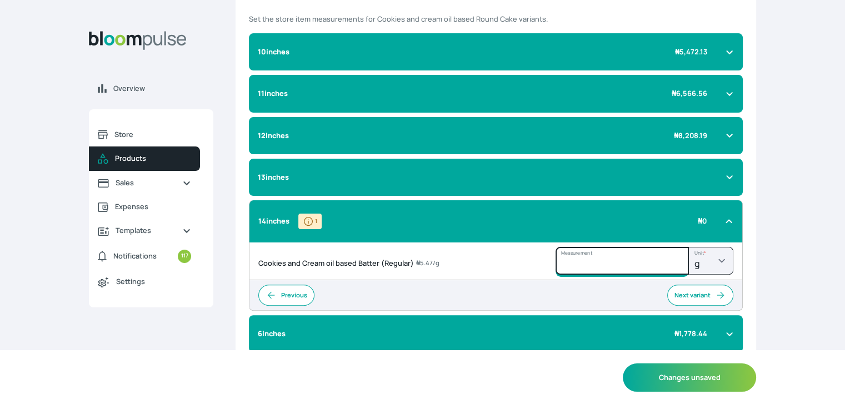
click at [620, 103] on input "Measurement" at bounding box center [622, 89] width 133 height 28
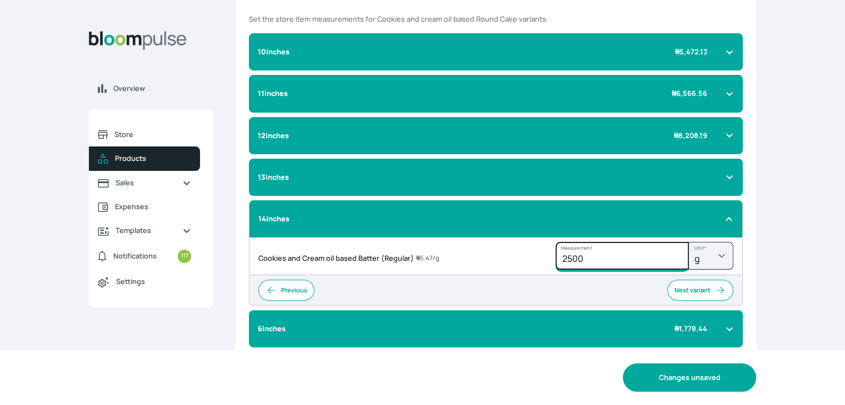
type input "2500"
click at [694, 383] on button "Changes unsaved" at bounding box center [689, 378] width 133 height 28
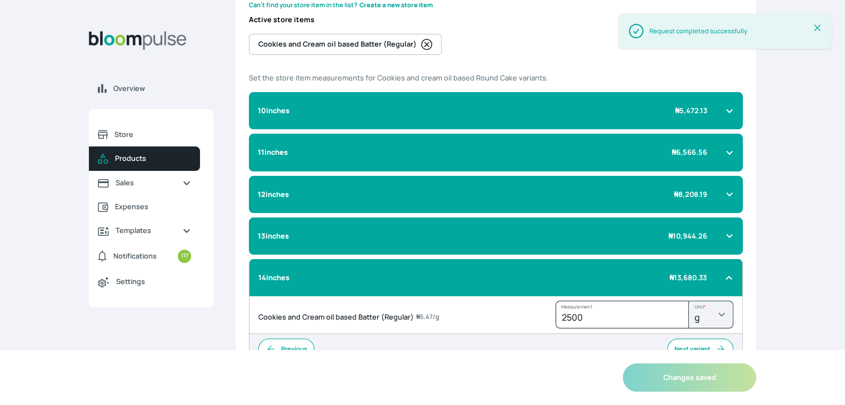
scroll to position [209, 0]
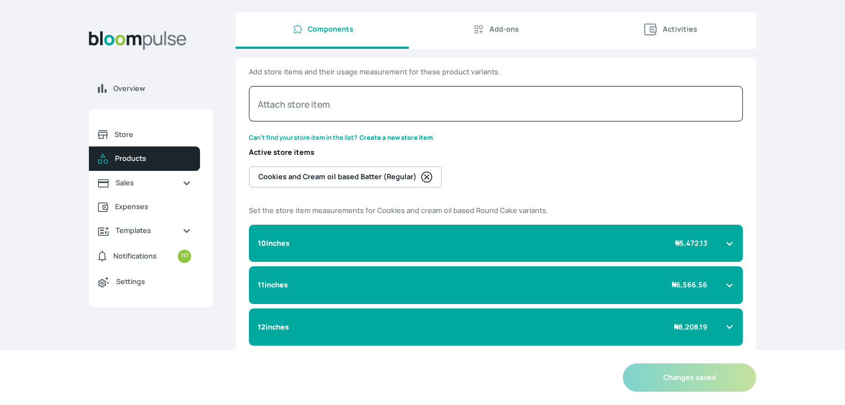
scroll to position [0, 0]
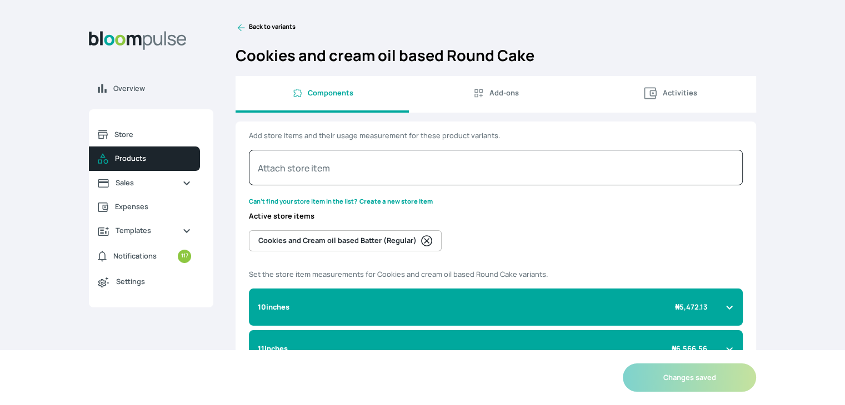
click at [237, 28] on icon at bounding box center [241, 27] width 11 height 11
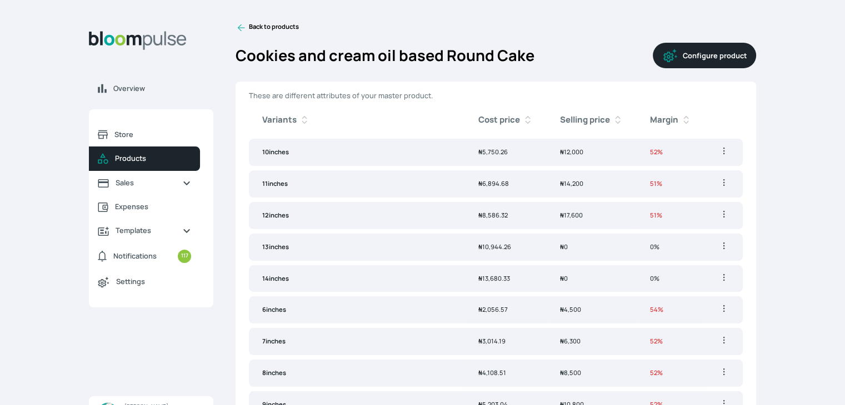
click at [608, 246] on td "₦ 0" at bounding box center [592, 247] width 90 height 27
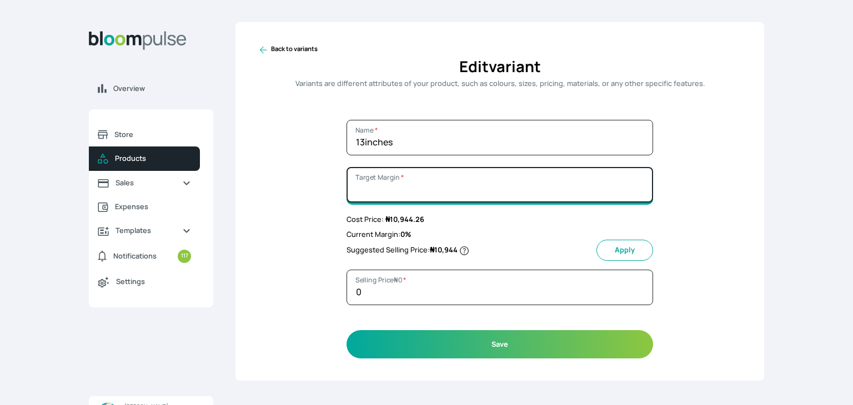
drag, startPoint x: 395, startPoint y: 196, endPoint x: 315, endPoint y: 194, distance: 80.0
click at [315, 194] on div "Back to variants Edit variant Variants are different attributes of your product…" at bounding box center [500, 201] width 529 height 359
type input "100"
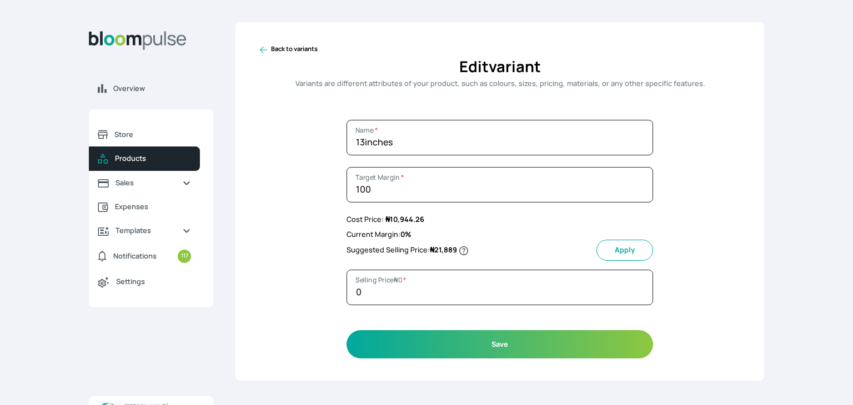
click at [620, 251] on button "Apply" at bounding box center [625, 250] width 57 height 21
type input "21889"
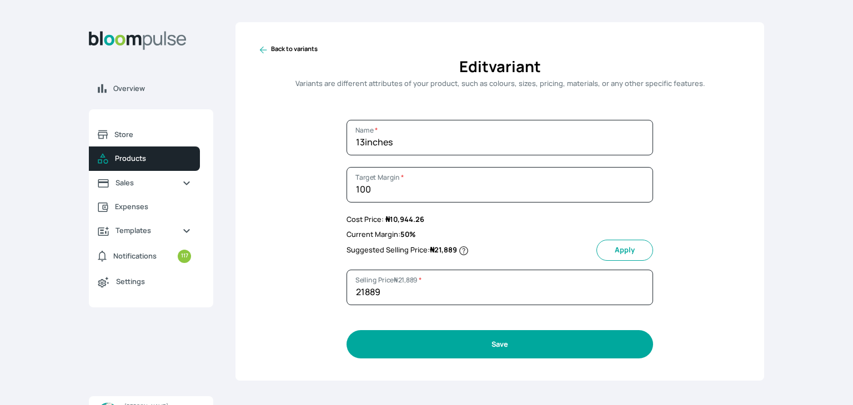
click at [469, 349] on button "Save" at bounding box center [500, 345] width 307 height 28
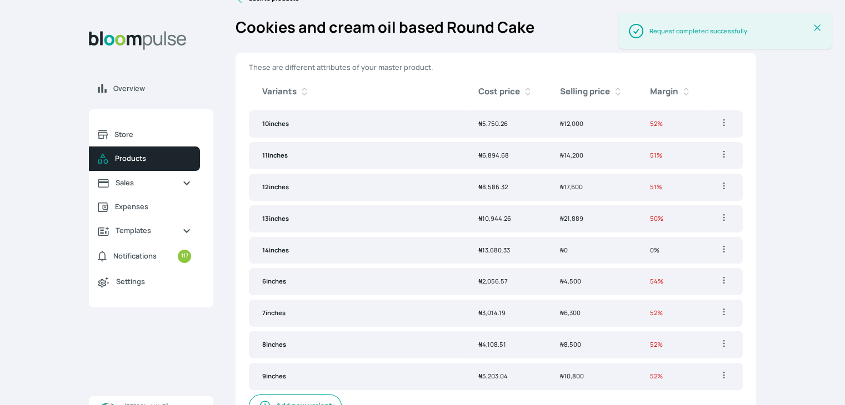
scroll to position [46, 0]
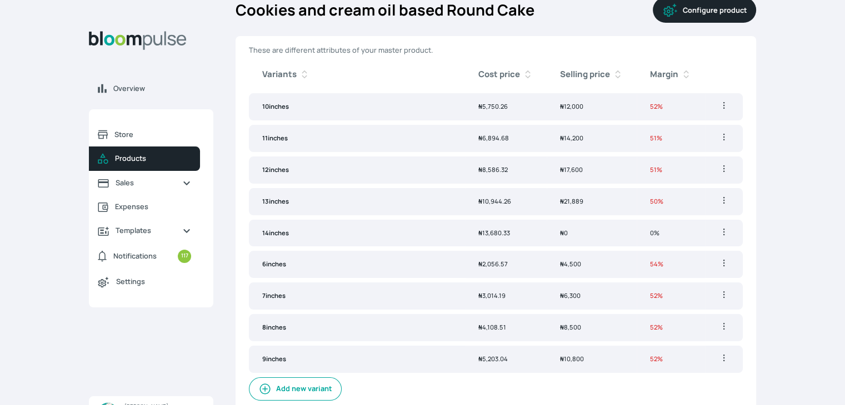
click at [560, 229] on span "₦" at bounding box center [562, 233] width 4 height 8
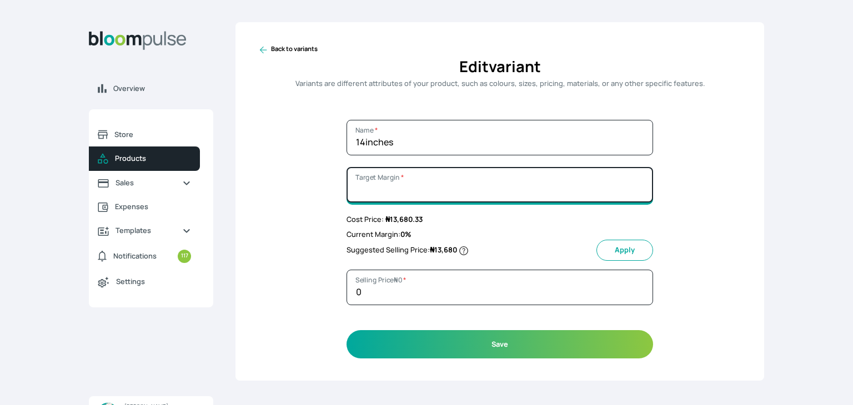
click at [389, 192] on input "Target Margin *" at bounding box center [500, 185] width 307 height 36
type input "100"
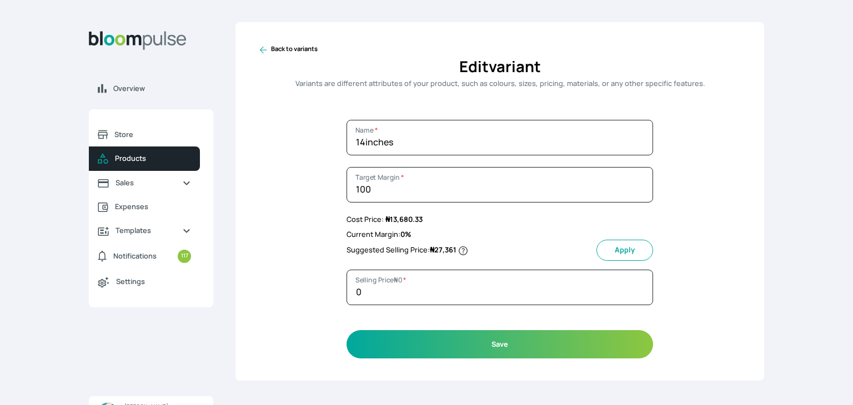
click at [630, 247] on button "Apply" at bounding box center [625, 250] width 57 height 21
type input "27361"
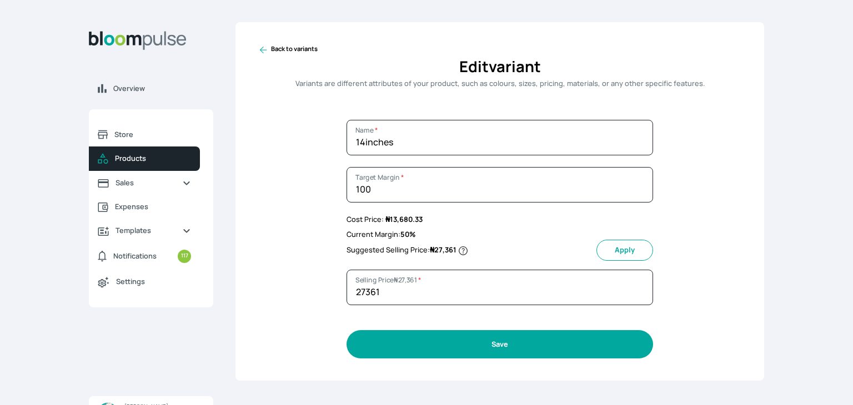
click at [507, 345] on button "Save" at bounding box center [500, 345] width 307 height 28
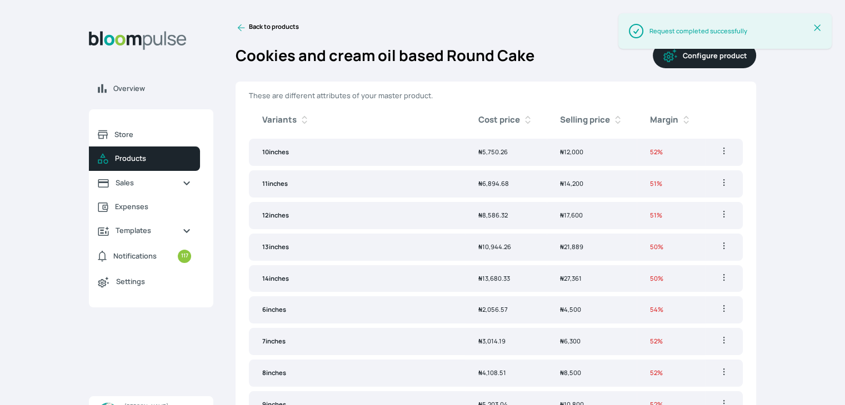
click at [582, 271] on td "₦ 27,361" at bounding box center [592, 279] width 90 height 27
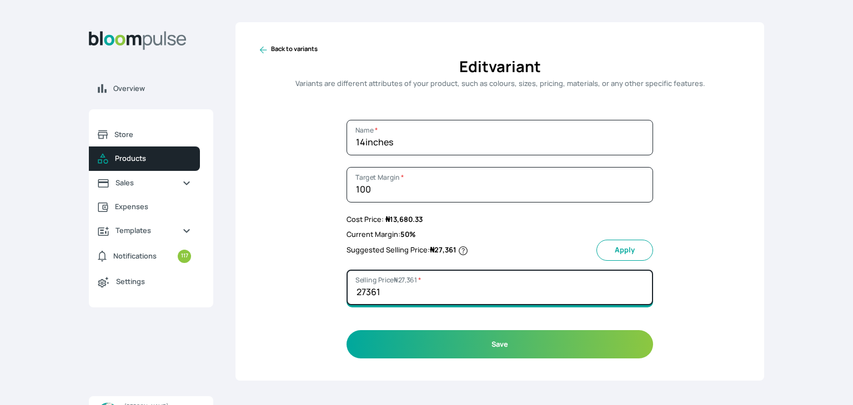
drag, startPoint x: 391, startPoint y: 292, endPoint x: 367, endPoint y: 289, distance: 24.5
click at [367, 289] on input "27361" at bounding box center [500, 288] width 307 height 36
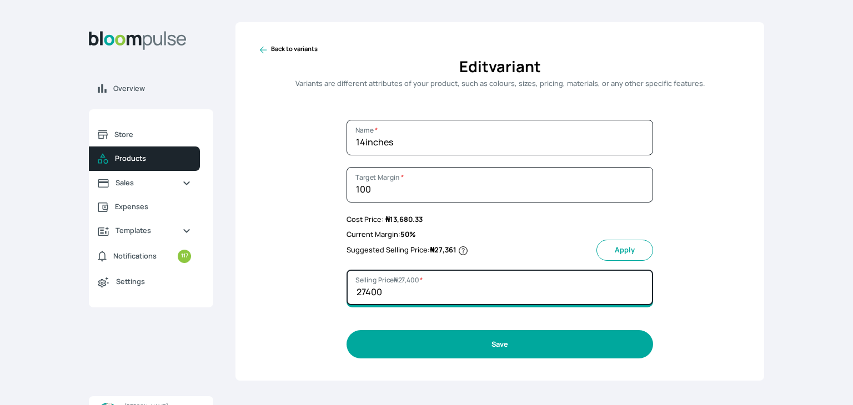
type input "27400"
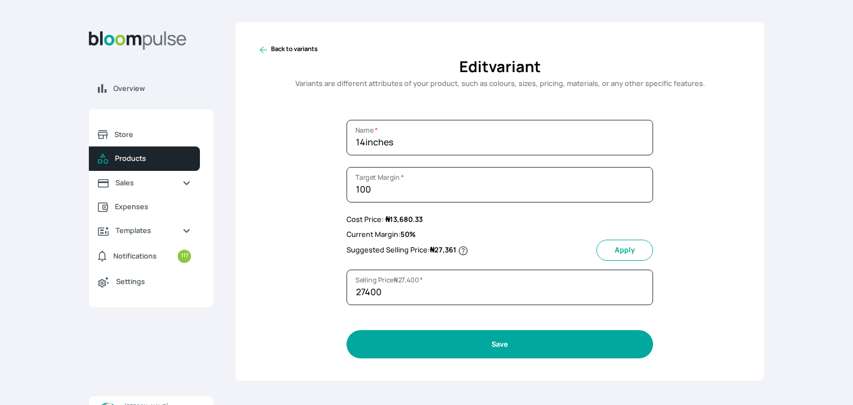
click at [493, 342] on button "Save" at bounding box center [500, 345] width 307 height 28
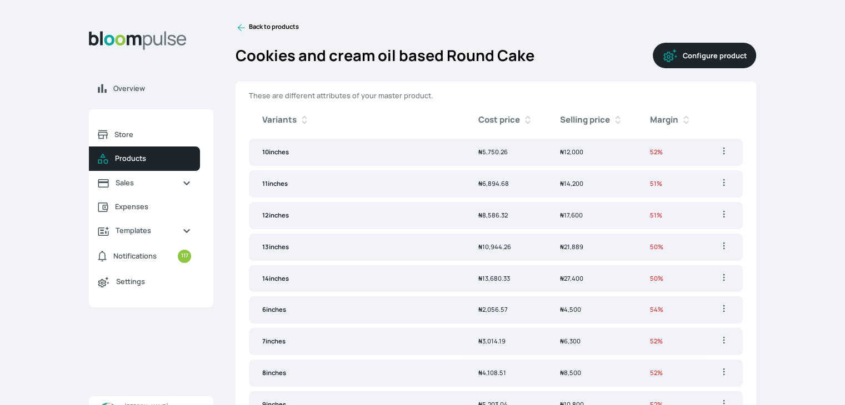
click at [242, 25] on icon at bounding box center [241, 27] width 11 height 11
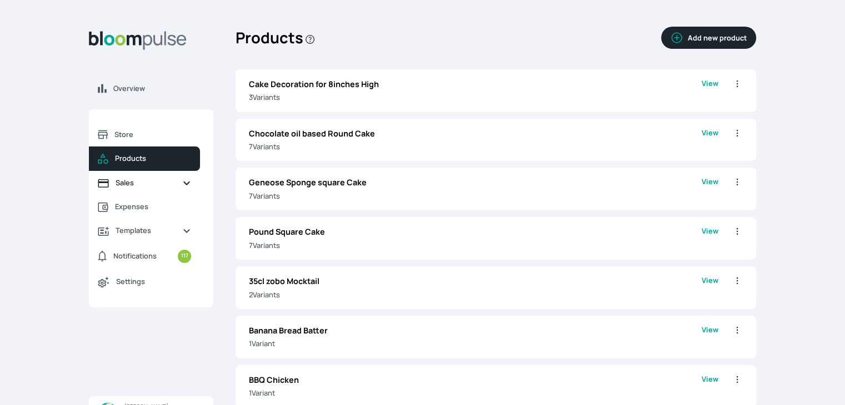
click at [152, 179] on span "Sales" at bounding box center [145, 183] width 58 height 11
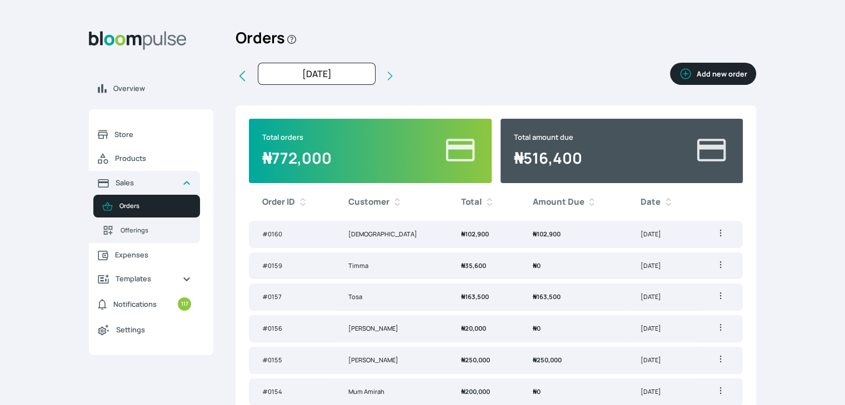
click at [519, 236] on td "₦ 102,900" at bounding box center [573, 234] width 108 height 27
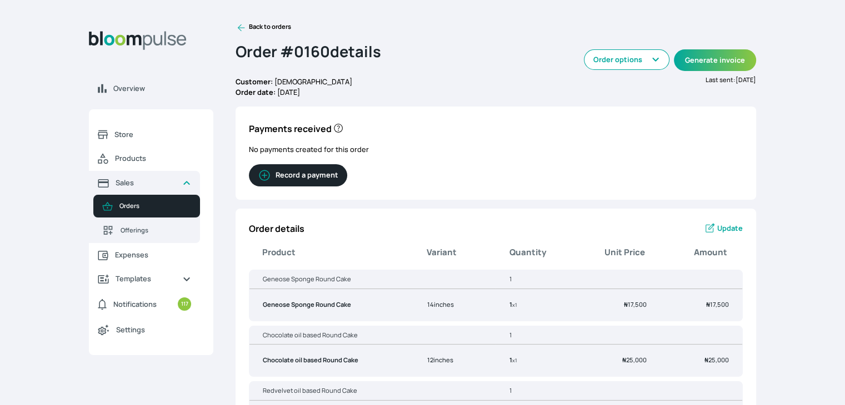
click at [720, 227] on span "Update" at bounding box center [730, 228] width 26 height 11
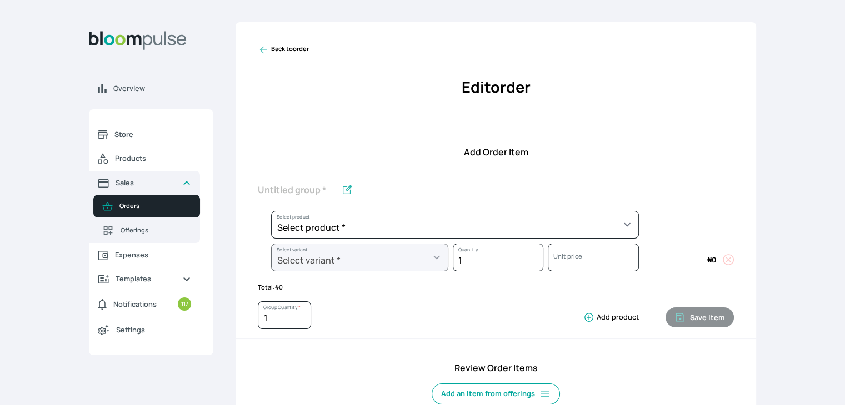
scroll to position [296, 0]
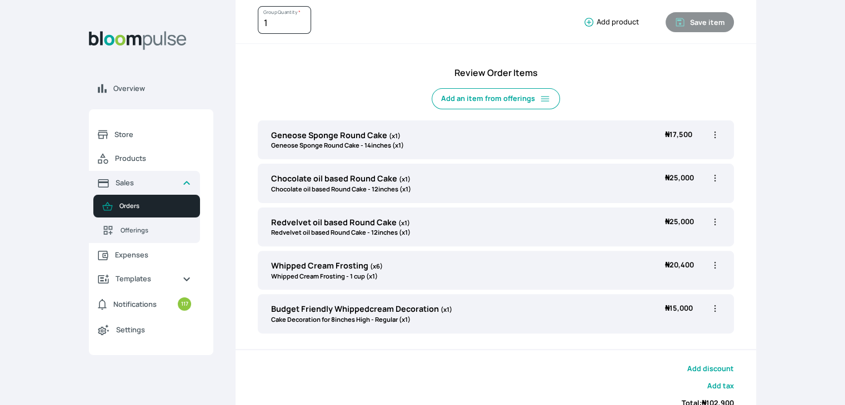
click at [713, 177] on icon "button" at bounding box center [714, 178] width 11 height 11
click at [652, 238] on span "Delete" at bounding box center [655, 241] width 21 height 9
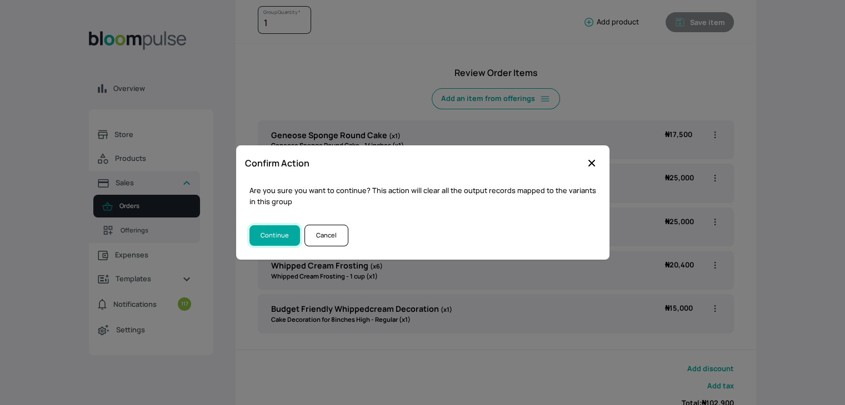
click at [260, 236] on button "Continue" at bounding box center [274, 236] width 51 height 21
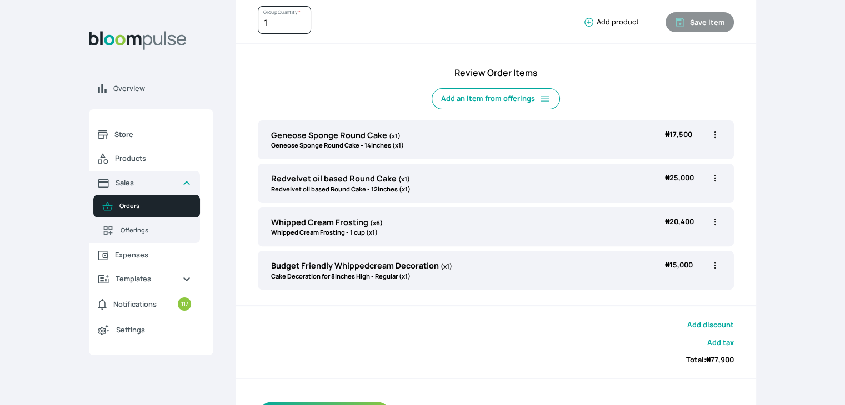
scroll to position [0, 0]
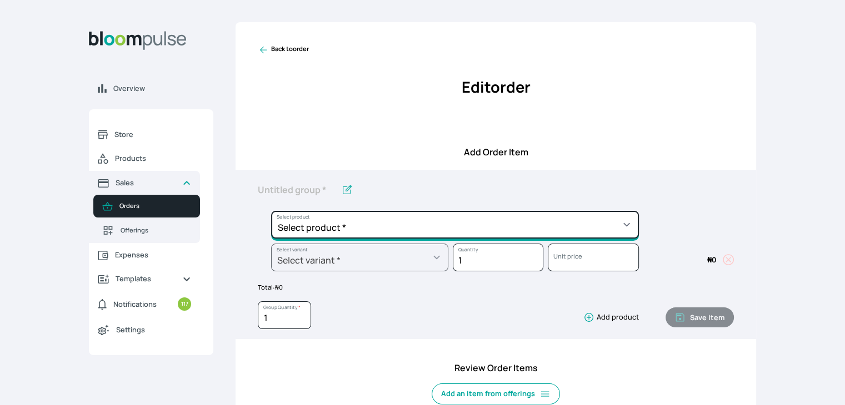
click at [604, 219] on select "Select product * Cake Decoration for 8inches High Chocolate oil based Round Cak…" at bounding box center [455, 225] width 368 height 28
select select "b24192d5-2956-4cb8-b200-2f46c78a7fcf"
click at [271, 211] on select "Select product * Cake Decoration for 8inches High Chocolate oil based Round Cak…" at bounding box center [455, 225] width 368 height 28
type input "Geneose Sponge Round Cake"
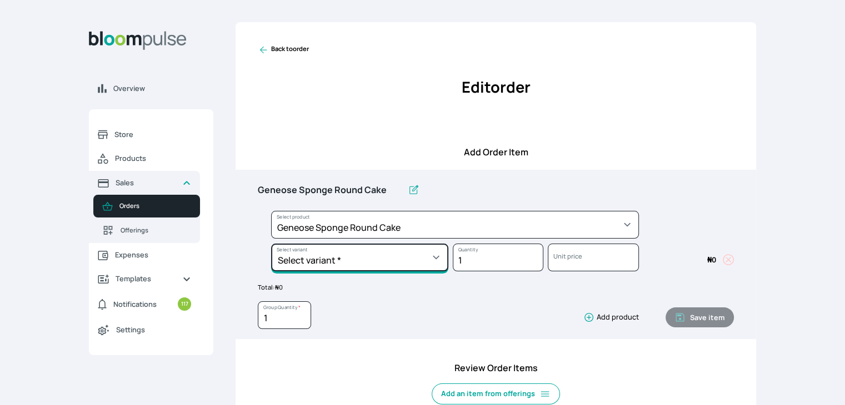
click at [435, 257] on select "Select variant * 10inches 11inches 12inches 13inches 14inches 6inches 7inches 8…" at bounding box center [359, 258] width 177 height 28
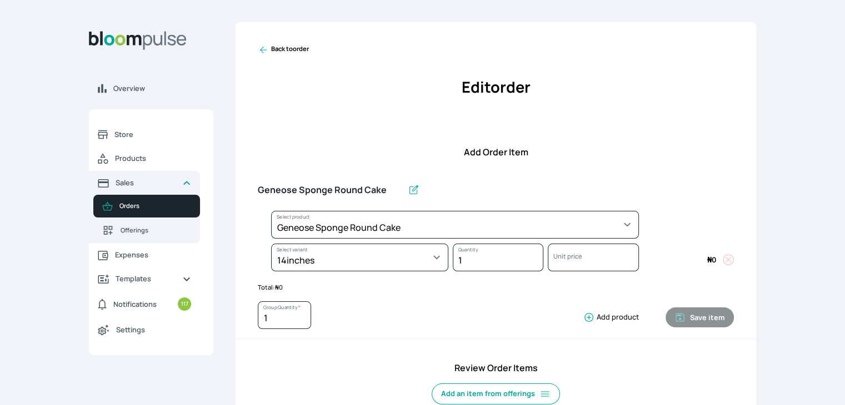
select select "b24192d5-2956-4cb8-b200-2f46c78a7fcf"
select select "48e08ae6-49f9-429b-bd0c-57e9803a926b"
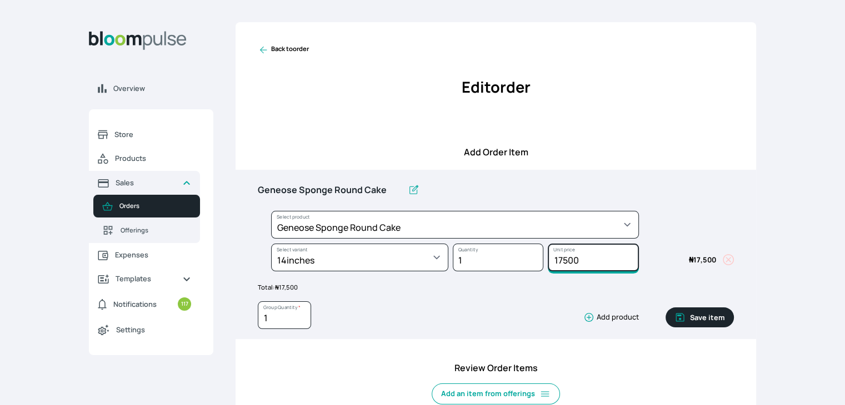
drag, startPoint x: 586, startPoint y: 257, endPoint x: 540, endPoint y: 256, distance: 46.1
click at [540, 256] on div "Select product * Cake Decoration for 8inches High Chocolate oil based Round Cak…" at bounding box center [496, 244] width 476 height 66
type input "21500"
click at [713, 314] on button "Save item" at bounding box center [699, 318] width 68 height 20
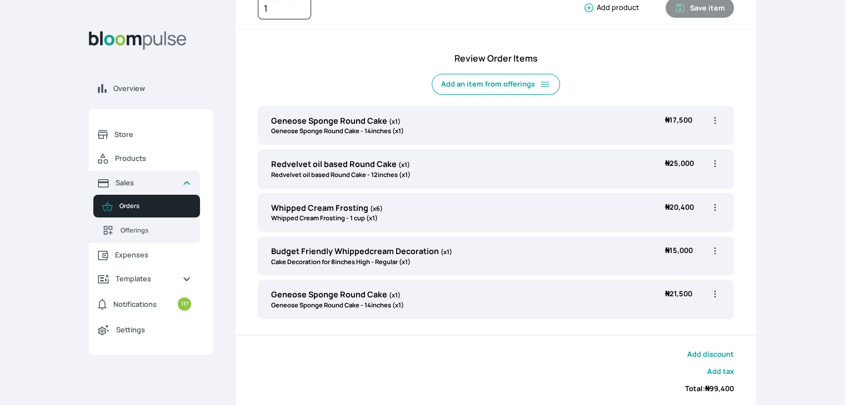
scroll to position [378, 0]
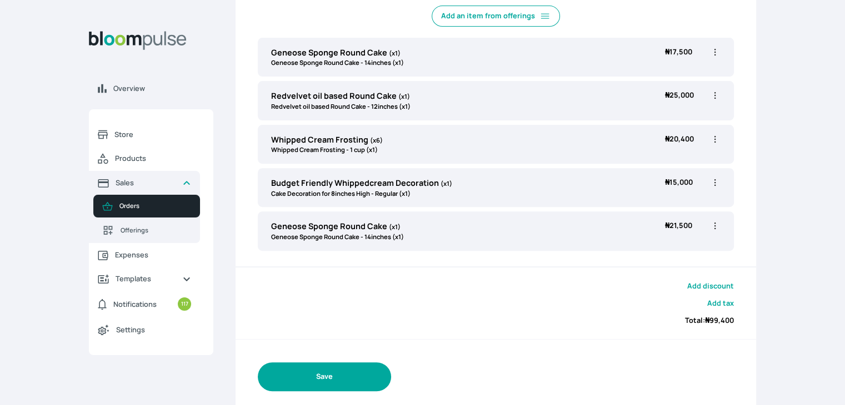
click at [291, 372] on button "Save" at bounding box center [324, 377] width 133 height 28
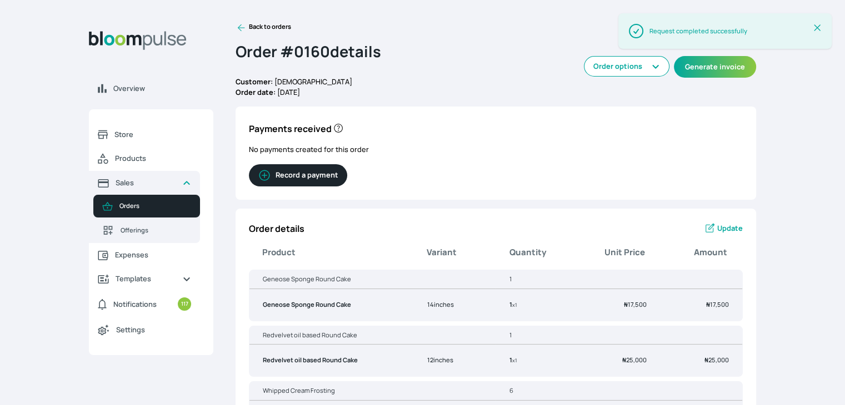
click at [725, 69] on div "Success Request completed successfully Close Alert" at bounding box center [725, 36] width 240 height 73
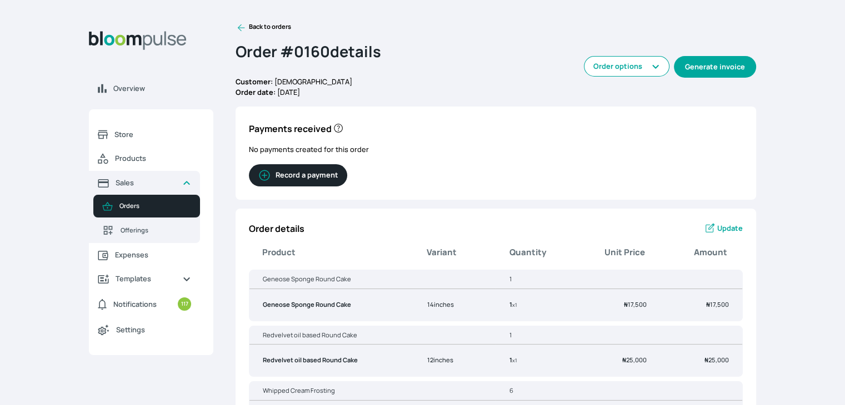
click at [716, 64] on button "Generate invoice" at bounding box center [715, 67] width 82 height 22
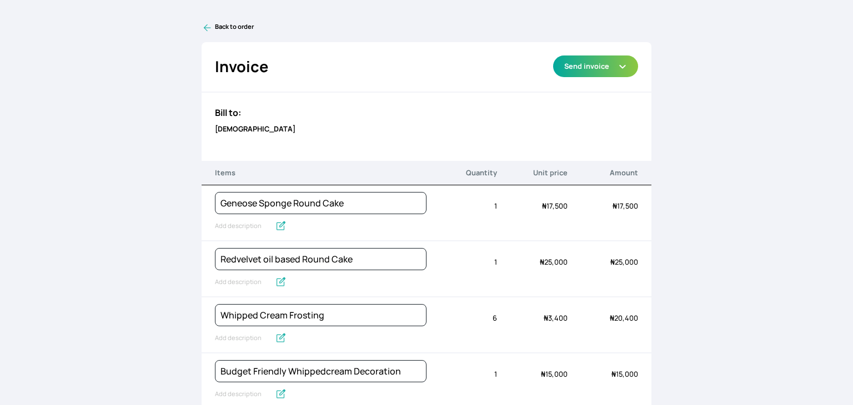
select select "a259a798-b5a3-4d41-8ee4-4582bb3547bc"
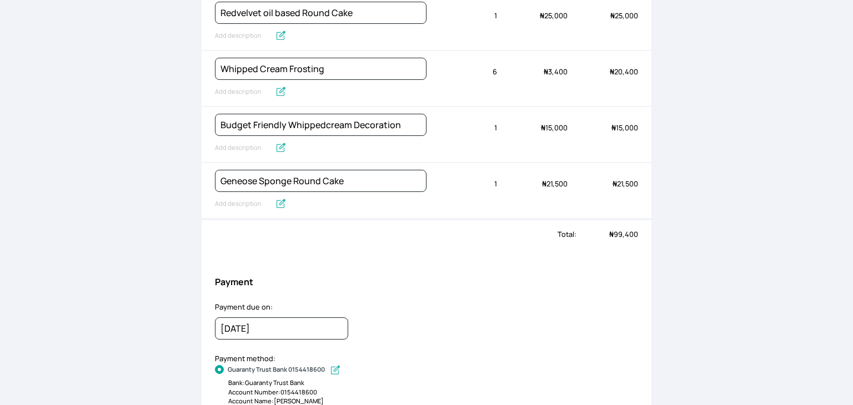
scroll to position [269, 0]
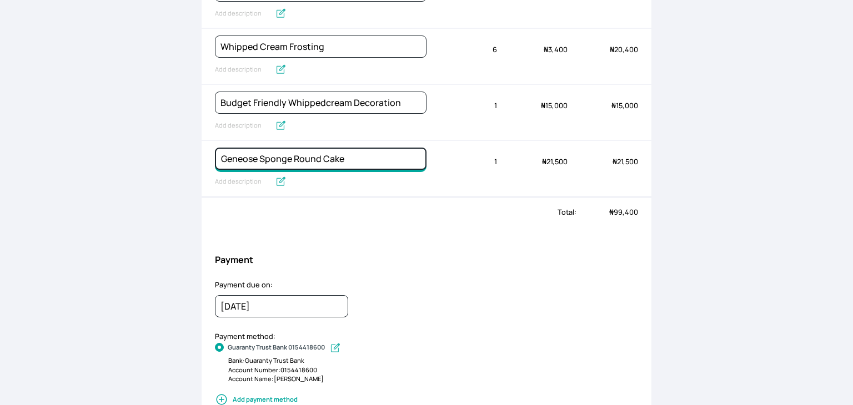
type input "Geneose Sponge Cookies & Cream Round Cake"
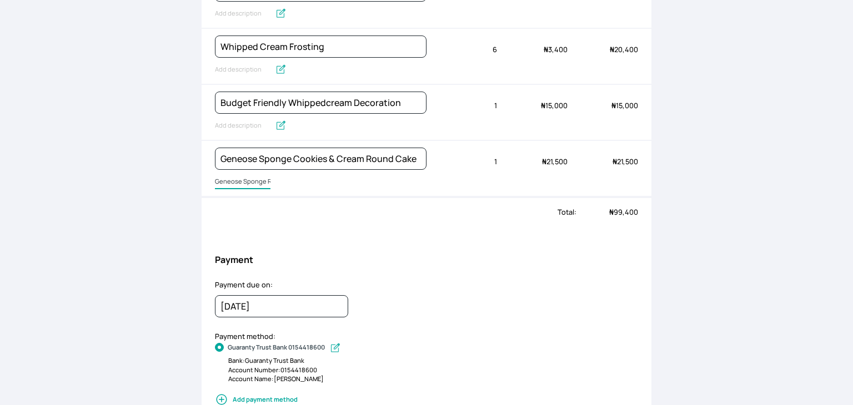
click at [222, 177] on input "Geneose Sponge Round Cake" at bounding box center [243, 182] width 56 height 14
click at [223, 178] on input "Geneose Sponge Round Cake" at bounding box center [266, 182] width 102 height 14
click at [224, 178] on input "Geneose Sponge Round Cake" at bounding box center [266, 182] width 102 height 14
click at [225, 178] on input "Geneose Sponge Round Cake" at bounding box center [266, 182] width 102 height 14
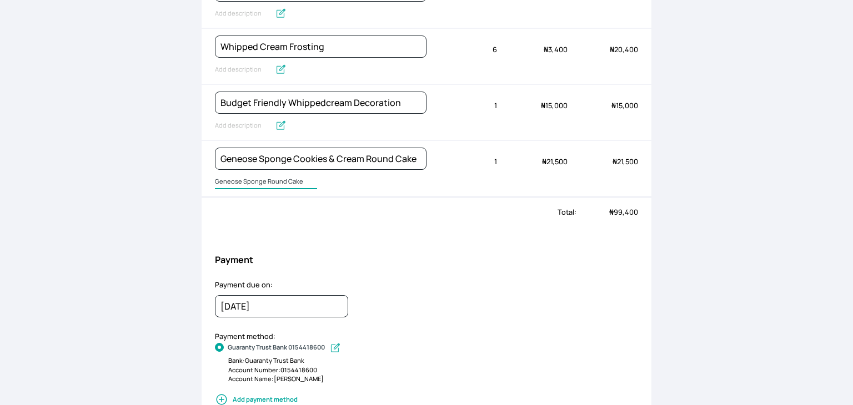
click at [225, 178] on input "Geneose Sponge Round Cake" at bounding box center [266, 182] width 102 height 14
type input "14inches Wide"
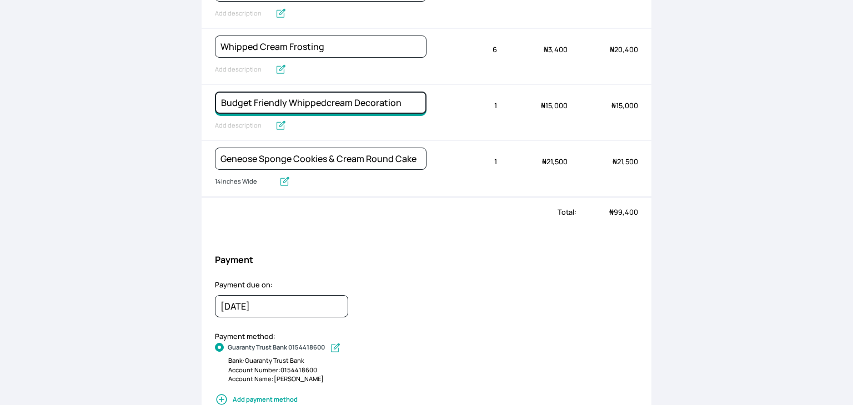
type input "5inches High Cake Decoration Budget"
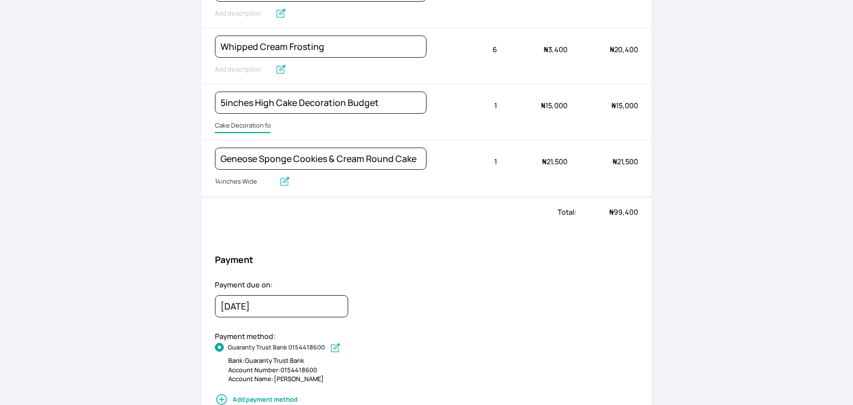
click at [230, 129] on input "Cake Decoration for 8inches High" at bounding box center [243, 126] width 56 height 14
click at [233, 126] on input "Cake Decoration for 8inches High" at bounding box center [281, 126] width 133 height 14
click at [234, 125] on input "Cake Decoration for 8inches High" at bounding box center [281, 126] width 133 height 14
click at [236, 124] on input "Cake Decoration for 8inches High" at bounding box center [281, 126] width 133 height 14
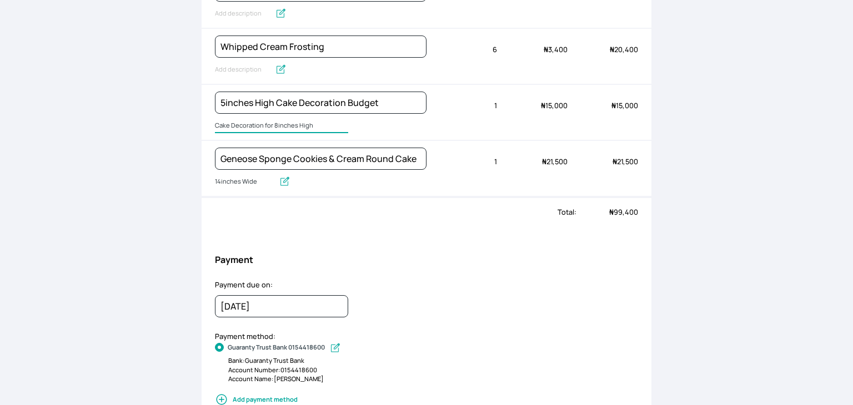
click at [238, 122] on input "Cake Decoration for 8inches High" at bounding box center [281, 126] width 133 height 14
click at [238, 121] on input "Cake Decoration for 8inches High" at bounding box center [281, 126] width 133 height 14
type input "Cake board, cake box, cake topper and toppings"
click at [246, 58] on div "Whipped Cream Frosting" at bounding box center [321, 56] width 212 height 55
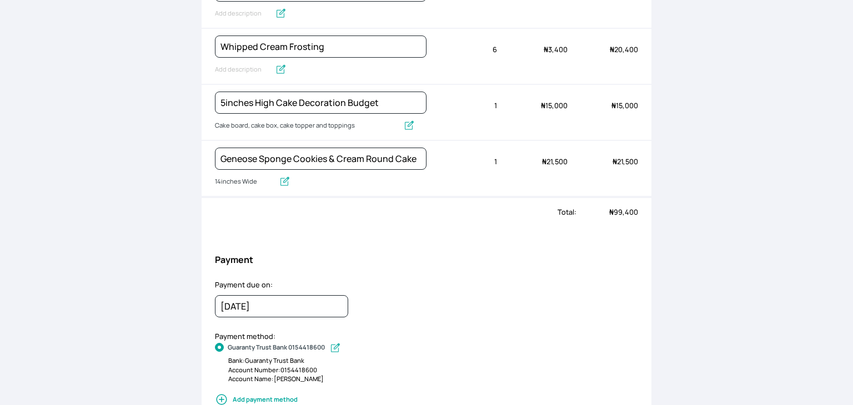
click at [246, 58] on div "Whipped Cream Frosting" at bounding box center [321, 56] width 212 height 55
click at [242, 72] on input "text" at bounding box center [243, 70] width 56 height 14
click at [242, 72] on input "Whipped Cream Frosting" at bounding box center [260, 70] width 91 height 14
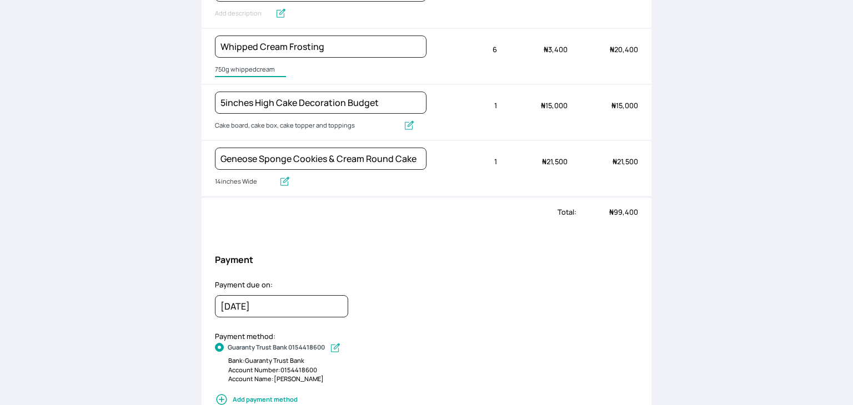
click at [230, 68] on input "750g whippedcream" at bounding box center [250, 70] width 71 height 14
click at [262, 68] on input "750g of whippedcream" at bounding box center [258, 70] width 87 height 14
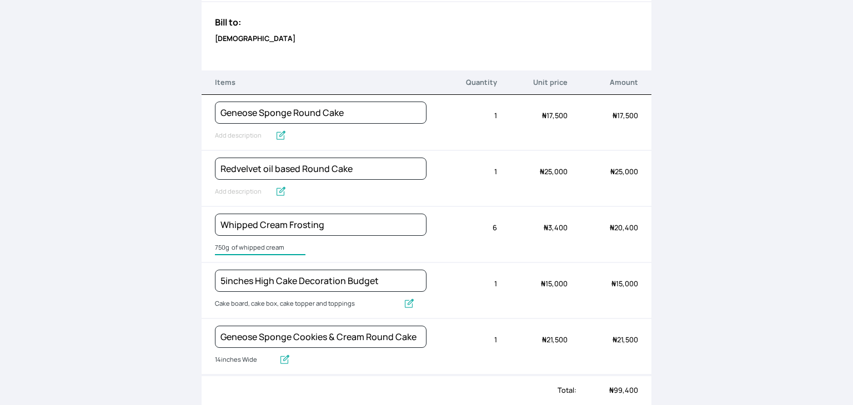
scroll to position [81, 0]
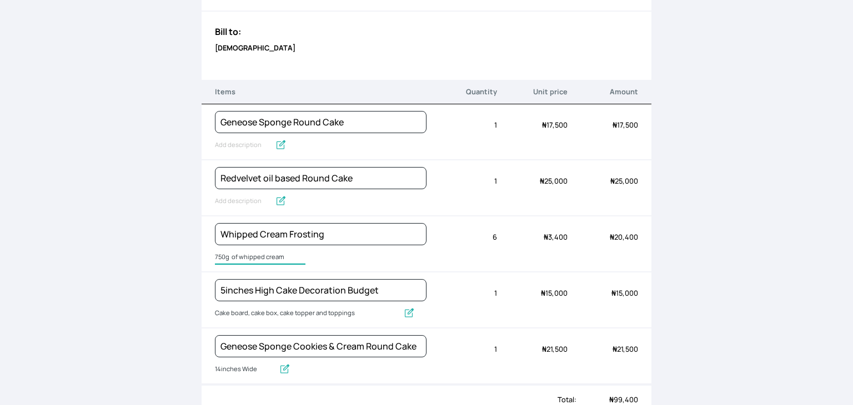
type input "750g of whipped cream"
click at [228, 195] on input "Redvelvet oil based Round Cake" at bounding box center [276, 201] width 122 height 14
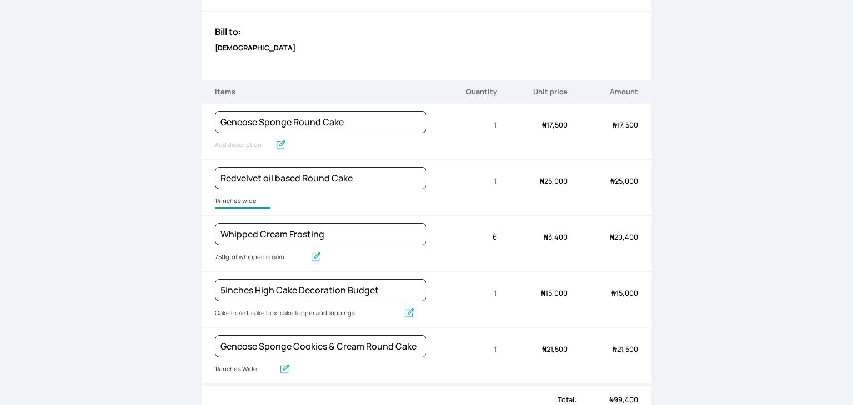
type input "14inches wide"
click at [229, 138] on input "text" at bounding box center [243, 145] width 56 height 14
click at [229, 138] on input "Geneose Sponge Round Cake" at bounding box center [266, 145] width 102 height 14
type input "14inches Wide Vanilla"
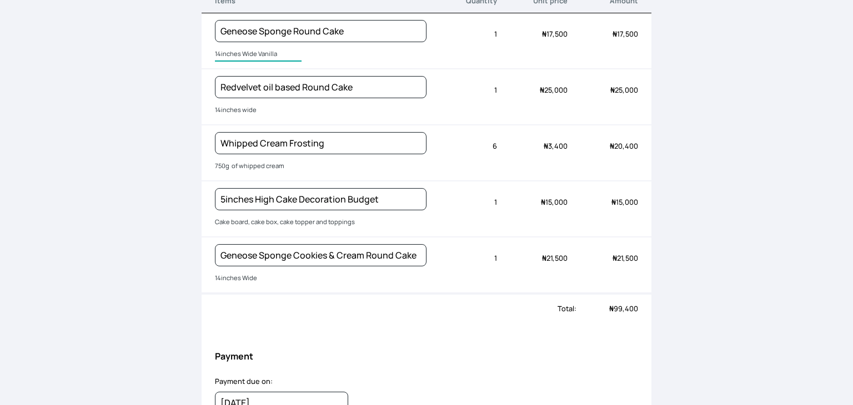
scroll to position [0, 0]
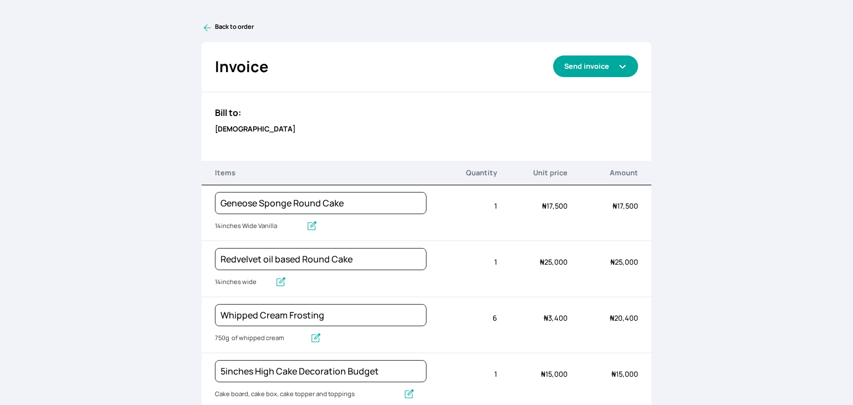
click at [598, 66] on button "Send invoice" at bounding box center [595, 67] width 85 height 22
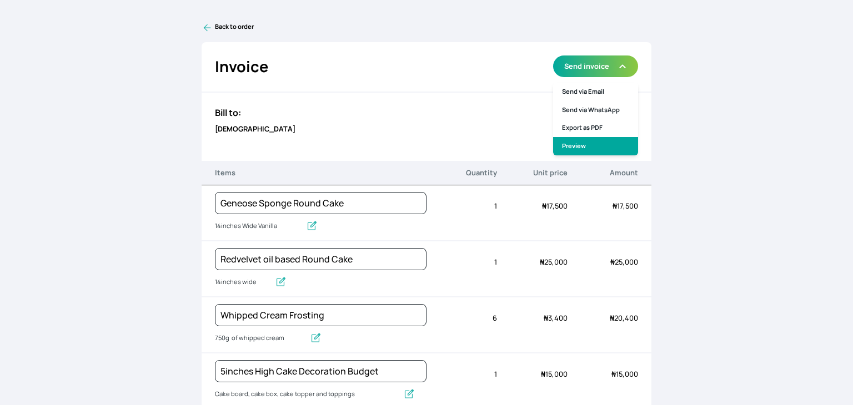
click at [567, 151] on link "Preview" at bounding box center [595, 146] width 85 height 18
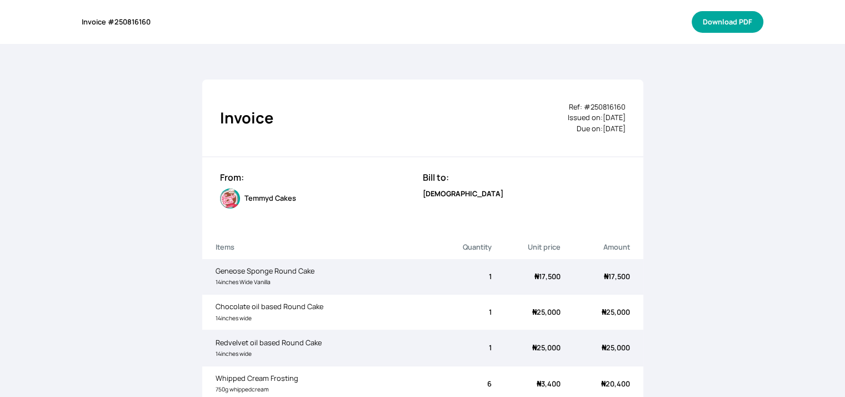
click at [751, 21] on button "Download PDF" at bounding box center [728, 22] width 72 height 22
click at [720, 18] on button "Download PDF" at bounding box center [728, 22] width 72 height 22
